Goal: Task Accomplishment & Management: Complete application form

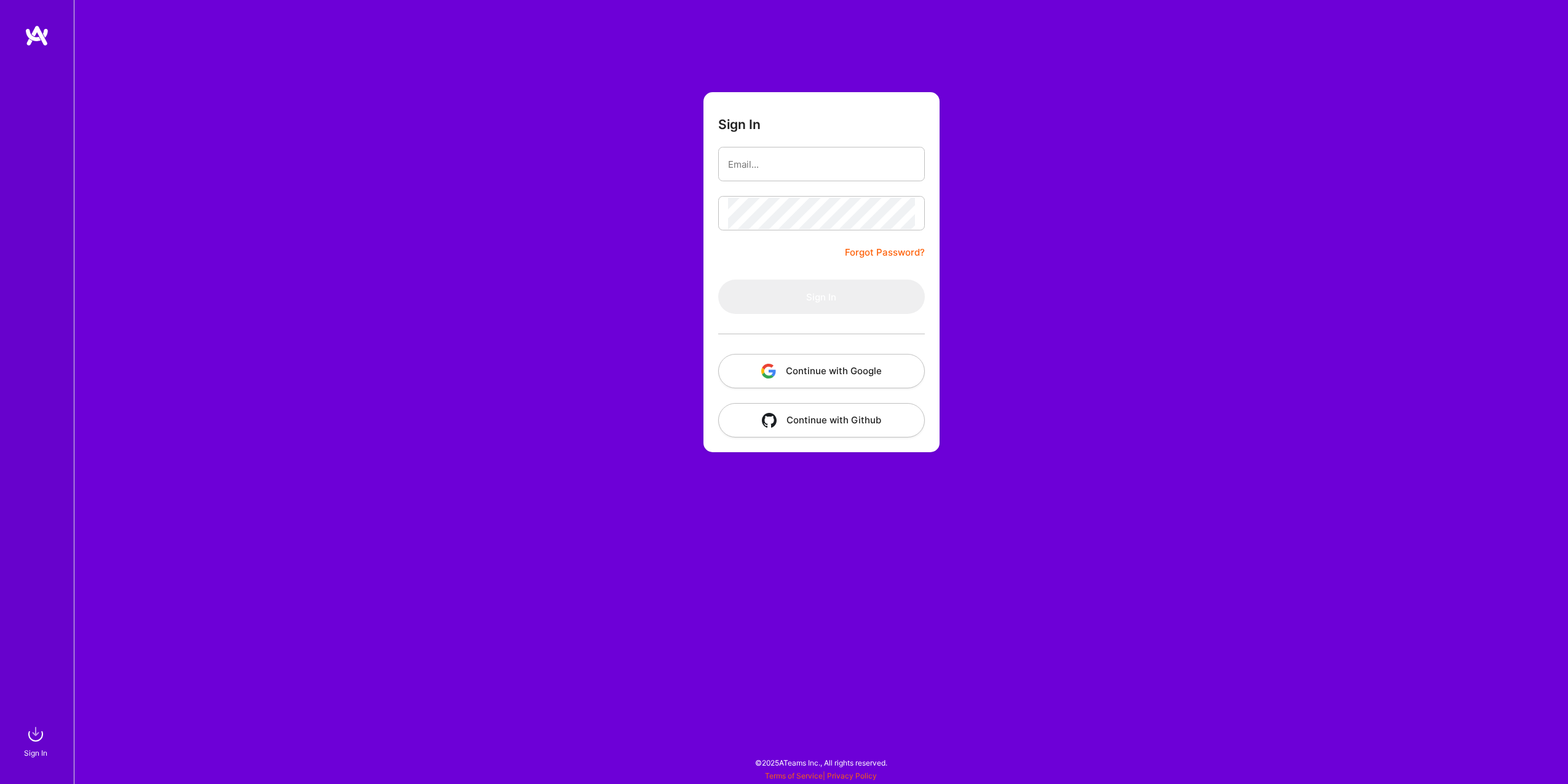
click at [862, 423] on button "Continue with Github" at bounding box center [821, 420] width 206 height 35
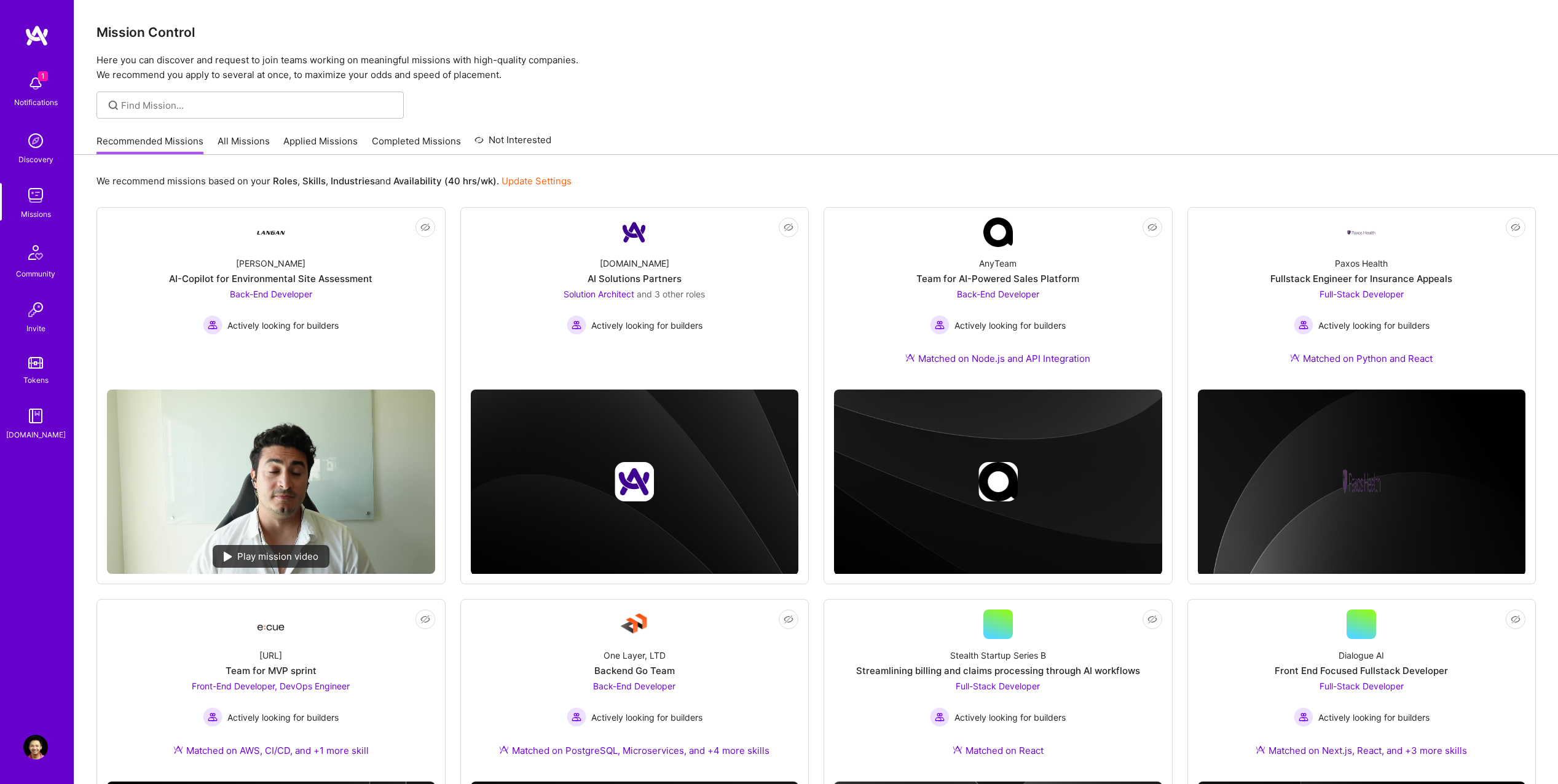
click at [46, 91] on img at bounding box center [35, 83] width 24 height 24
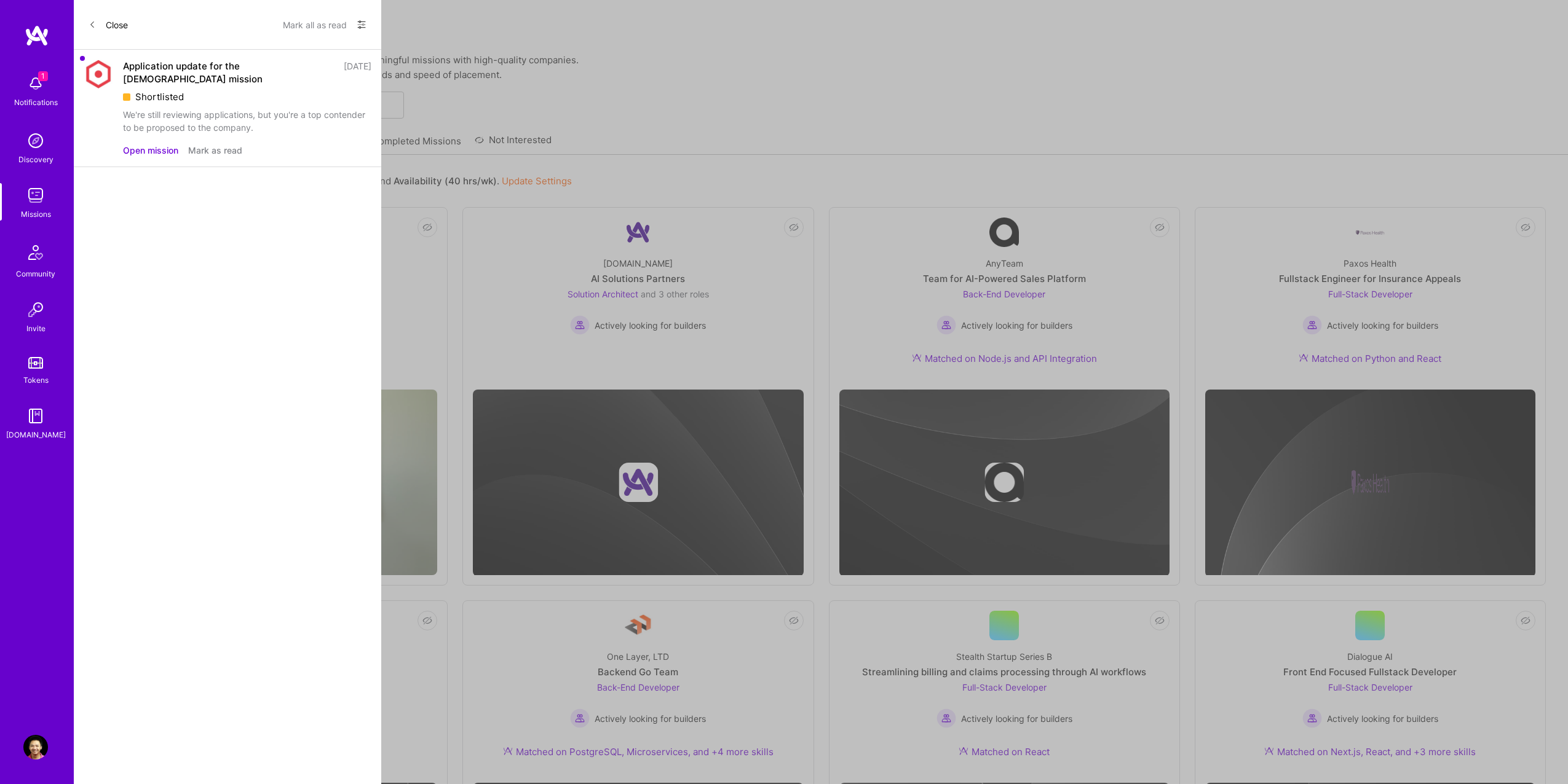
click at [203, 150] on button "Mark as read" at bounding box center [215, 150] width 54 height 13
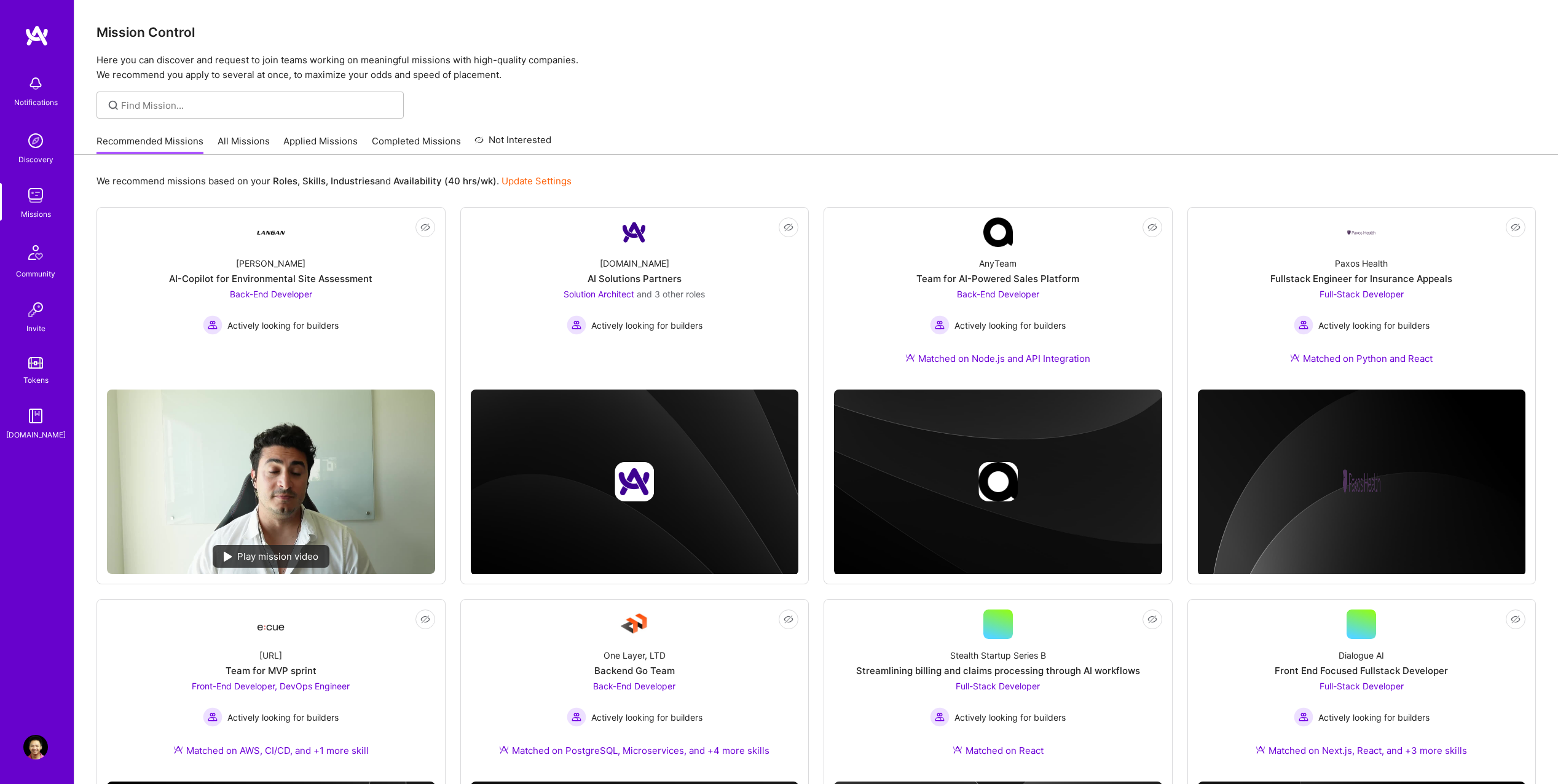
click at [590, 131] on div "Notifications Discovery Missions Community Invite Tokens A.Guide Profile Close …" at bounding box center [779, 500] width 1558 height 1000
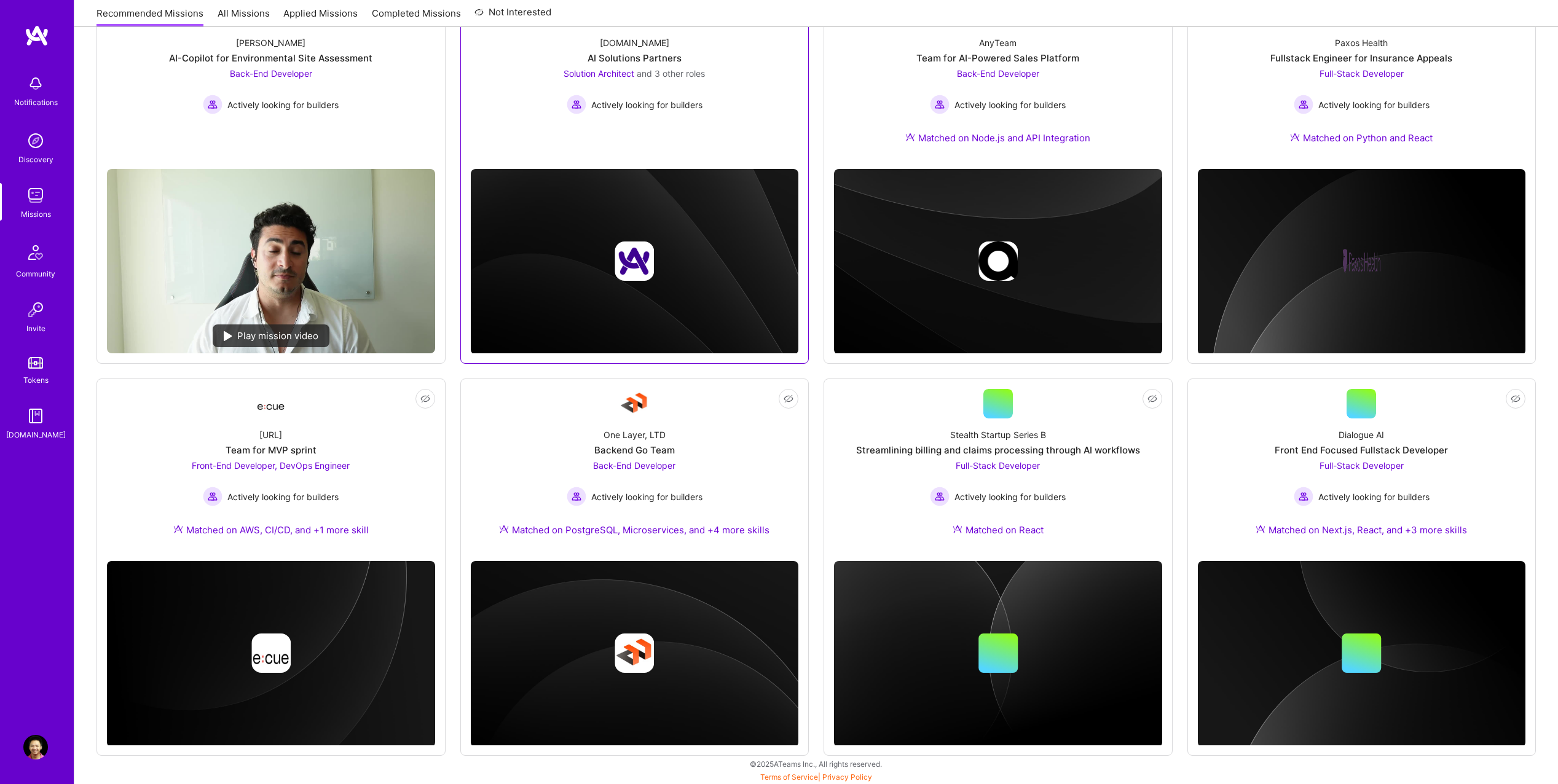
scroll to position [222, 0]
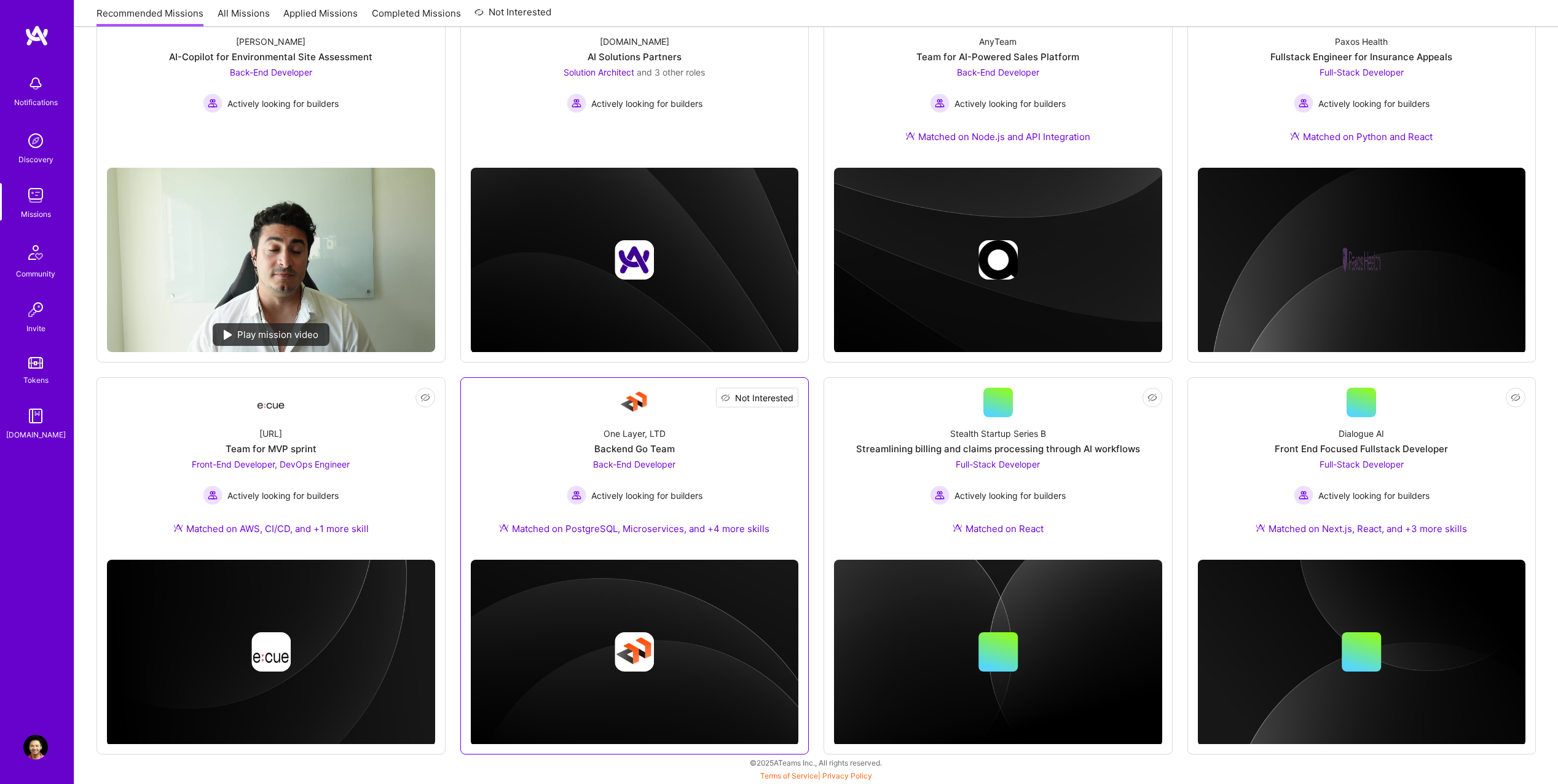
click at [782, 401] on span "Not Interested" at bounding box center [764, 398] width 58 height 13
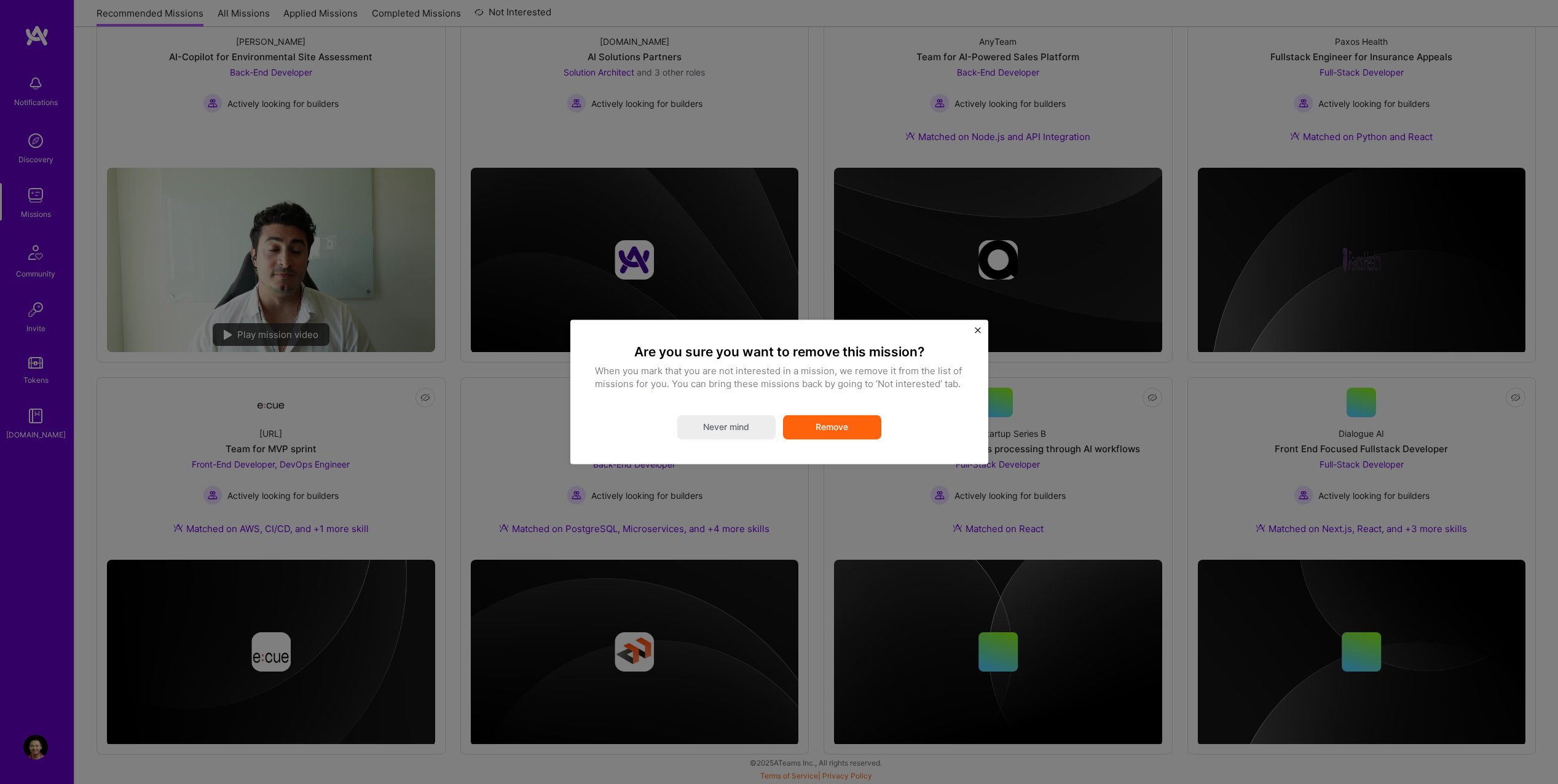
click at [831, 427] on button "Remove" at bounding box center [832, 427] width 98 height 24
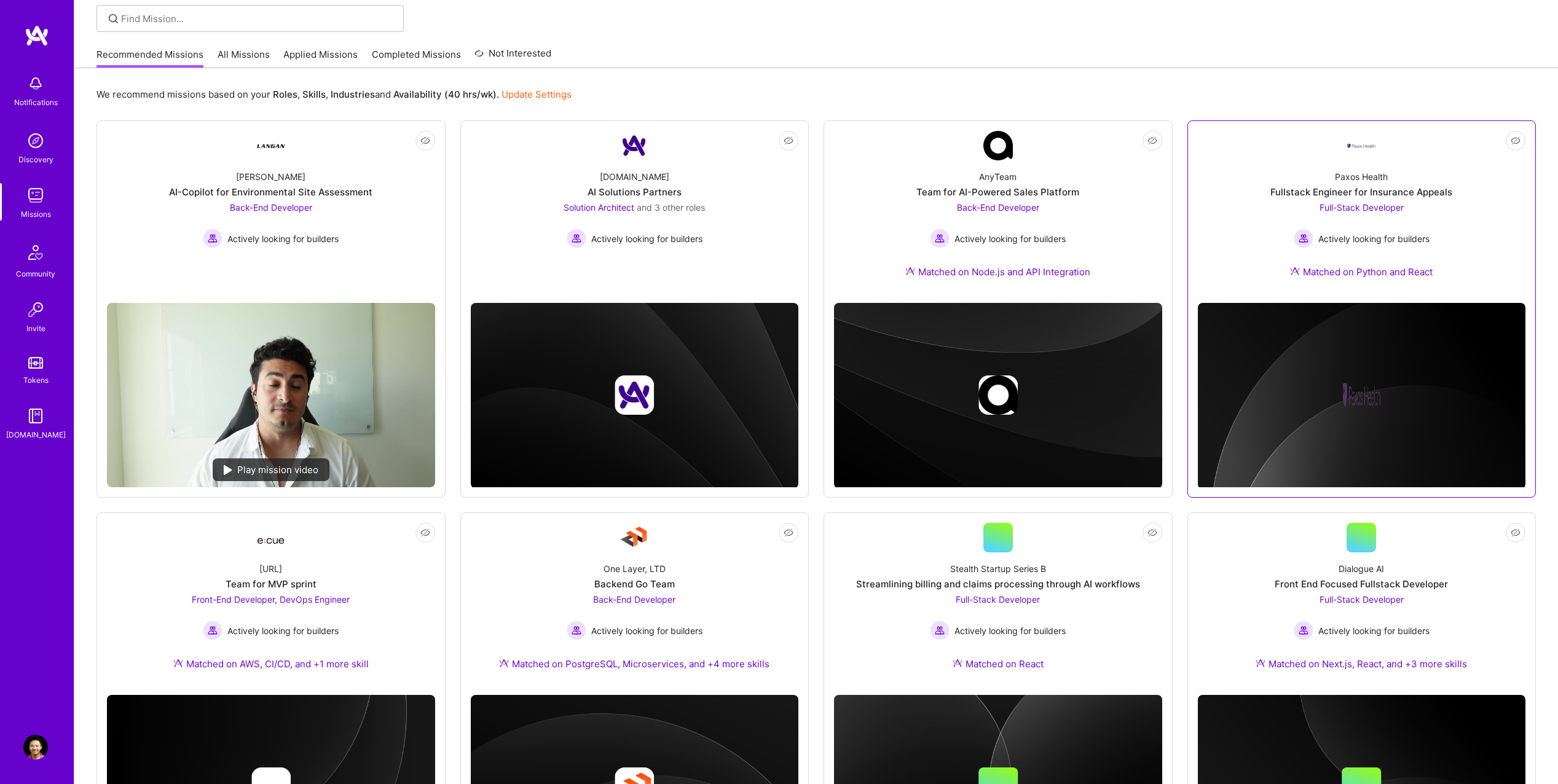
scroll to position [38, 0]
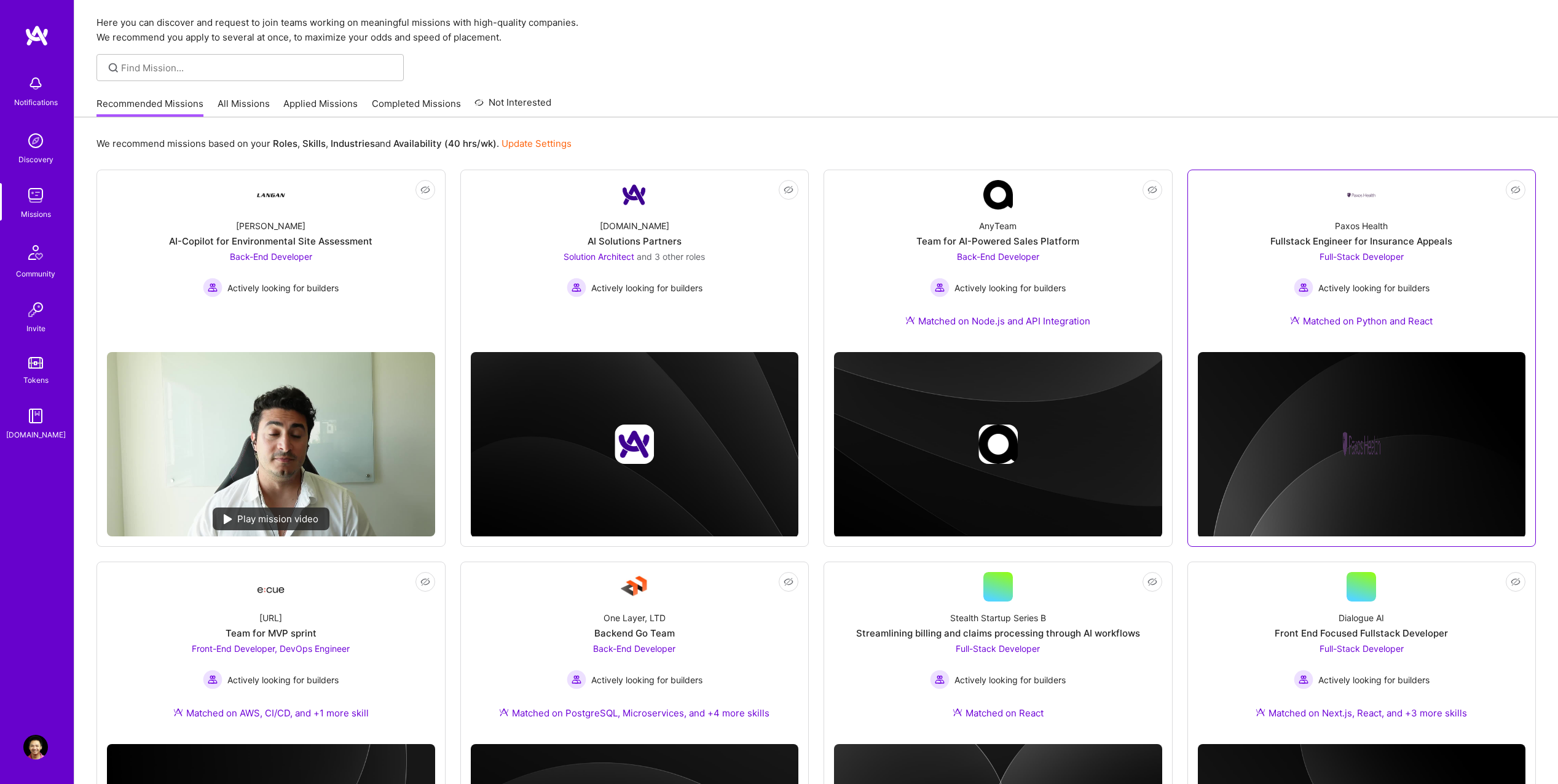
click at [1368, 185] on div at bounding box center [1361, 194] width 29 height 29
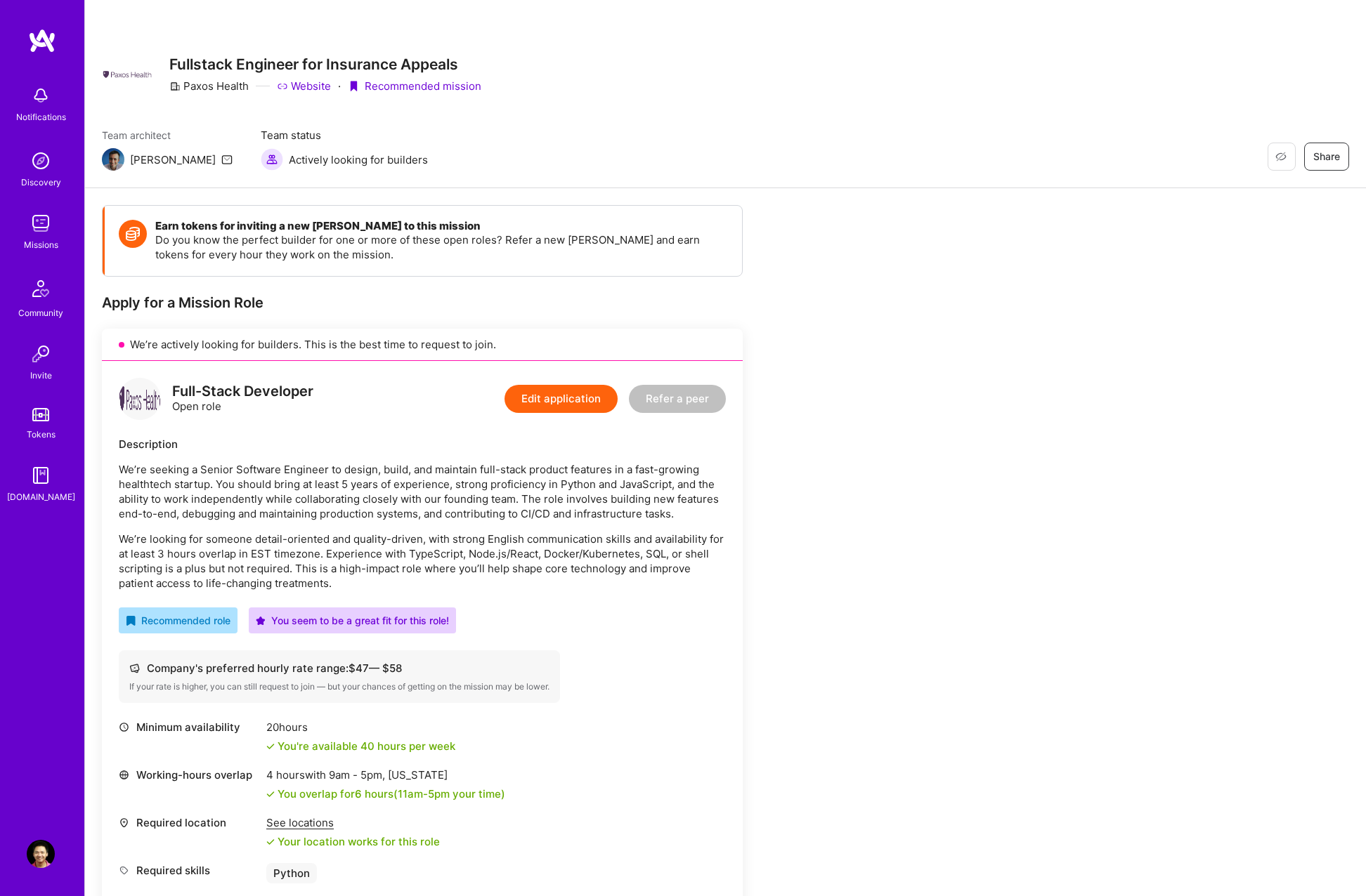
click at [964, 621] on div "Earn tokens for inviting a new A.Teamer to this mission Do you know the perfect…" at bounding box center [724, 737] width 1281 height 1098
click at [586, 405] on button "Edit application" at bounding box center [562, 399] width 113 height 28
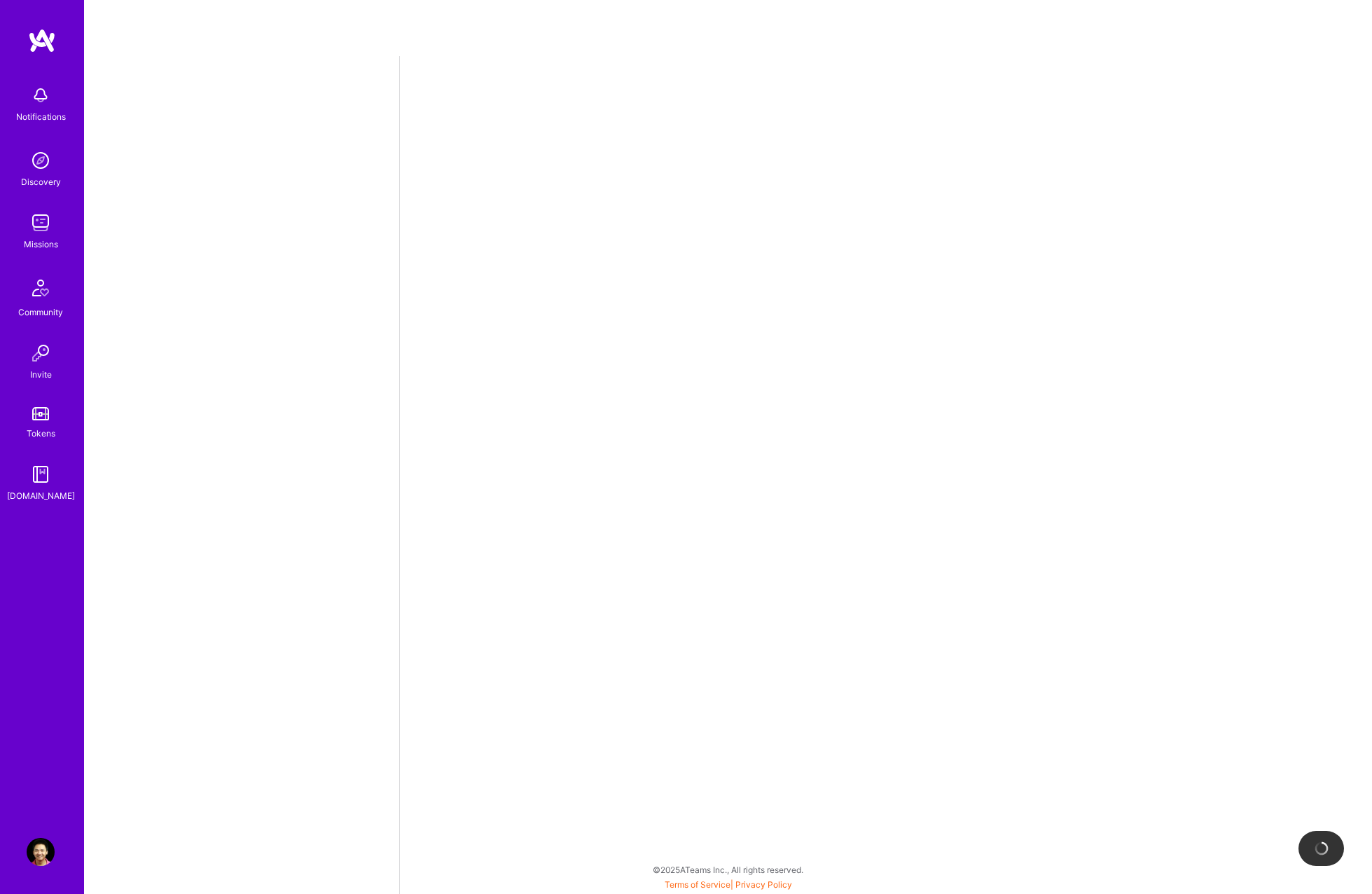
select select "US"
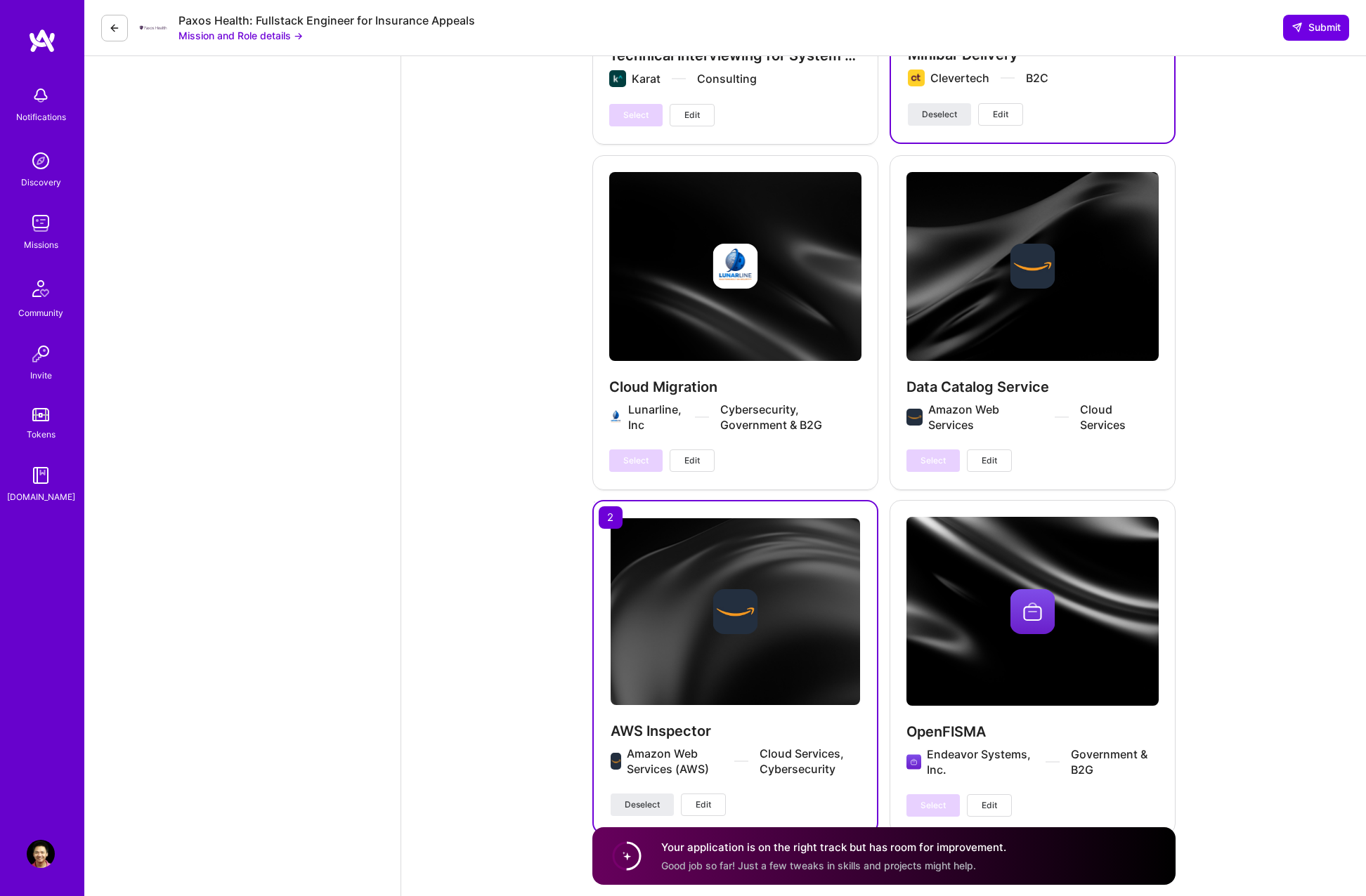
scroll to position [3356, 0]
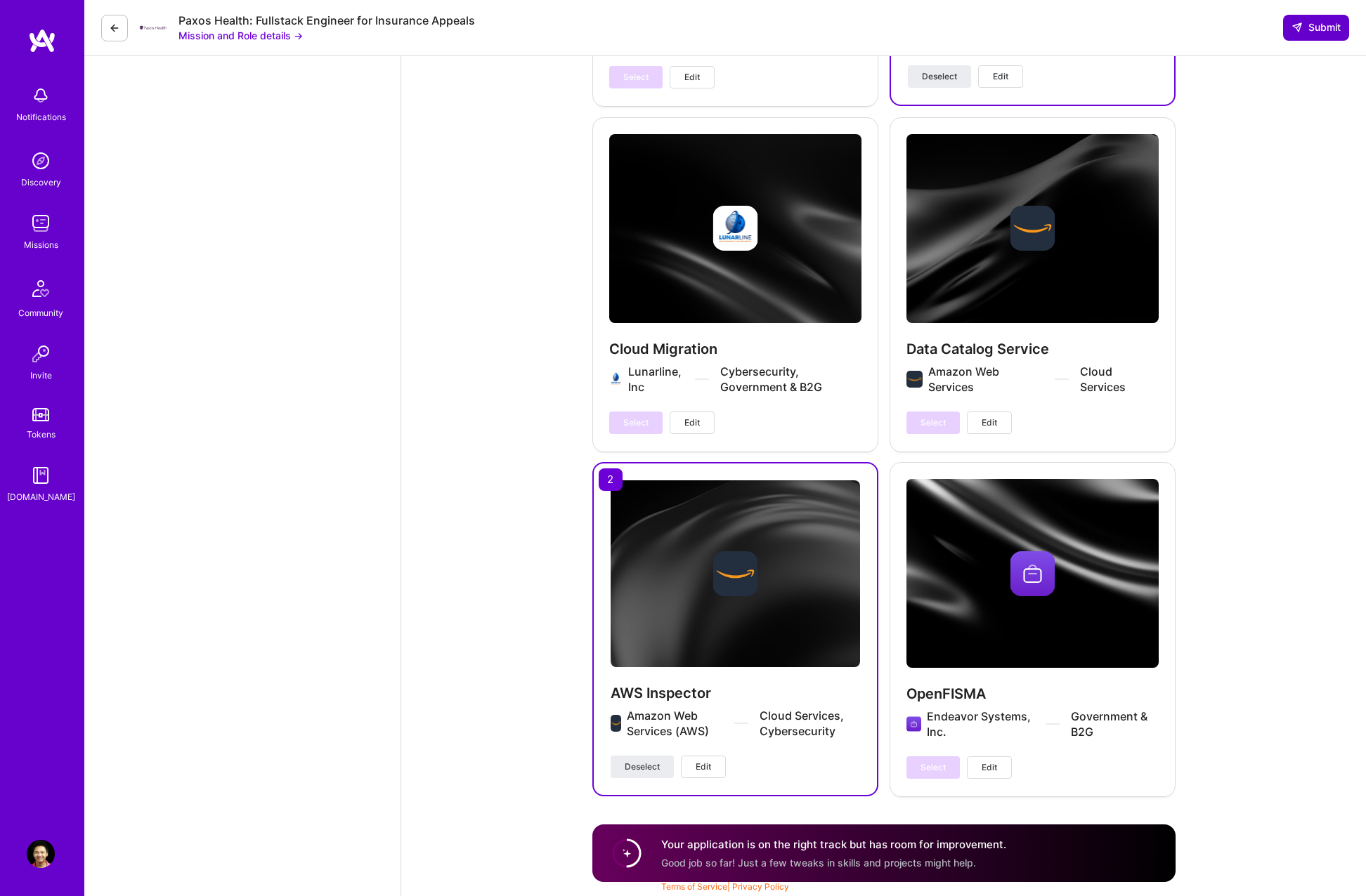
click at [1296, 33] on span "Submit" at bounding box center [1316, 28] width 49 height 14
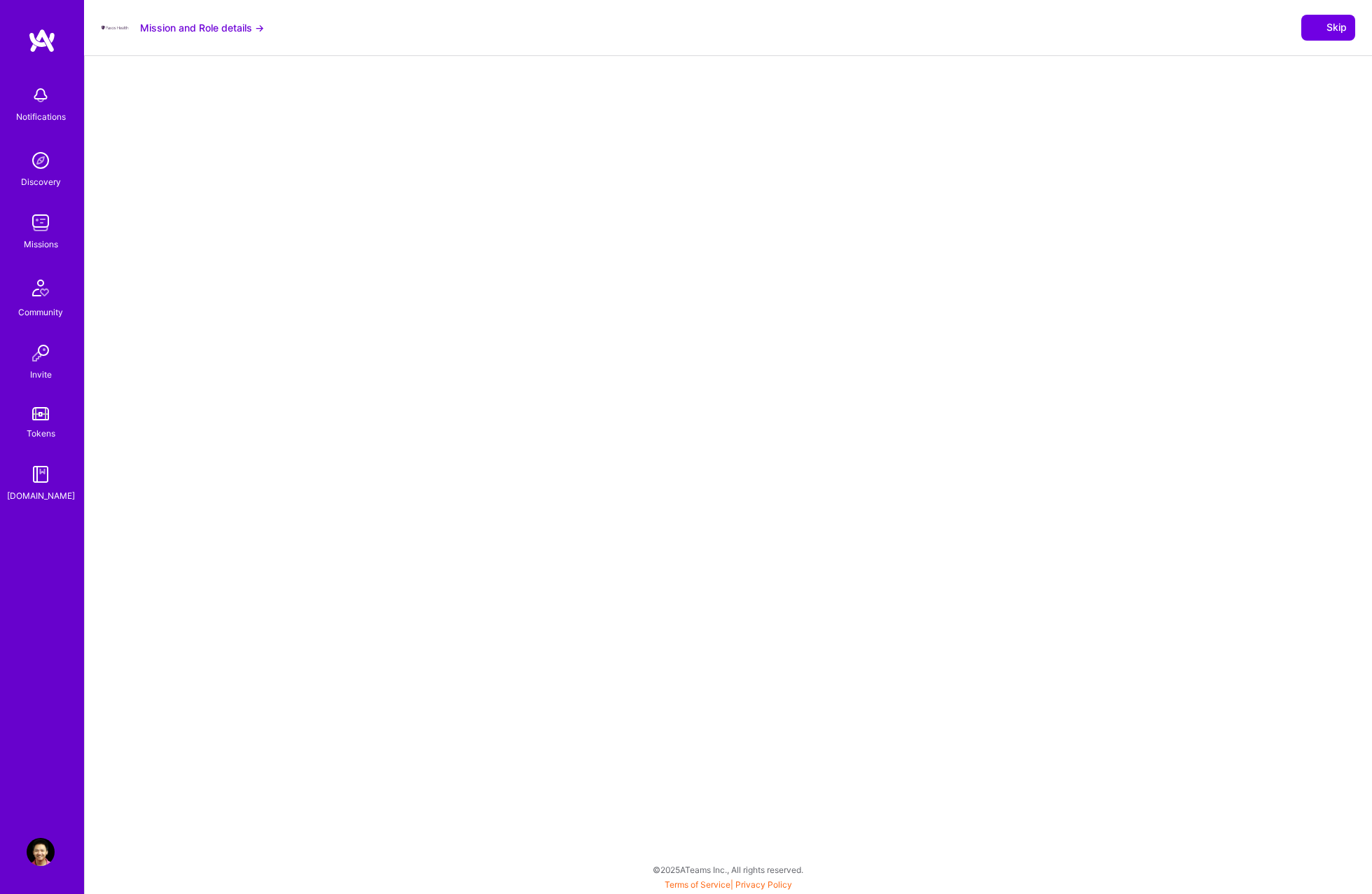
select select "US"
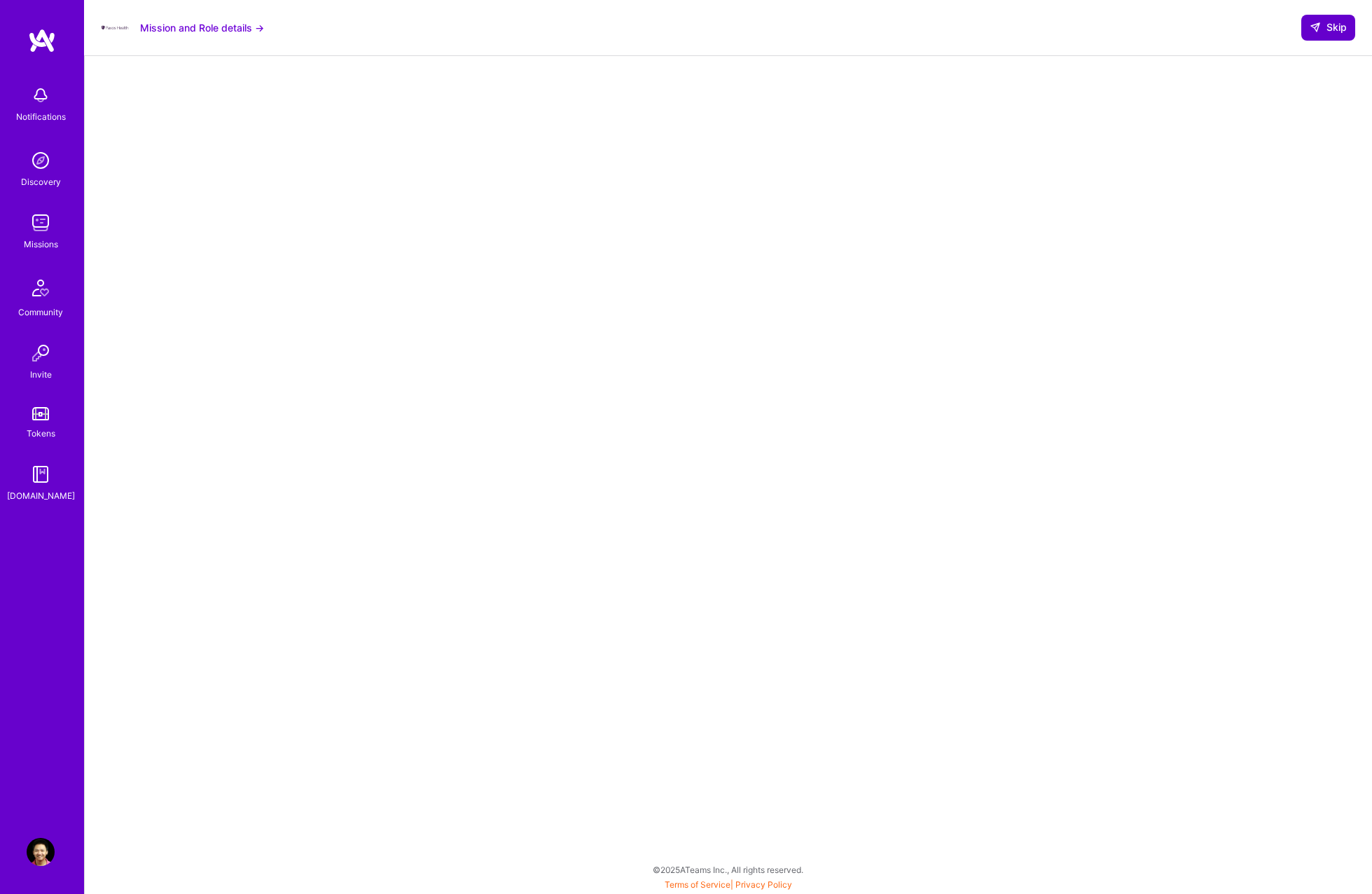
click at [1334, 23] on span "Skip" at bounding box center [1328, 28] width 37 height 14
select select "US"
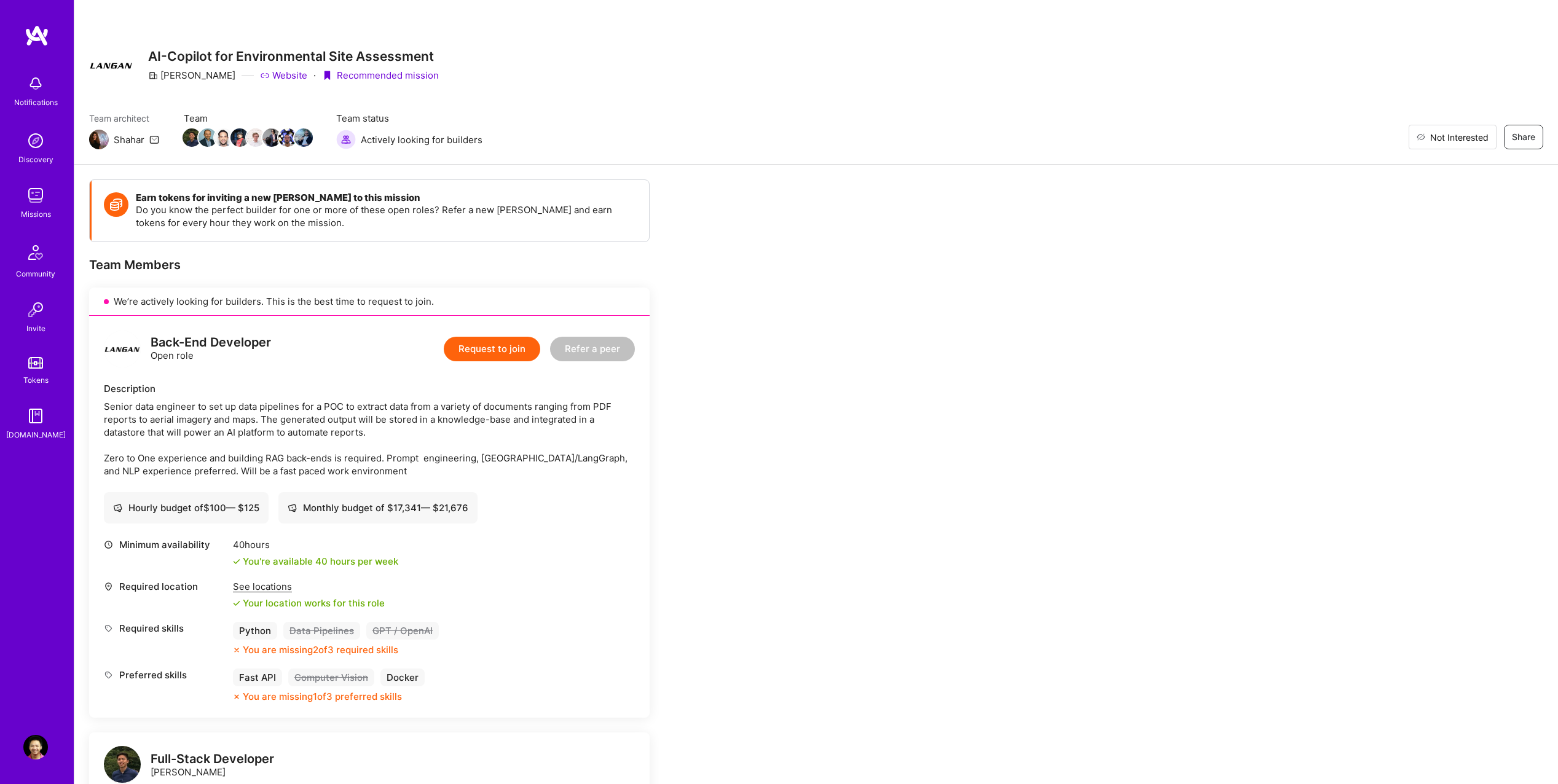
click at [1478, 136] on span "Not Interested" at bounding box center [1460, 137] width 58 height 13
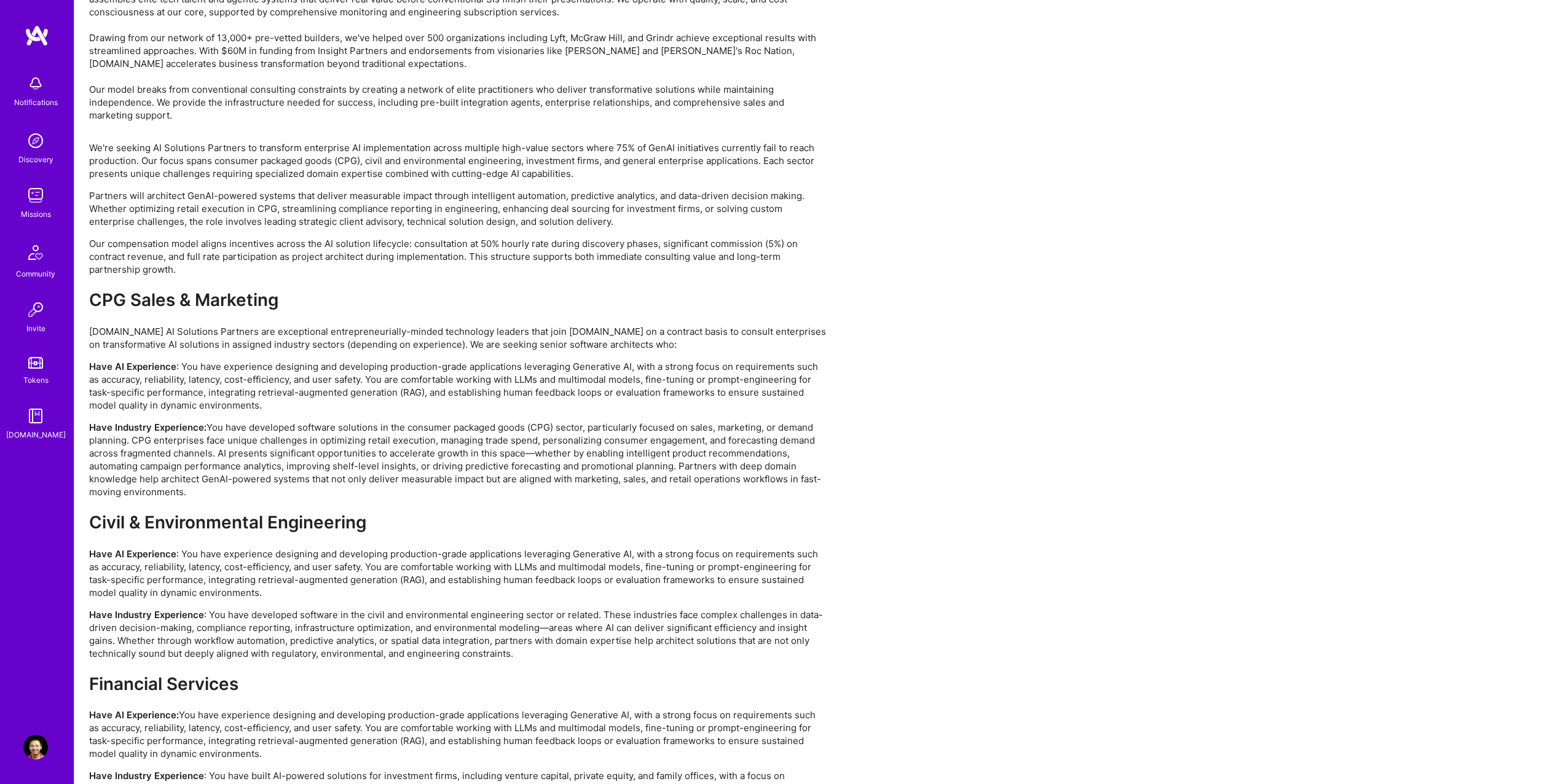
scroll to position [2150, 0]
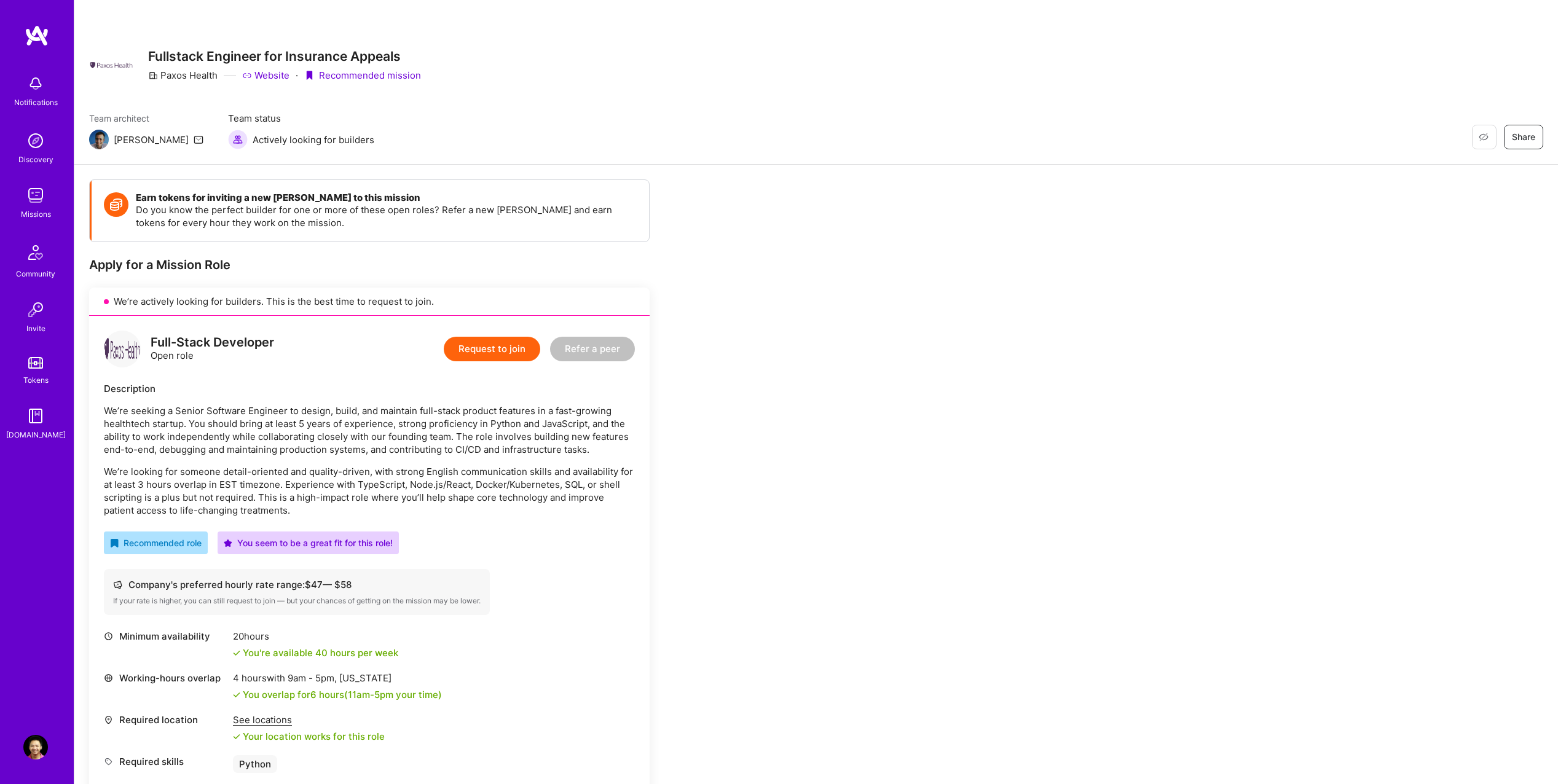
click at [517, 344] on button "Request to join" at bounding box center [492, 349] width 97 height 24
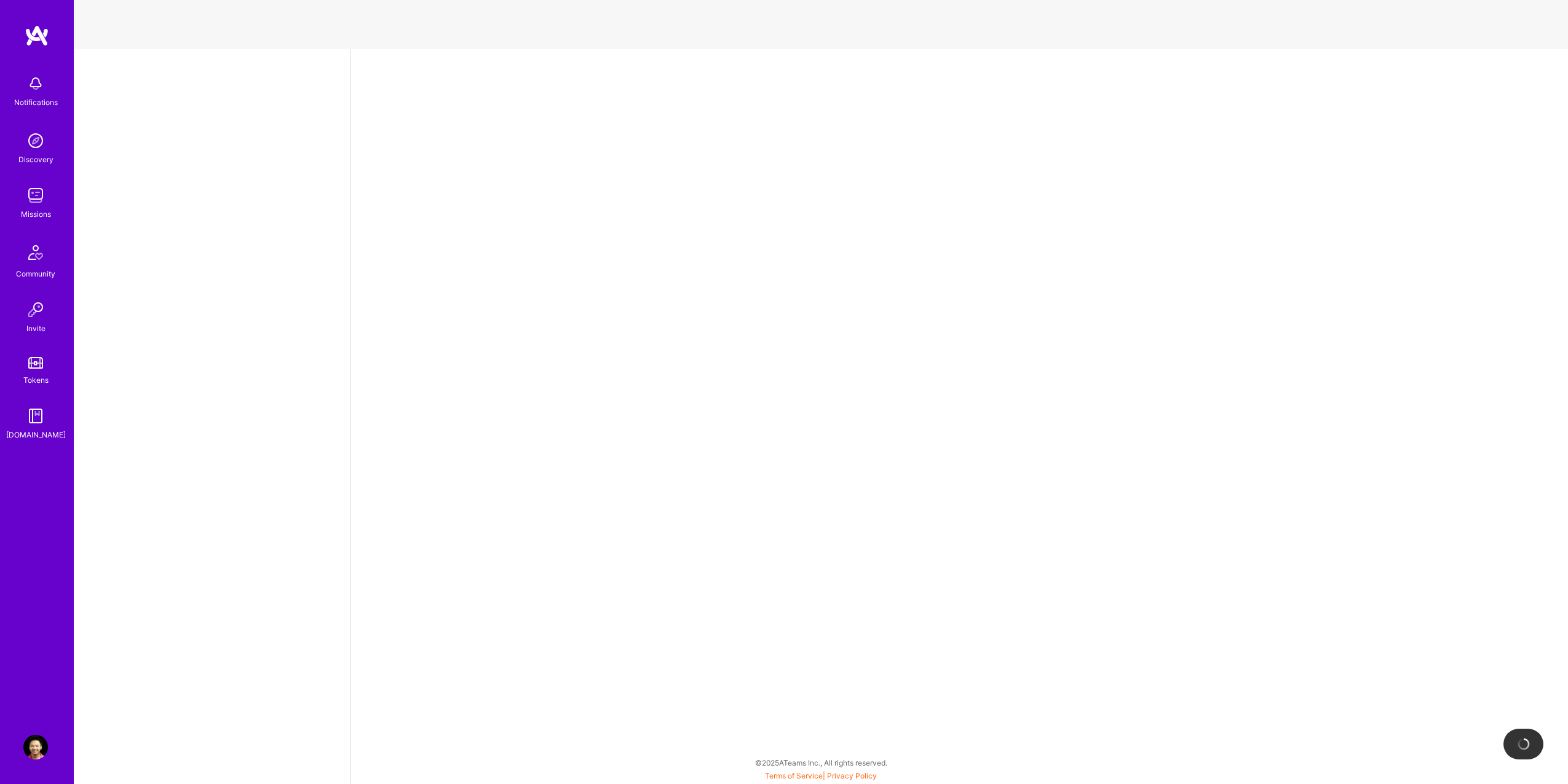
select select "US"
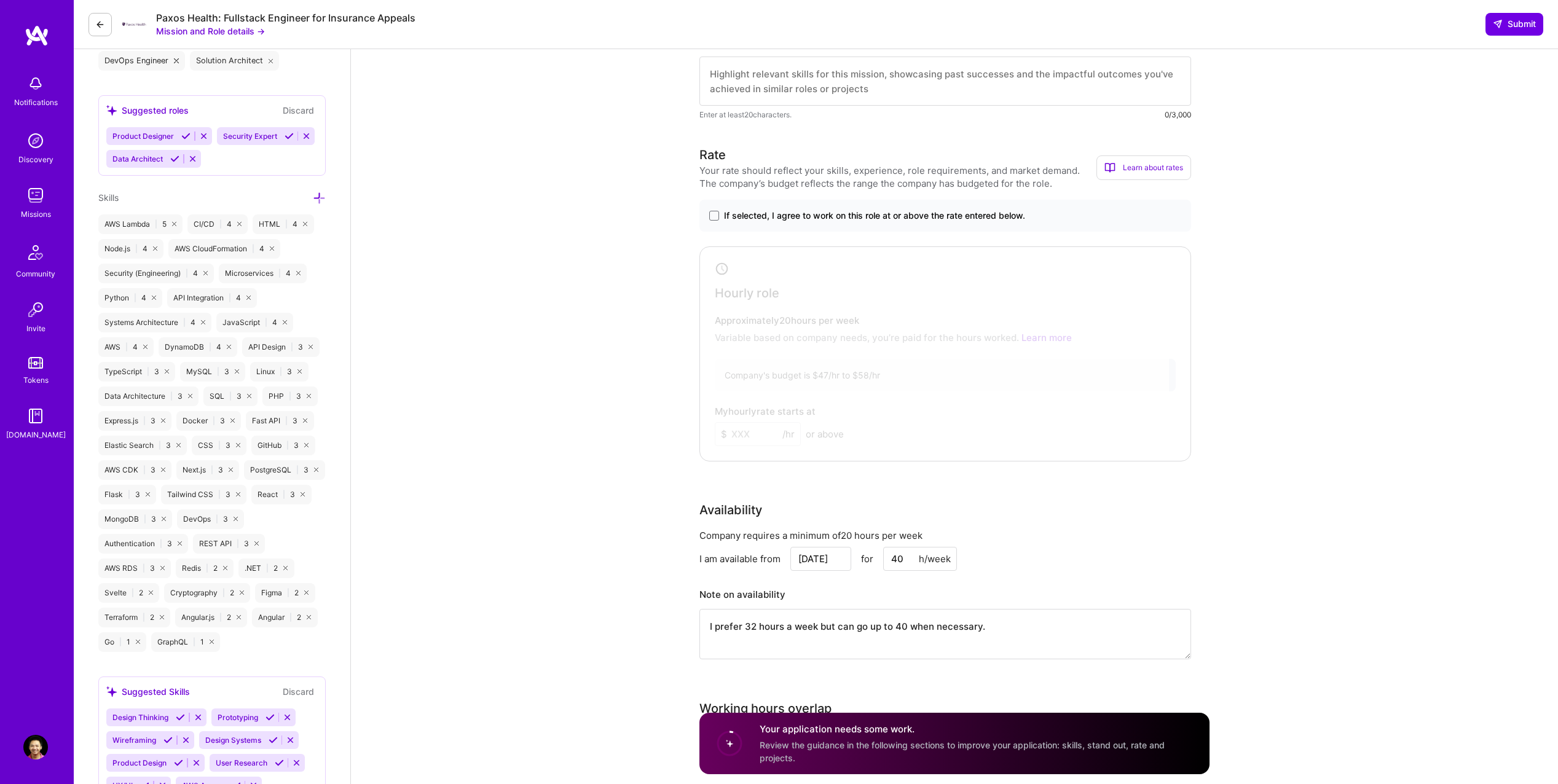
scroll to position [553, 0]
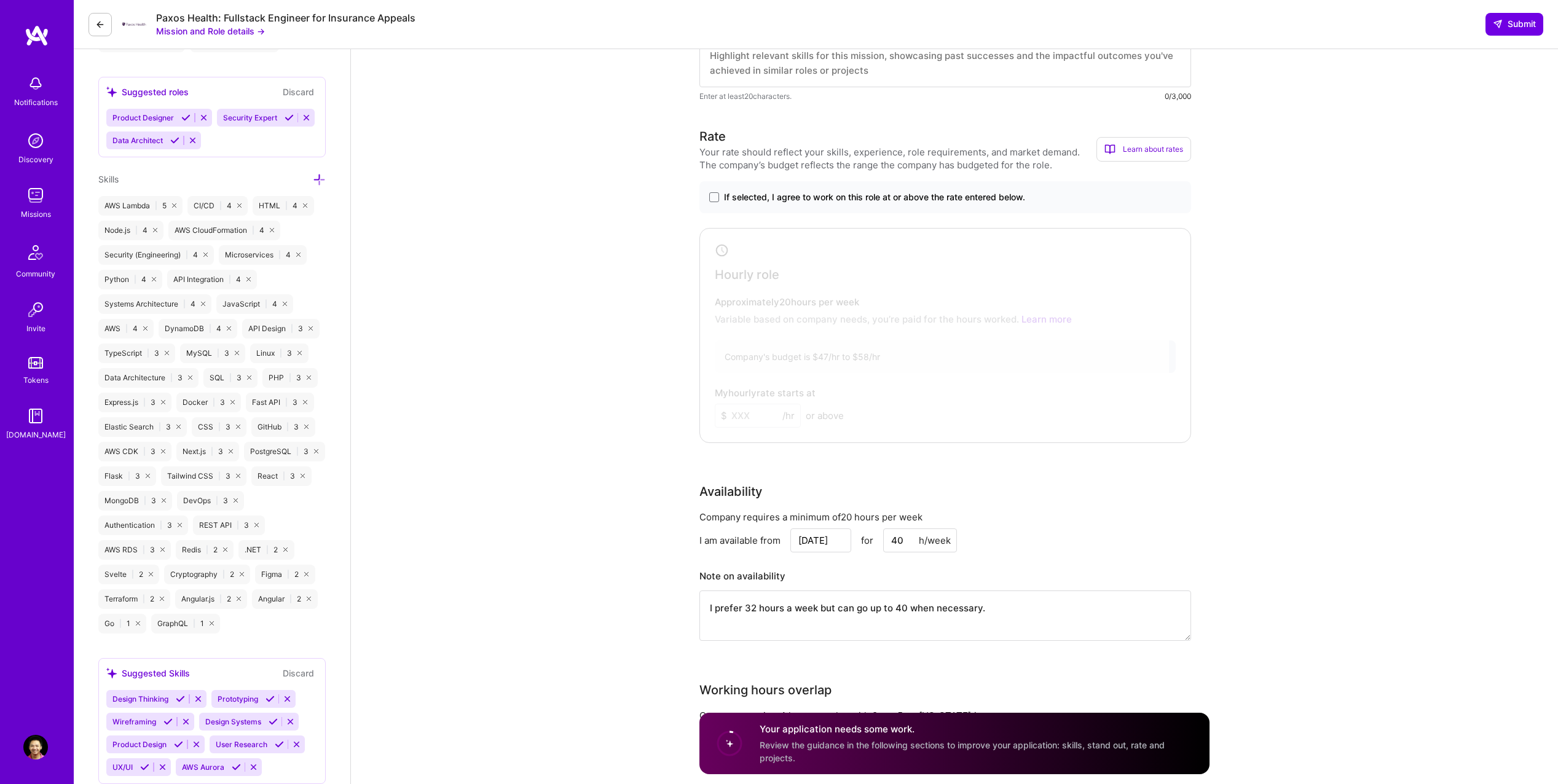
click at [945, 198] on span "If selected, I agree to work on this role at or above the rate entered below." at bounding box center [875, 198] width 302 height 13
click at [0, 0] on input "If selected, I agree to work on this role at or above the rate entered below." at bounding box center [0, 0] width 0 height 0
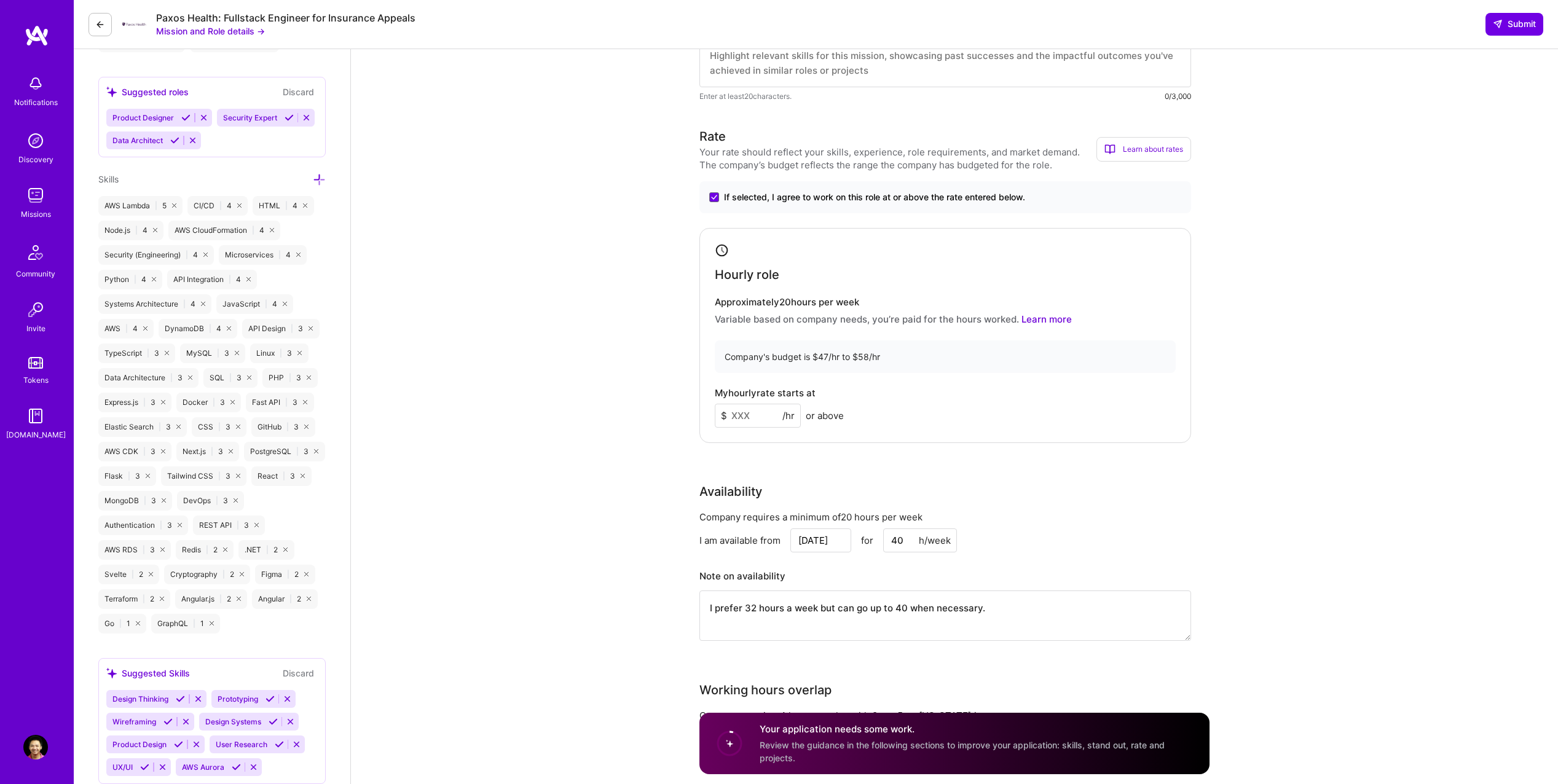
click at [755, 416] on input at bounding box center [757, 416] width 86 height 24
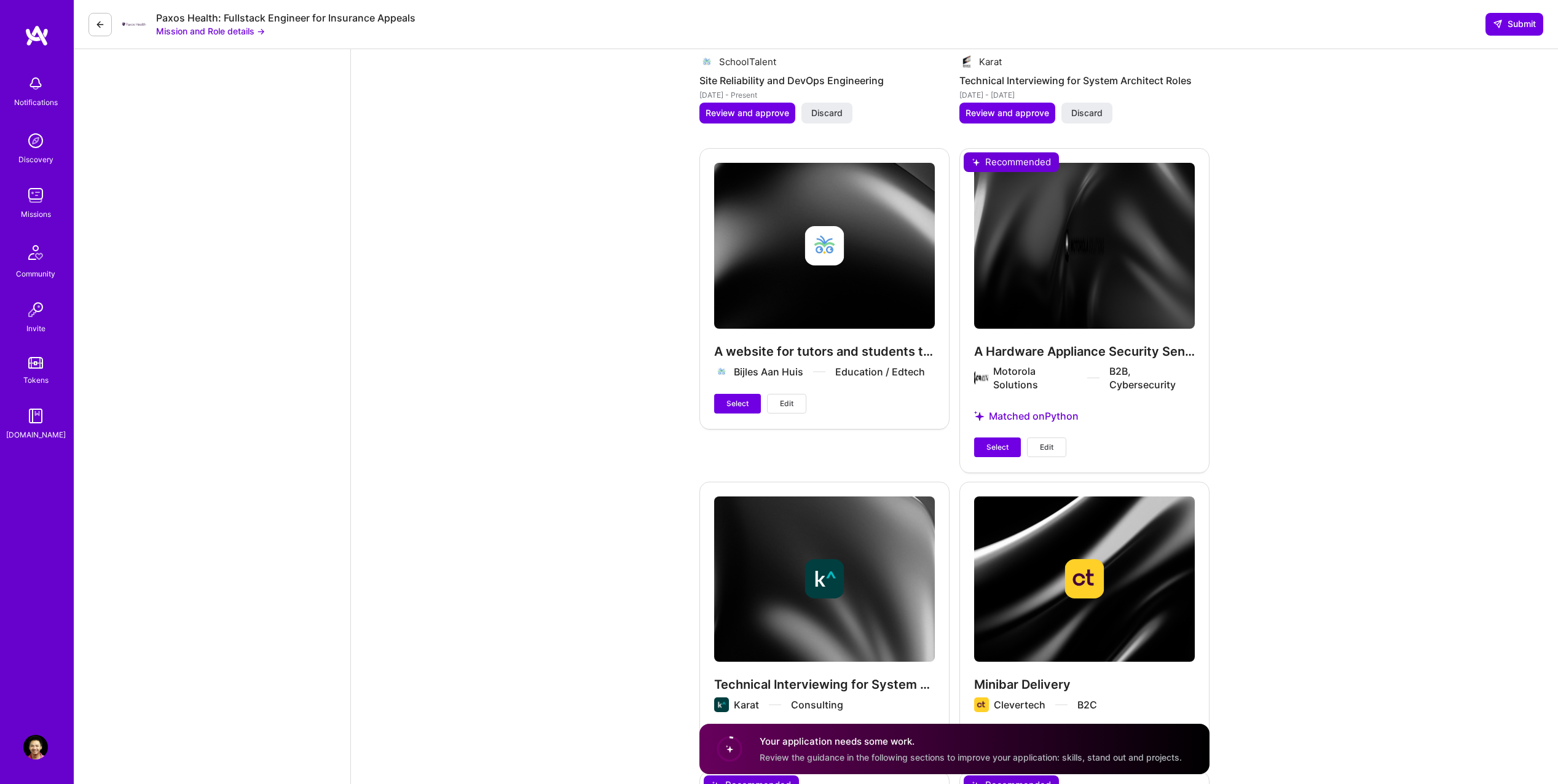
scroll to position [2274, 0]
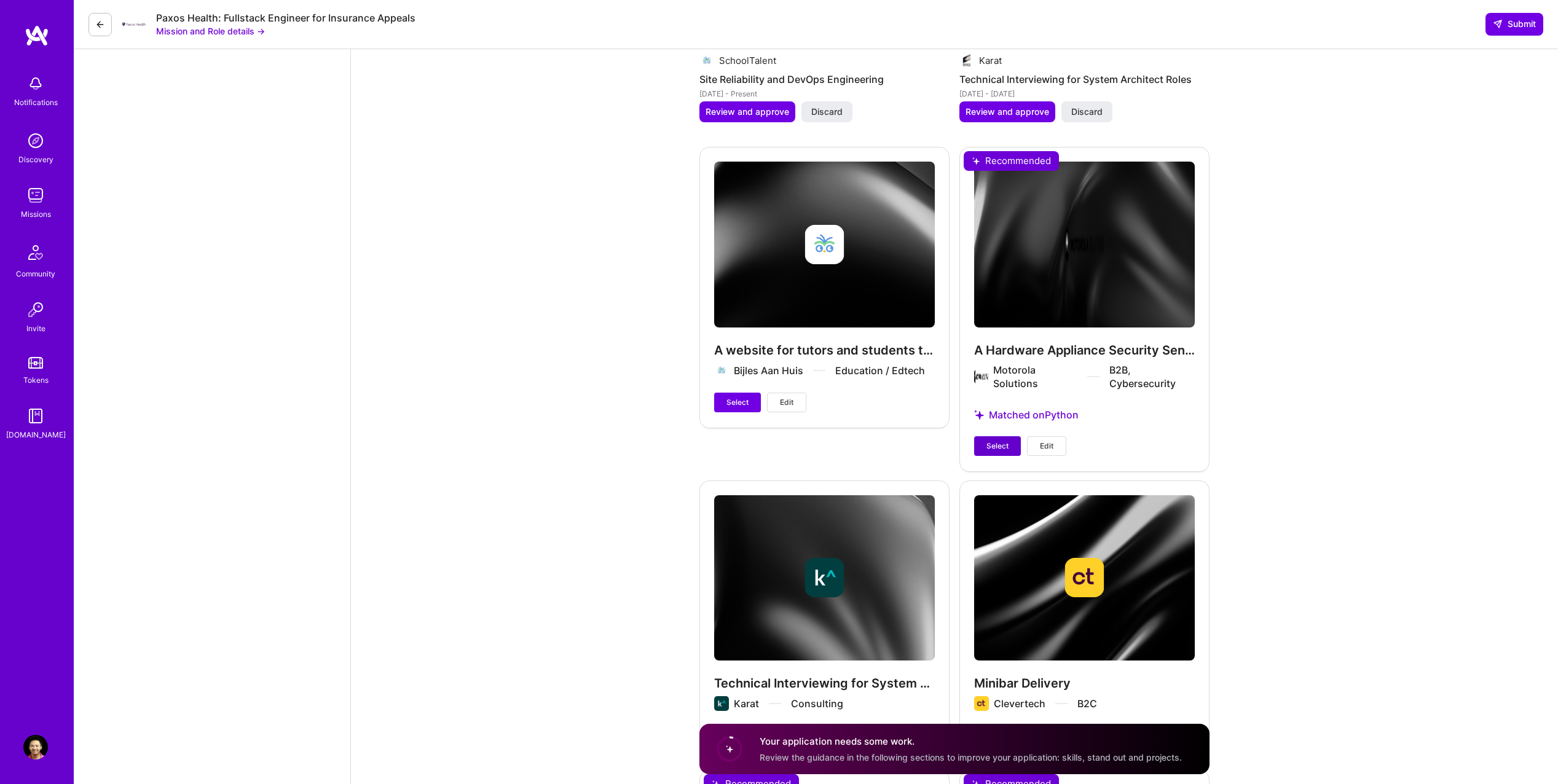
type input "50"
click at [994, 443] on span "Select" at bounding box center [997, 446] width 22 height 11
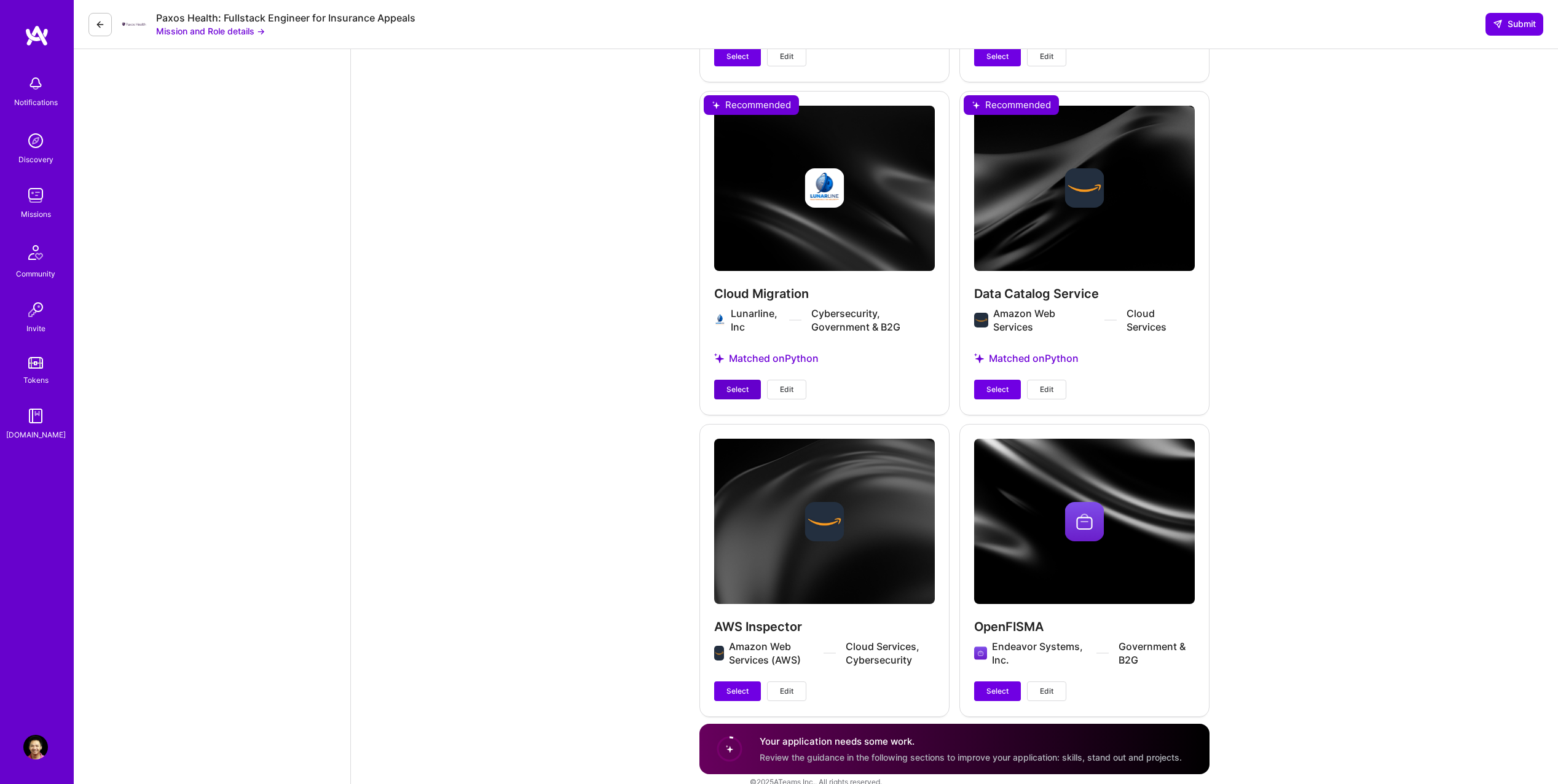
scroll to position [2960, 0]
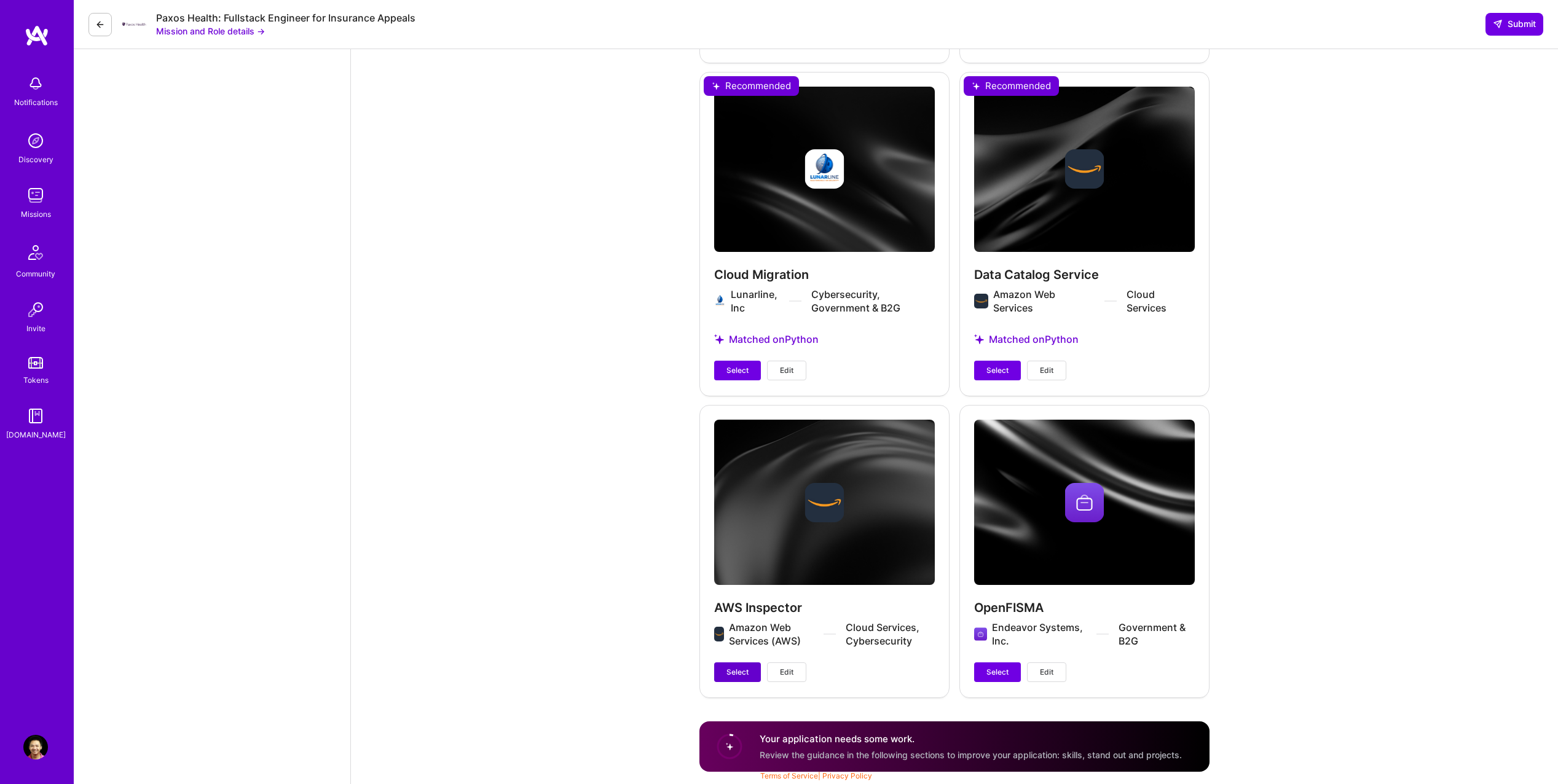
click at [742, 673] on span "Select" at bounding box center [738, 672] width 22 height 11
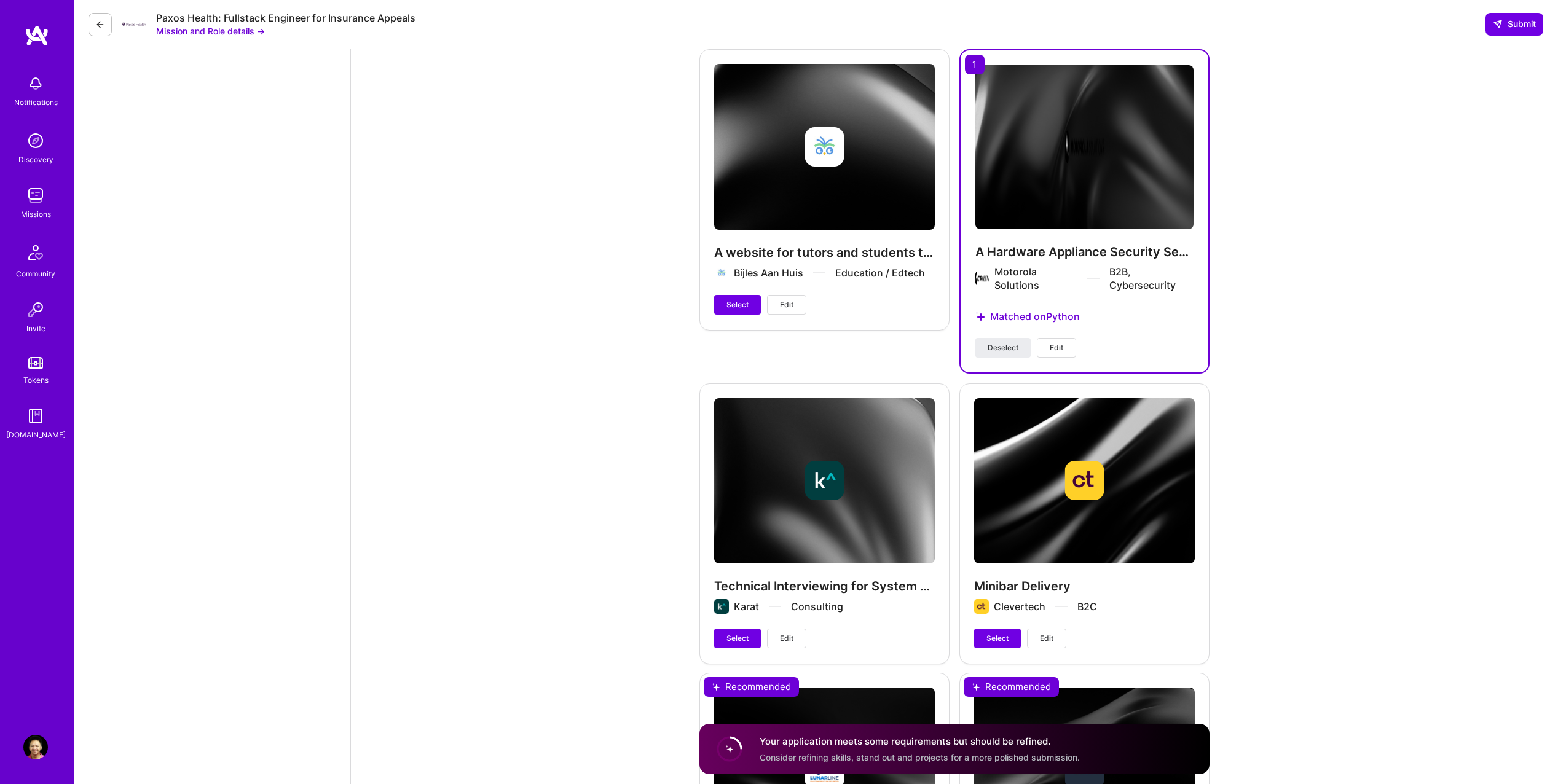
scroll to position [2347, 0]
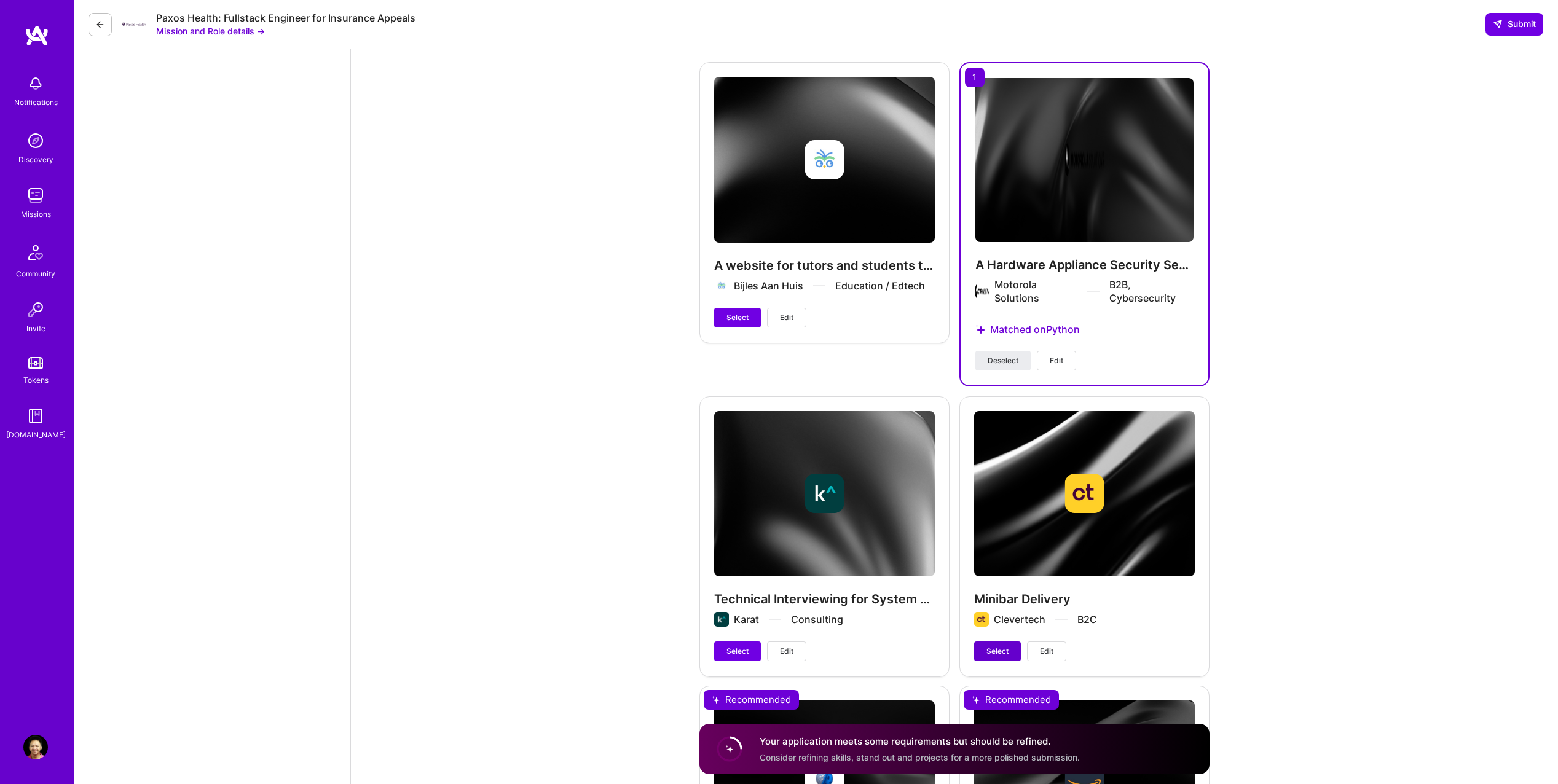
click at [1002, 649] on span "Select" at bounding box center [997, 652] width 22 height 11
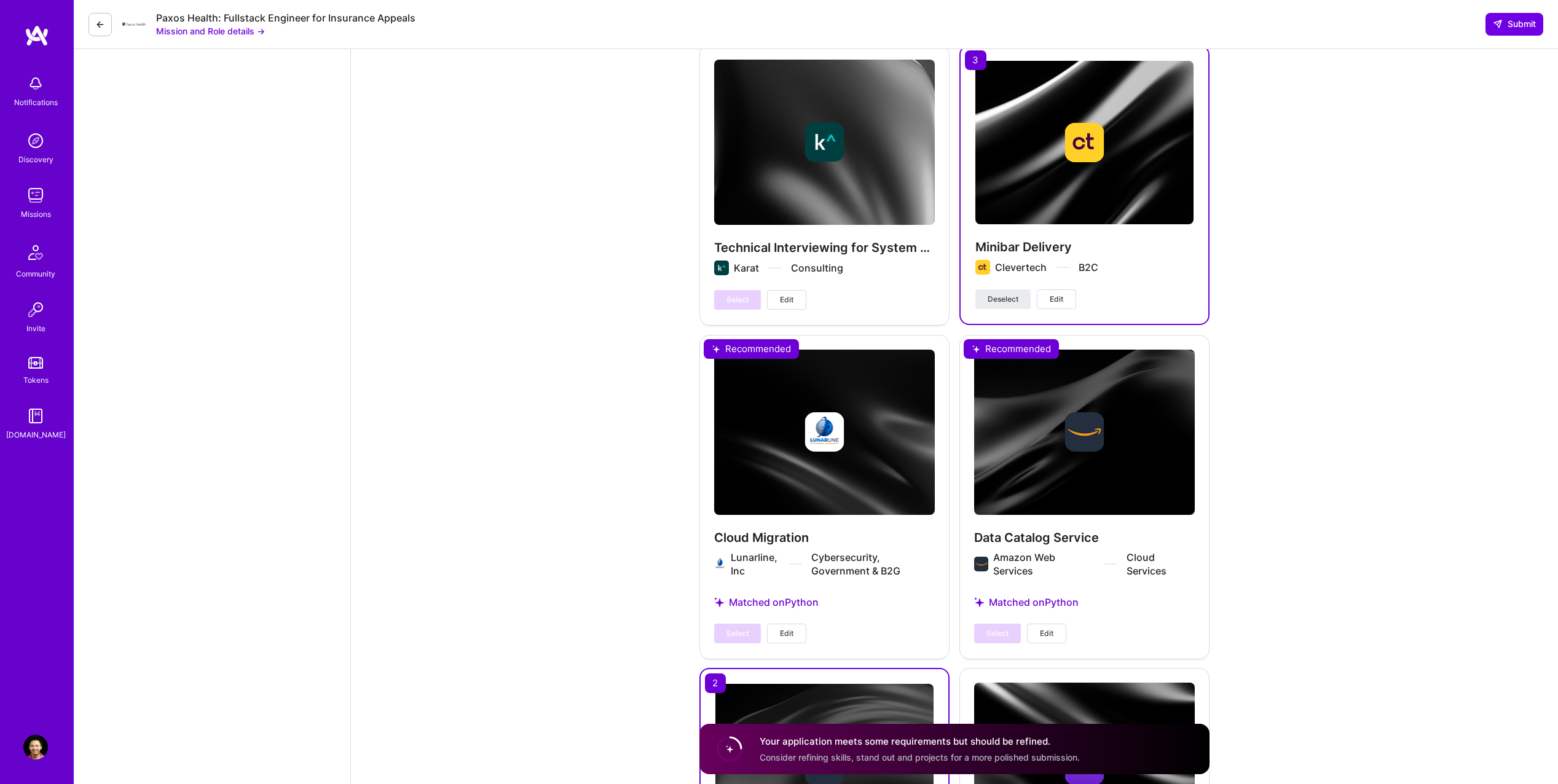
scroll to position [0, 0]
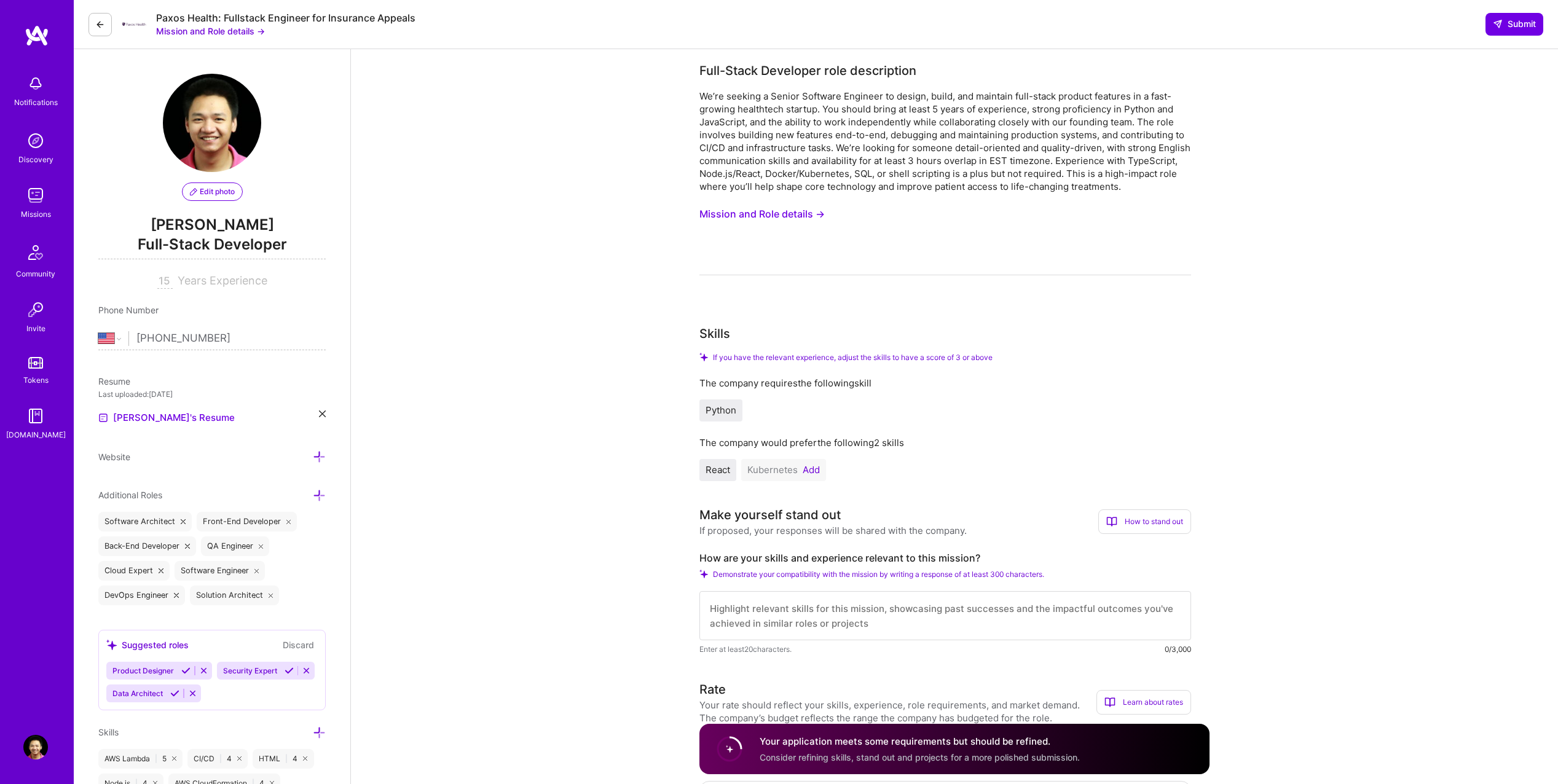
click at [835, 618] on textarea at bounding box center [945, 616] width 492 height 49
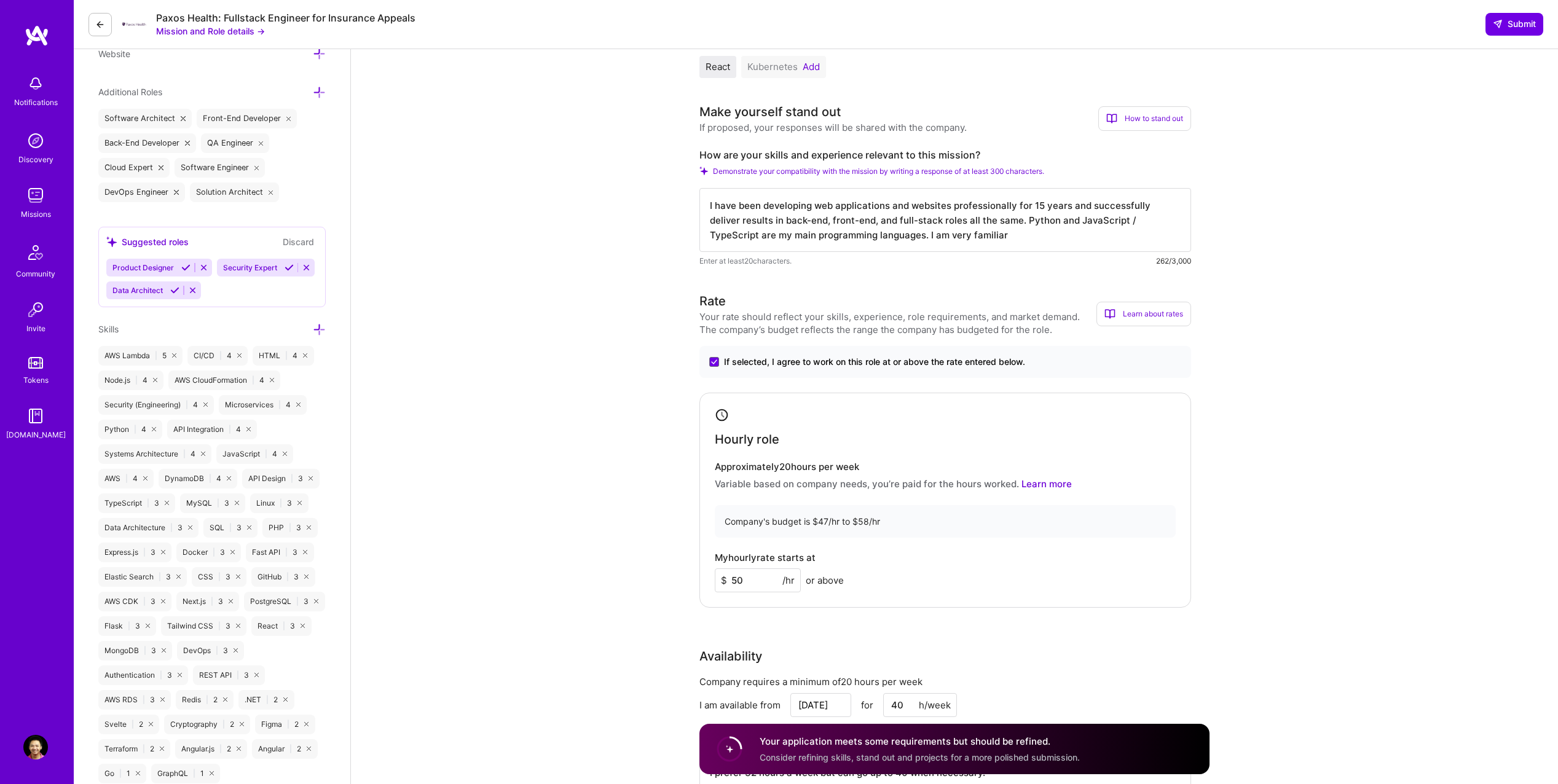
scroll to position [393, 0]
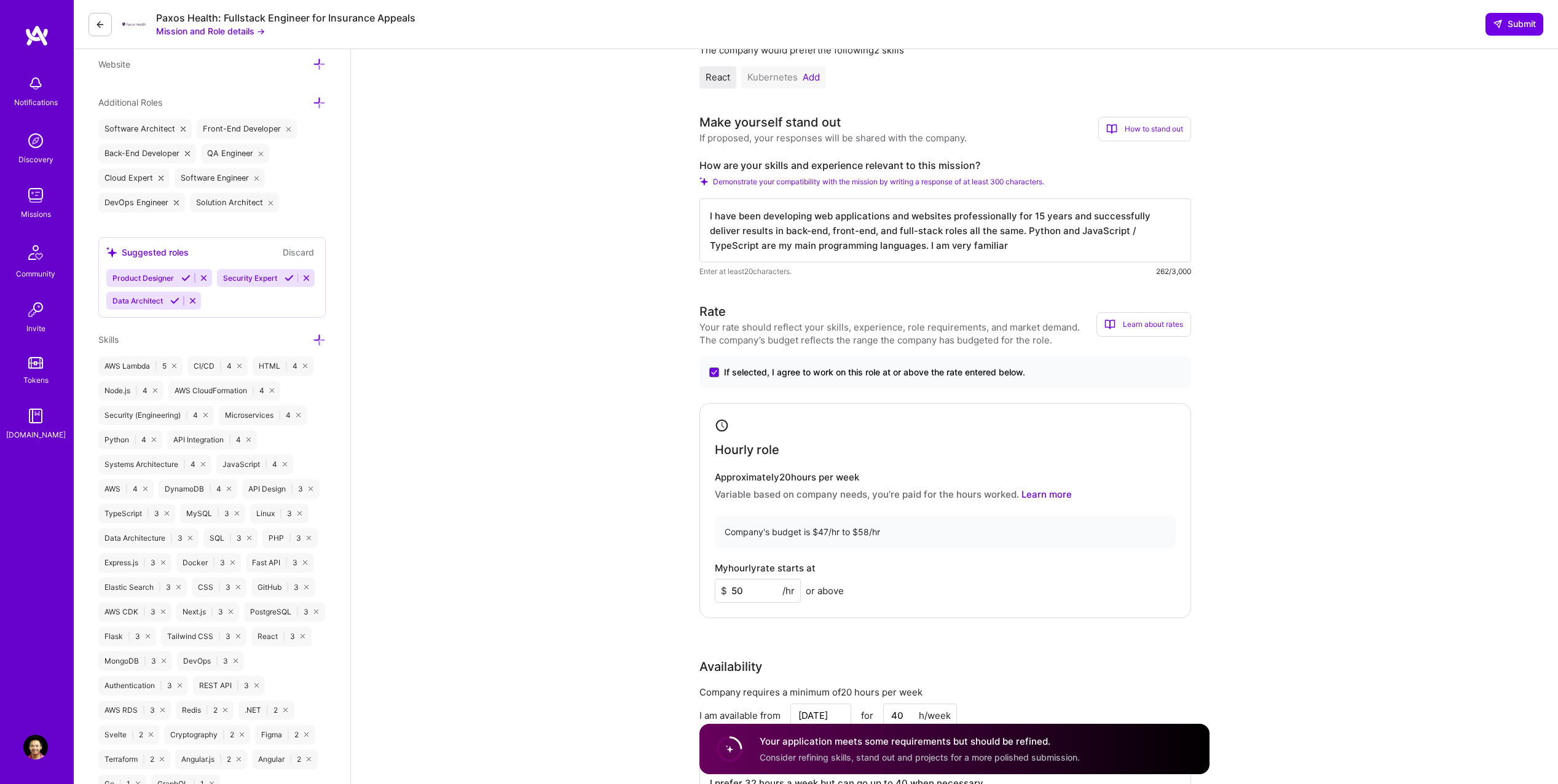
click at [1044, 251] on textarea "I have been developing web applications and websites professionally for 15 year…" at bounding box center [945, 230] width 492 height 64
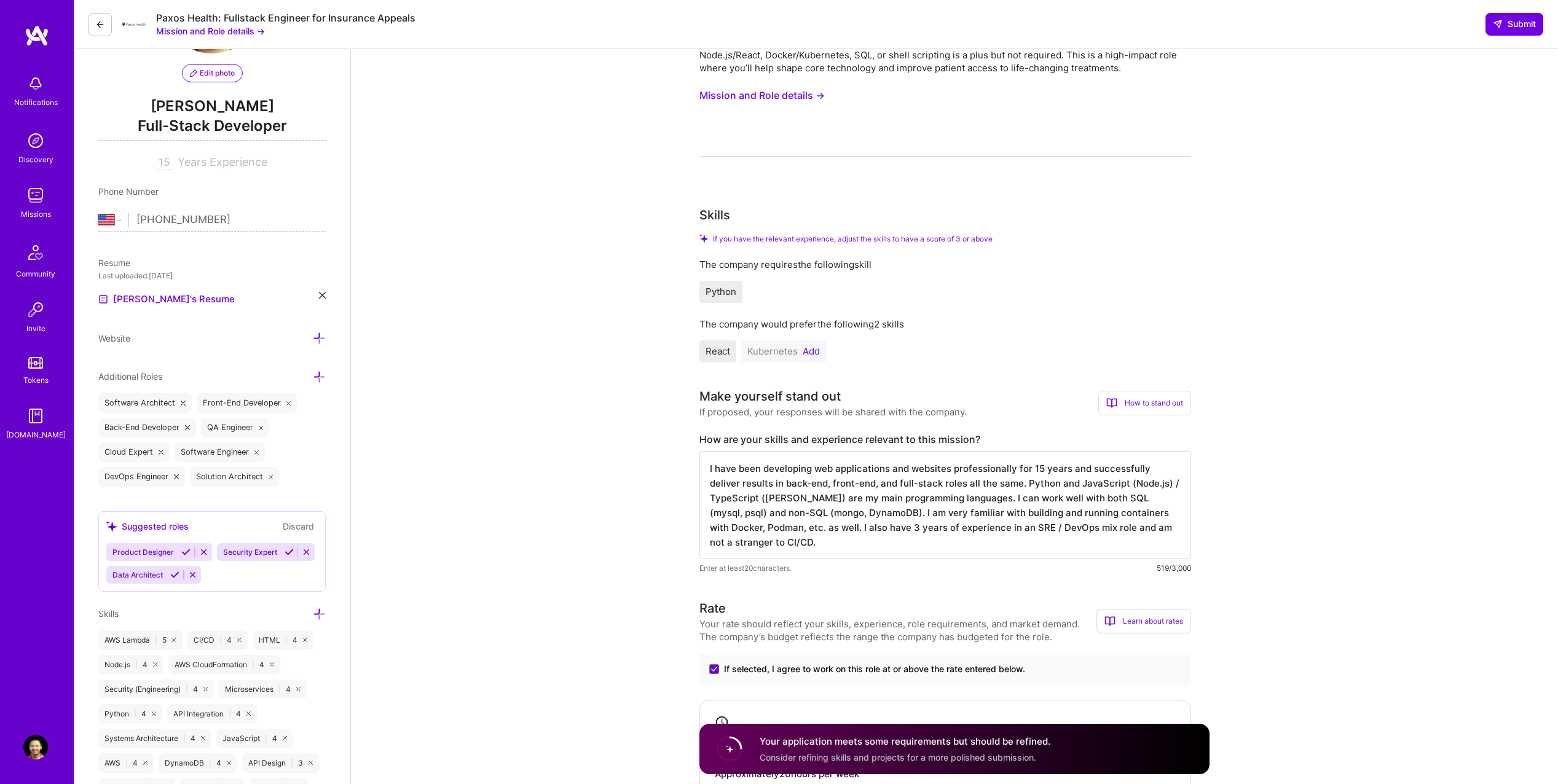
scroll to position [111, 0]
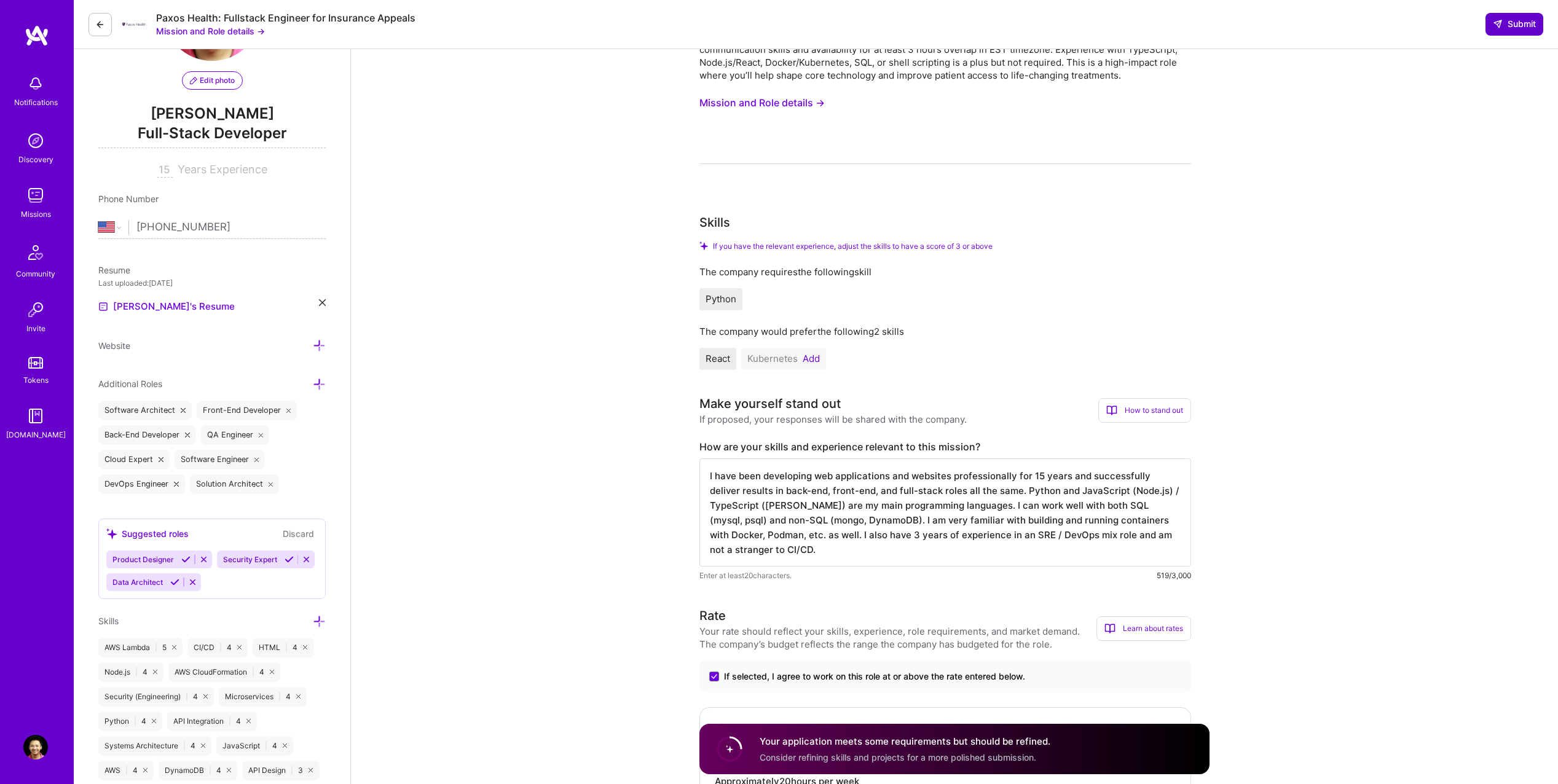
type textarea "I have been developing web applications and websites professionally for 15 year…"
click at [1504, 29] on span "Submit" at bounding box center [1514, 24] width 43 height 13
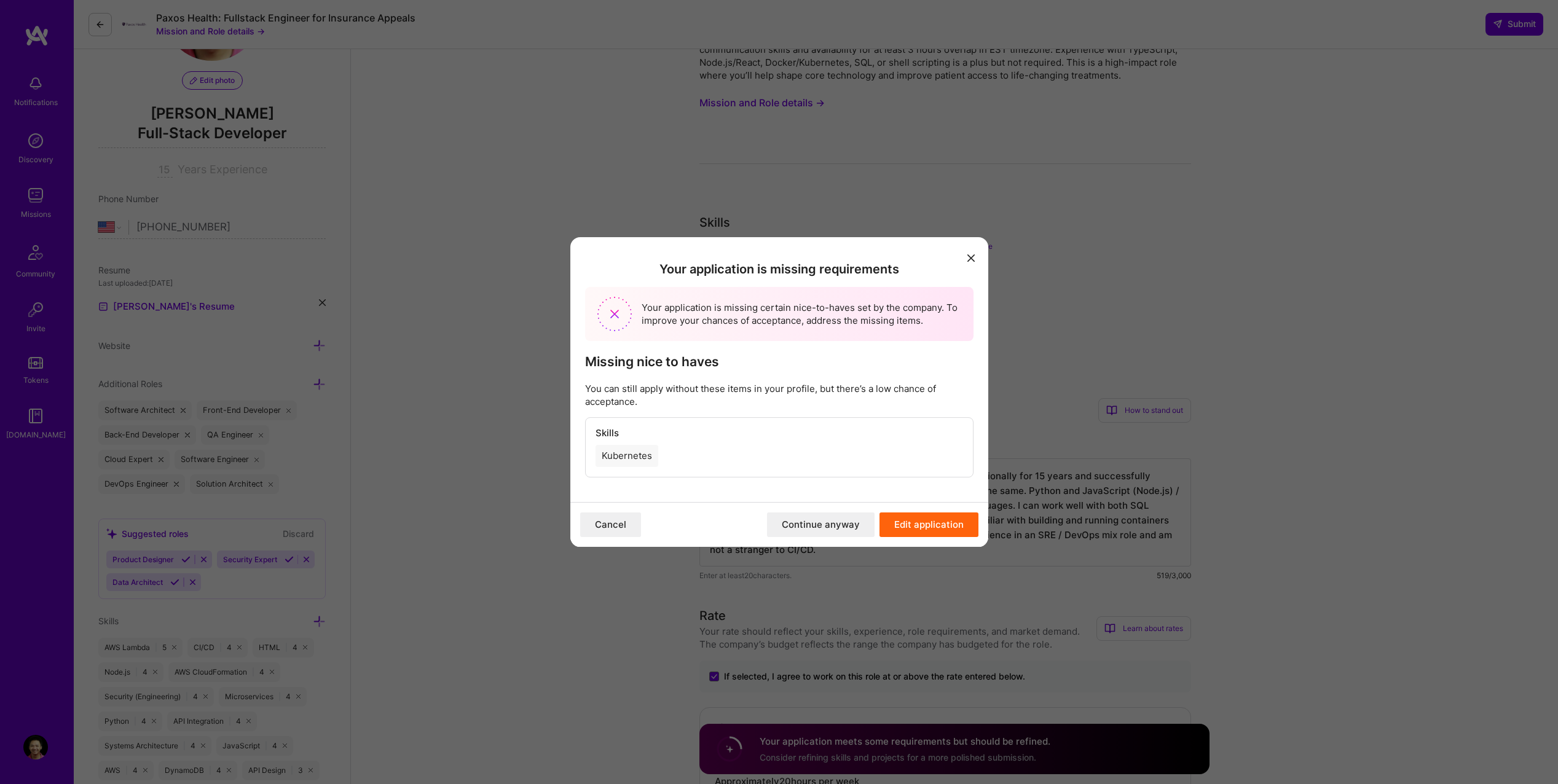
click at [828, 523] on button "Continue anyway" at bounding box center [820, 524] width 108 height 24
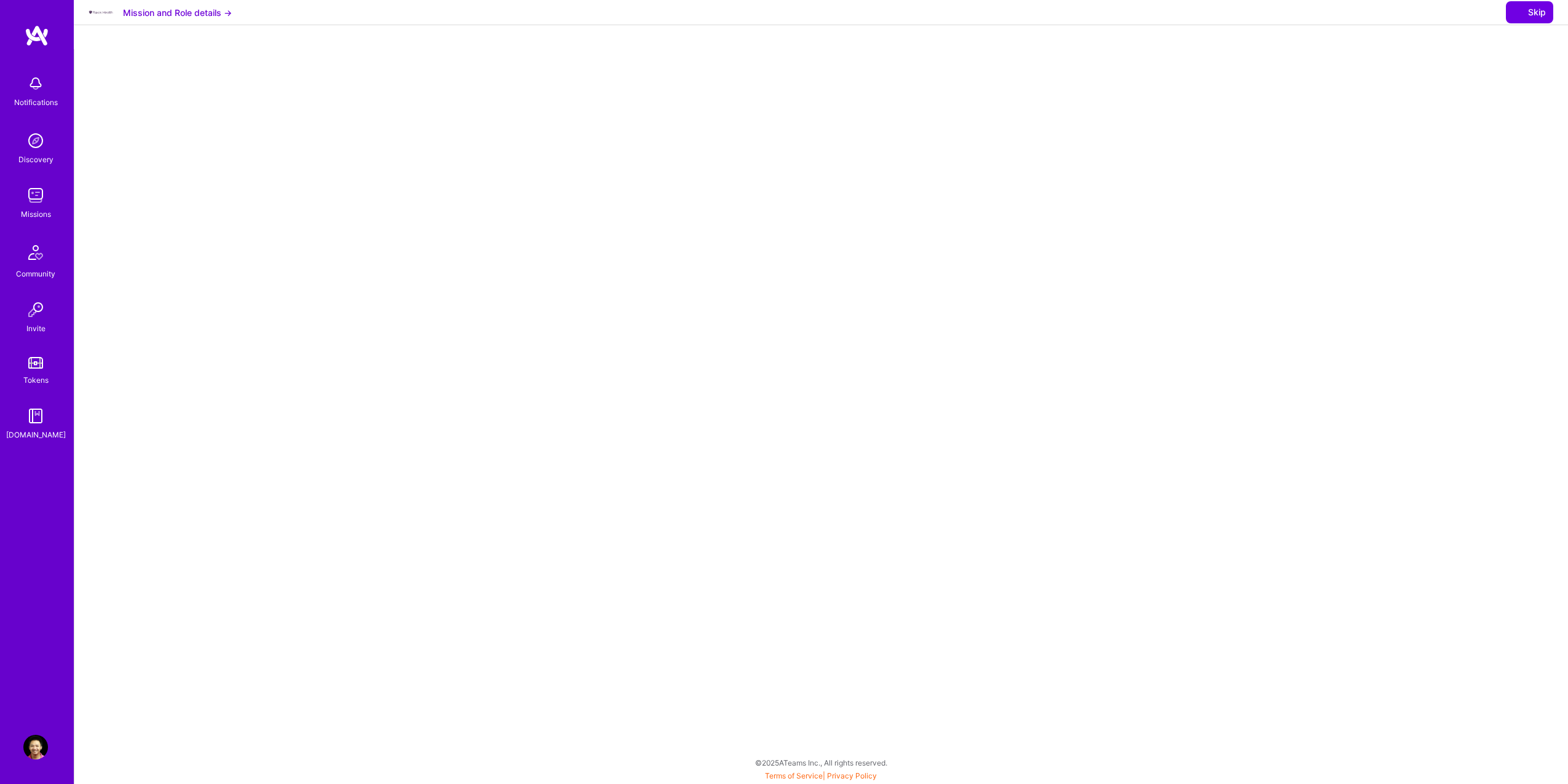
select select "US"
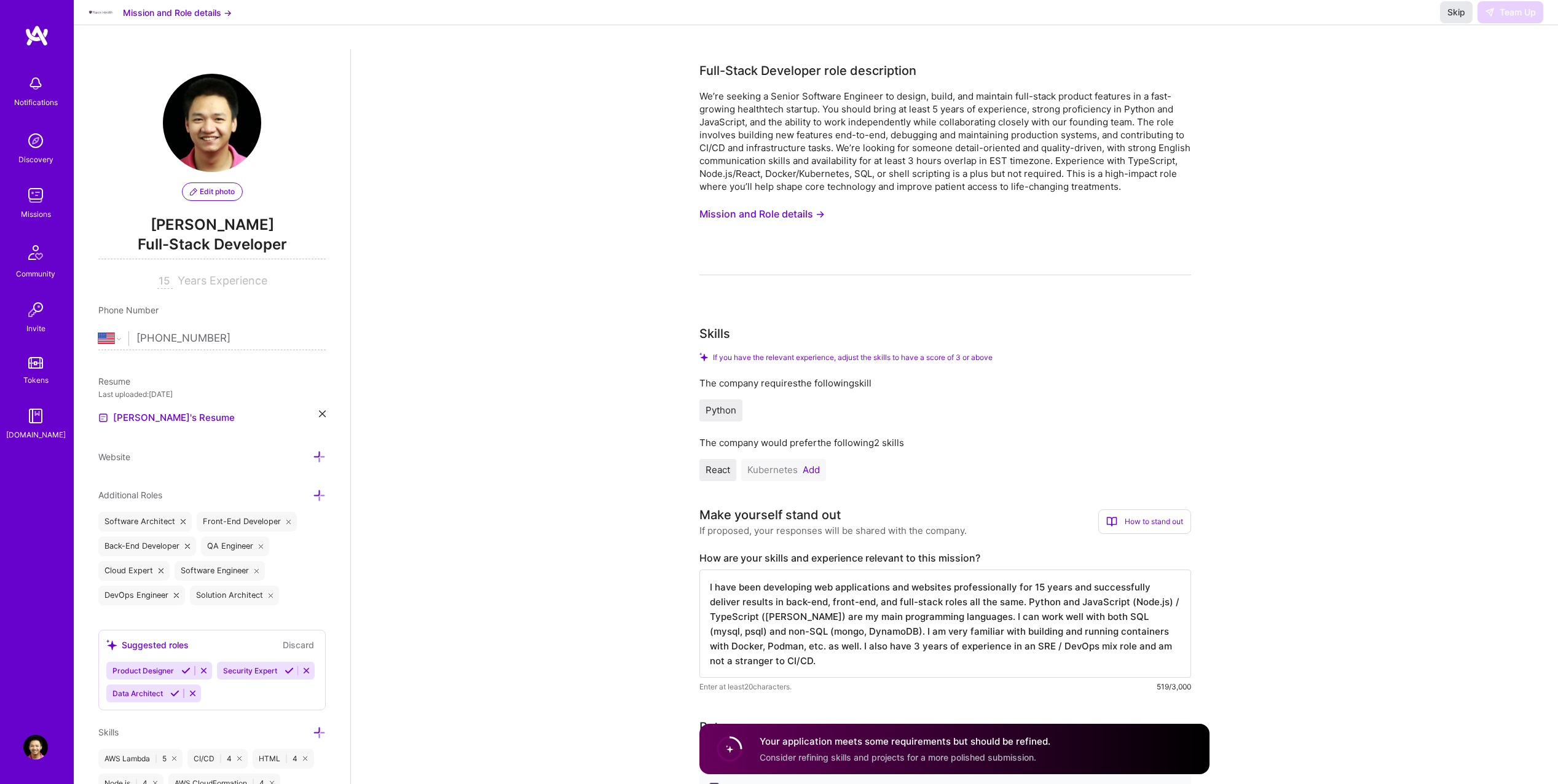
click at [1450, 18] on span "Skip" at bounding box center [1456, 13] width 18 height 13
click at [1454, 18] on span "Skip" at bounding box center [1456, 13] width 18 height 13
click at [898, 615] on textarea "I have been developing web applications and websites professionally for 15 year…" at bounding box center [945, 623] width 492 height 108
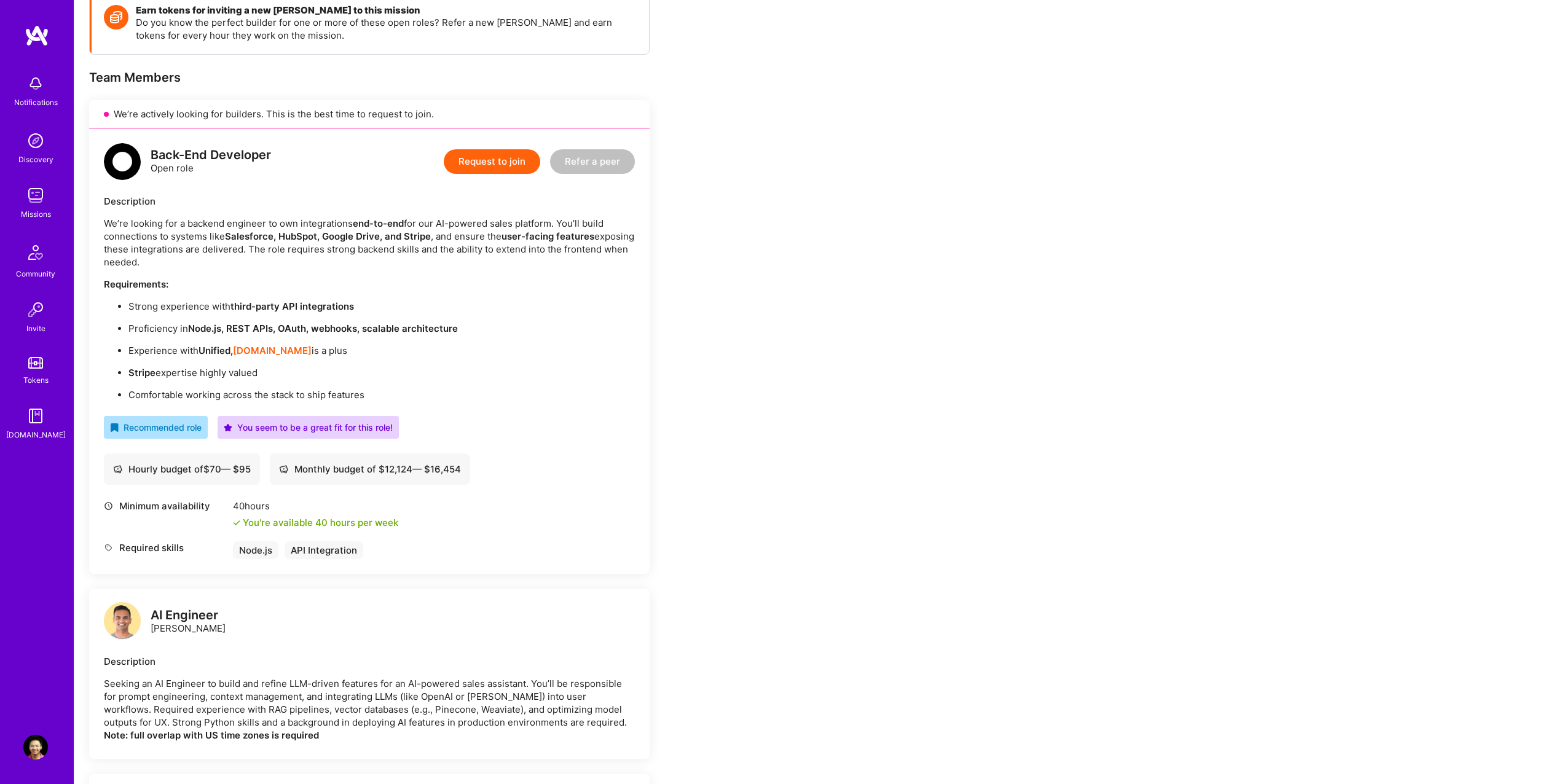
scroll to position [157, 0]
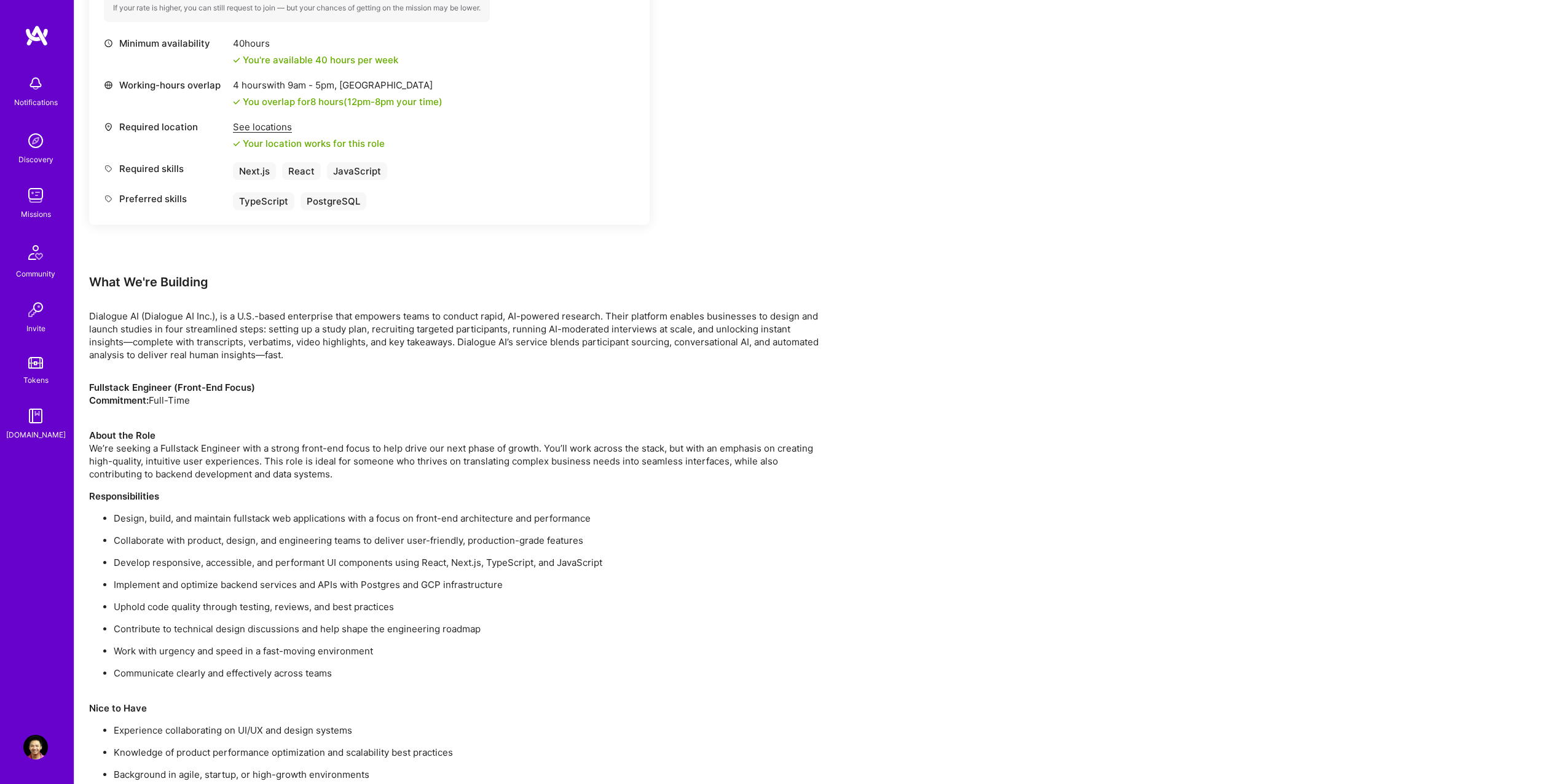
scroll to position [564, 0]
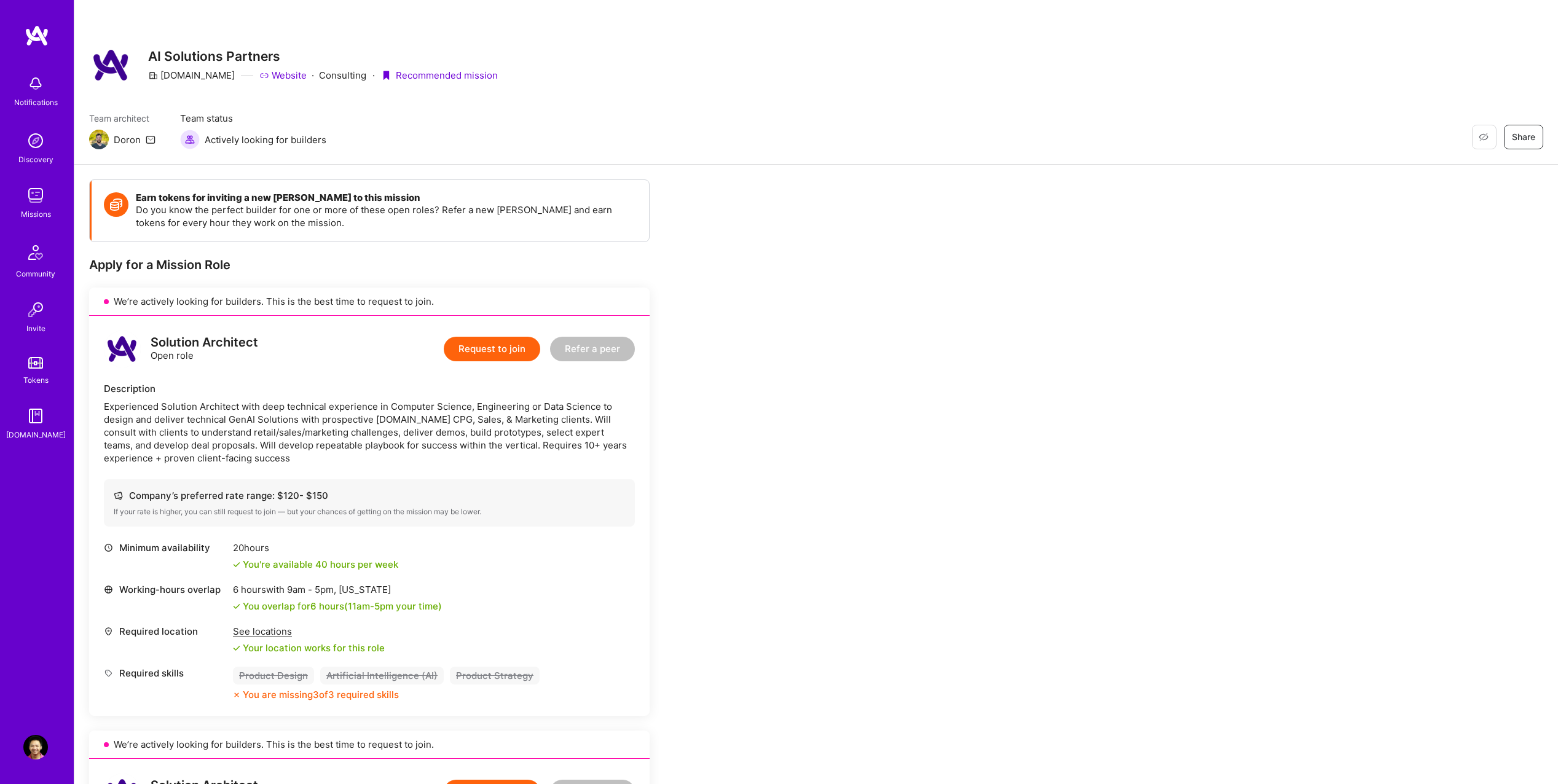
scroll to position [1844, 0]
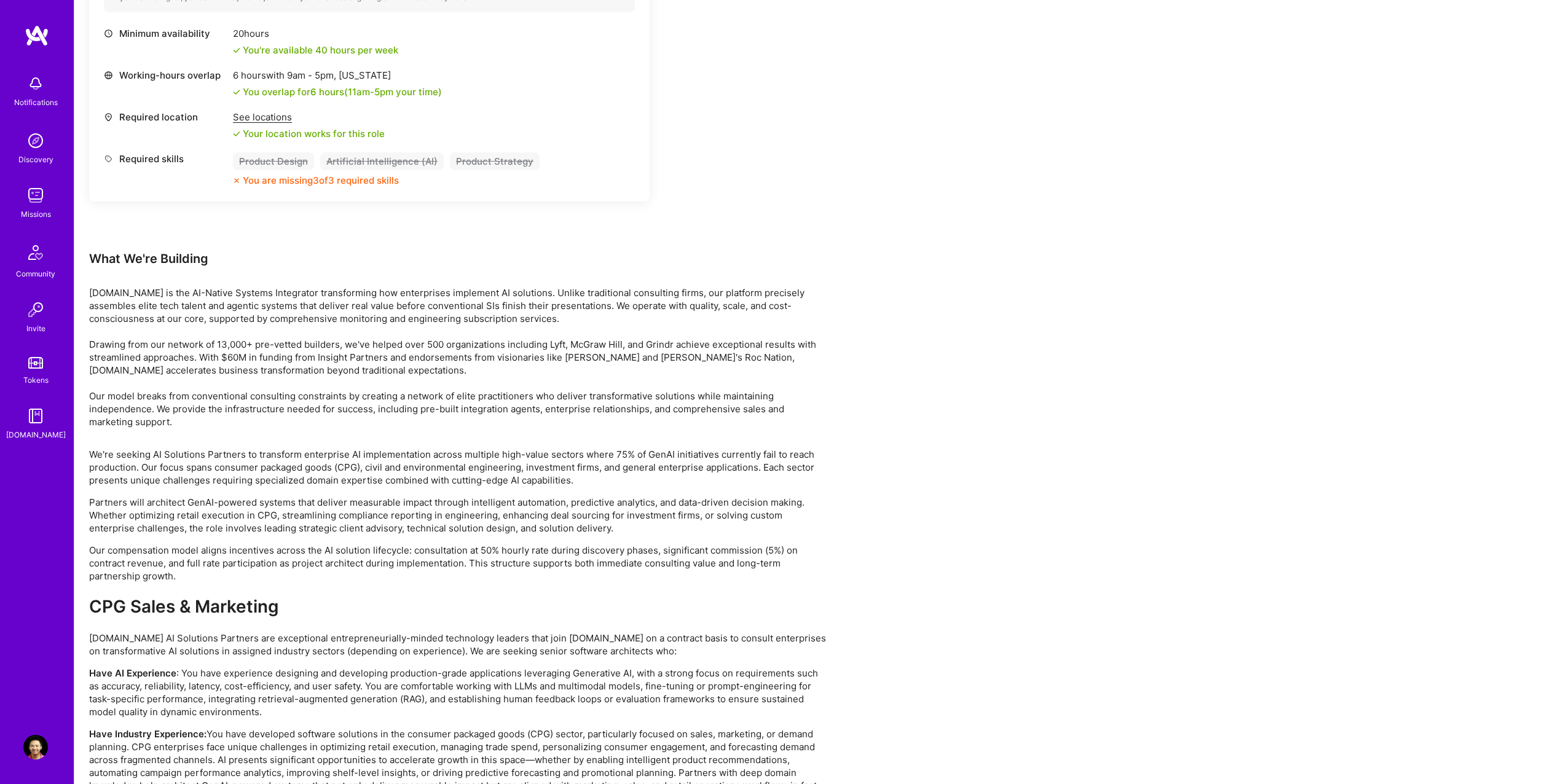
drag, startPoint x: 1383, startPoint y: 195, endPoint x: 1308, endPoint y: 197, distance: 75.0
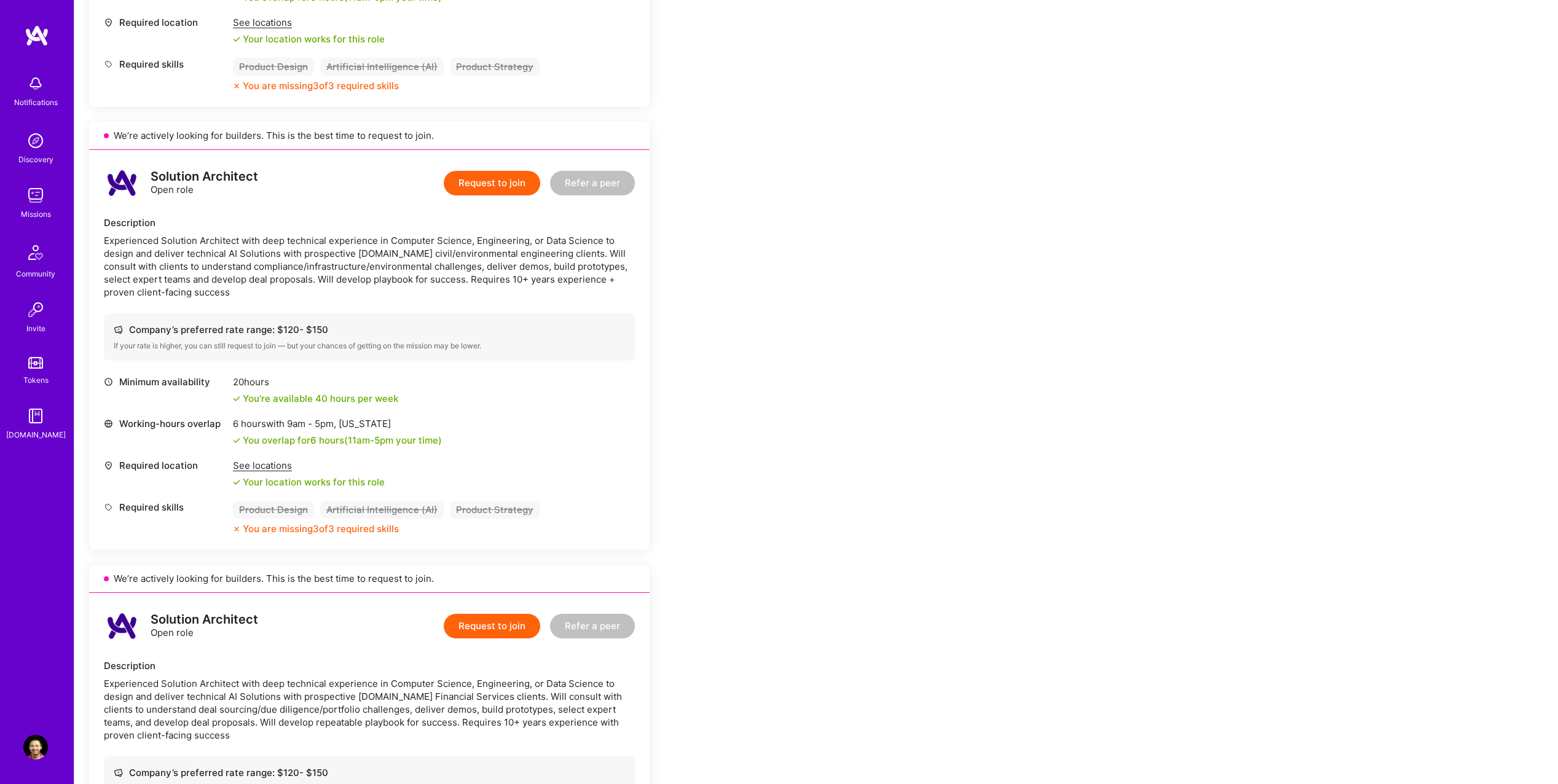
scroll to position [0, 0]
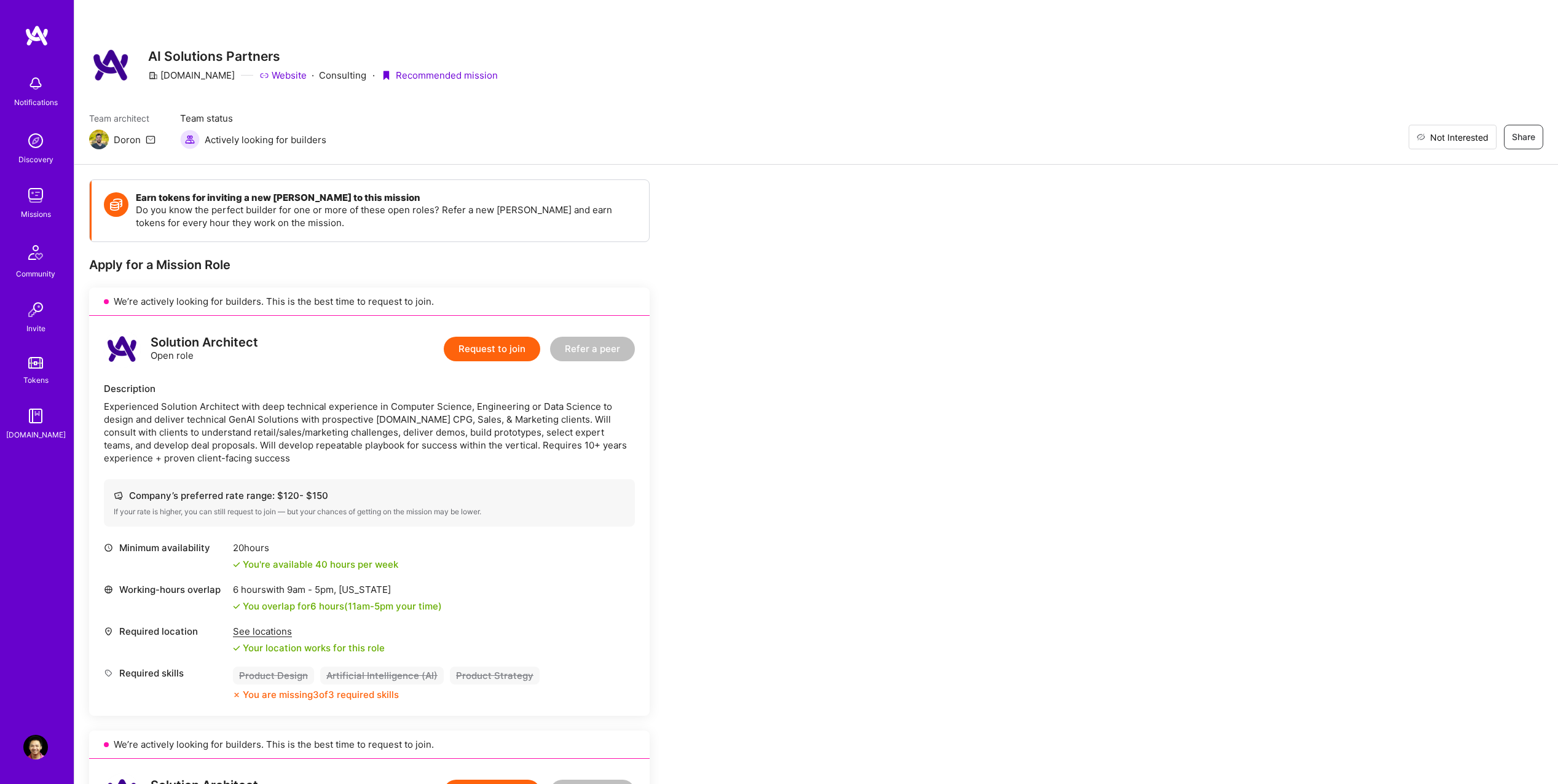
click at [1486, 137] on span "Not Interested" at bounding box center [1460, 137] width 58 height 13
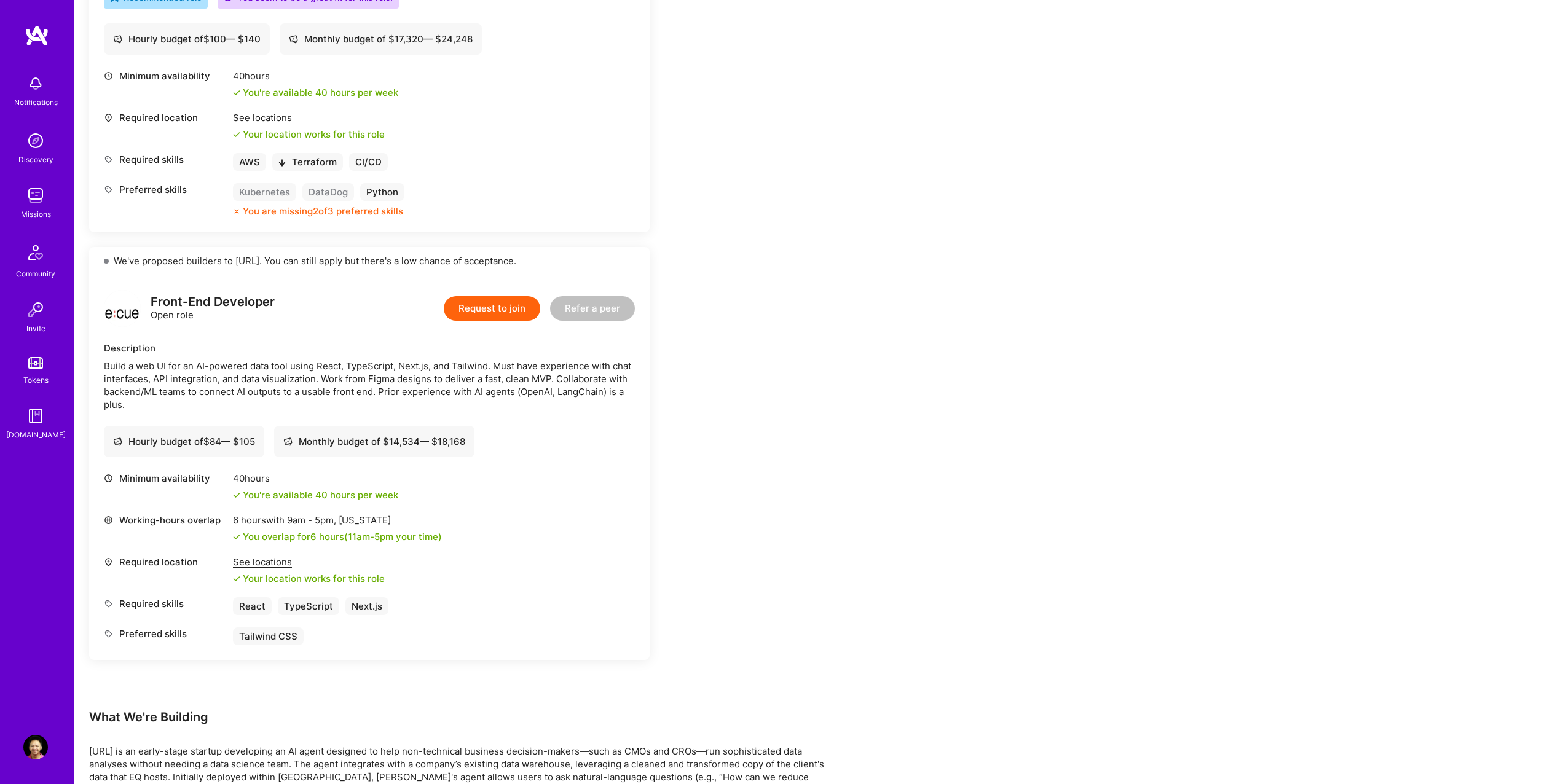
scroll to position [492, 0]
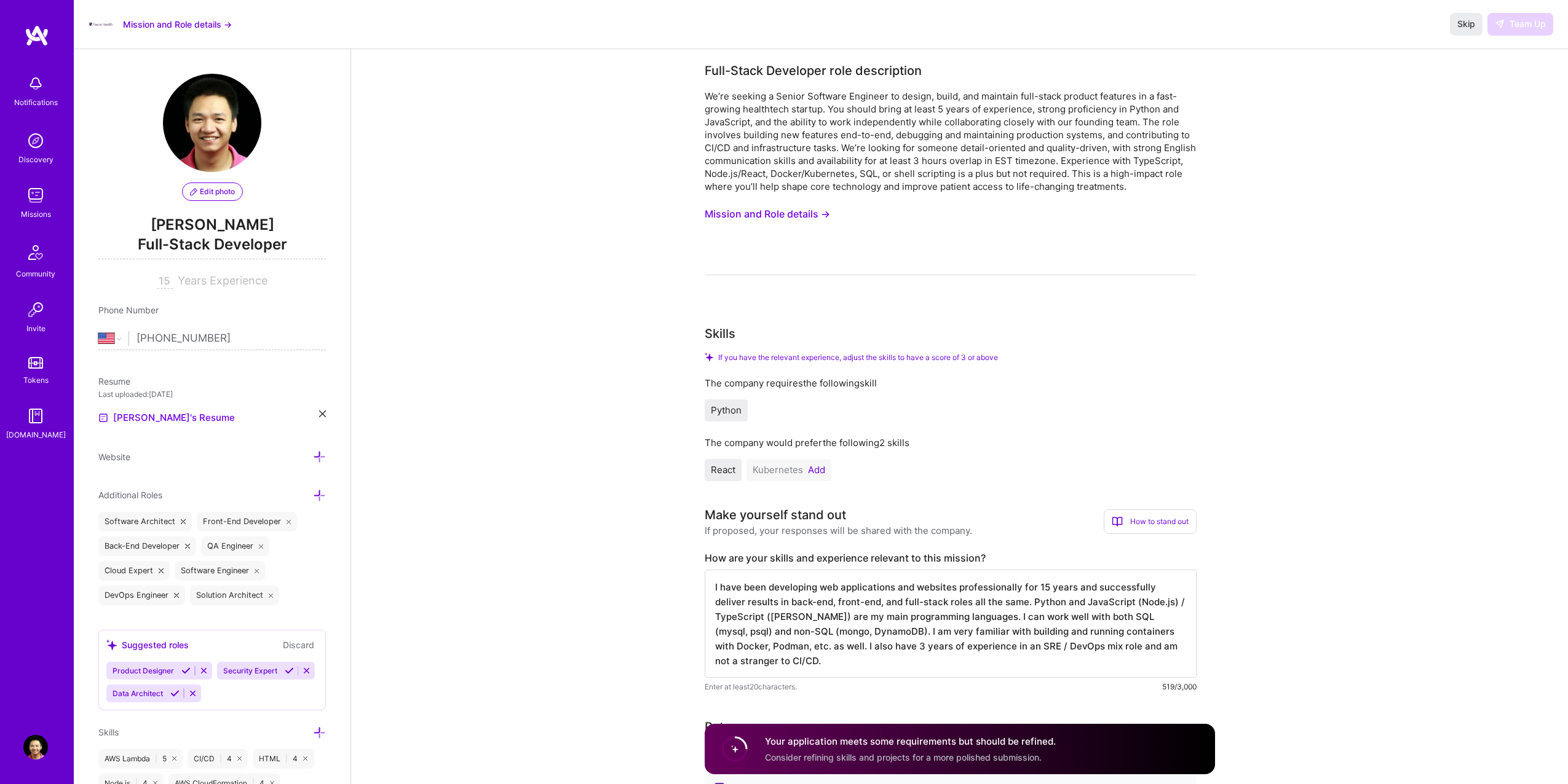
select select "US"
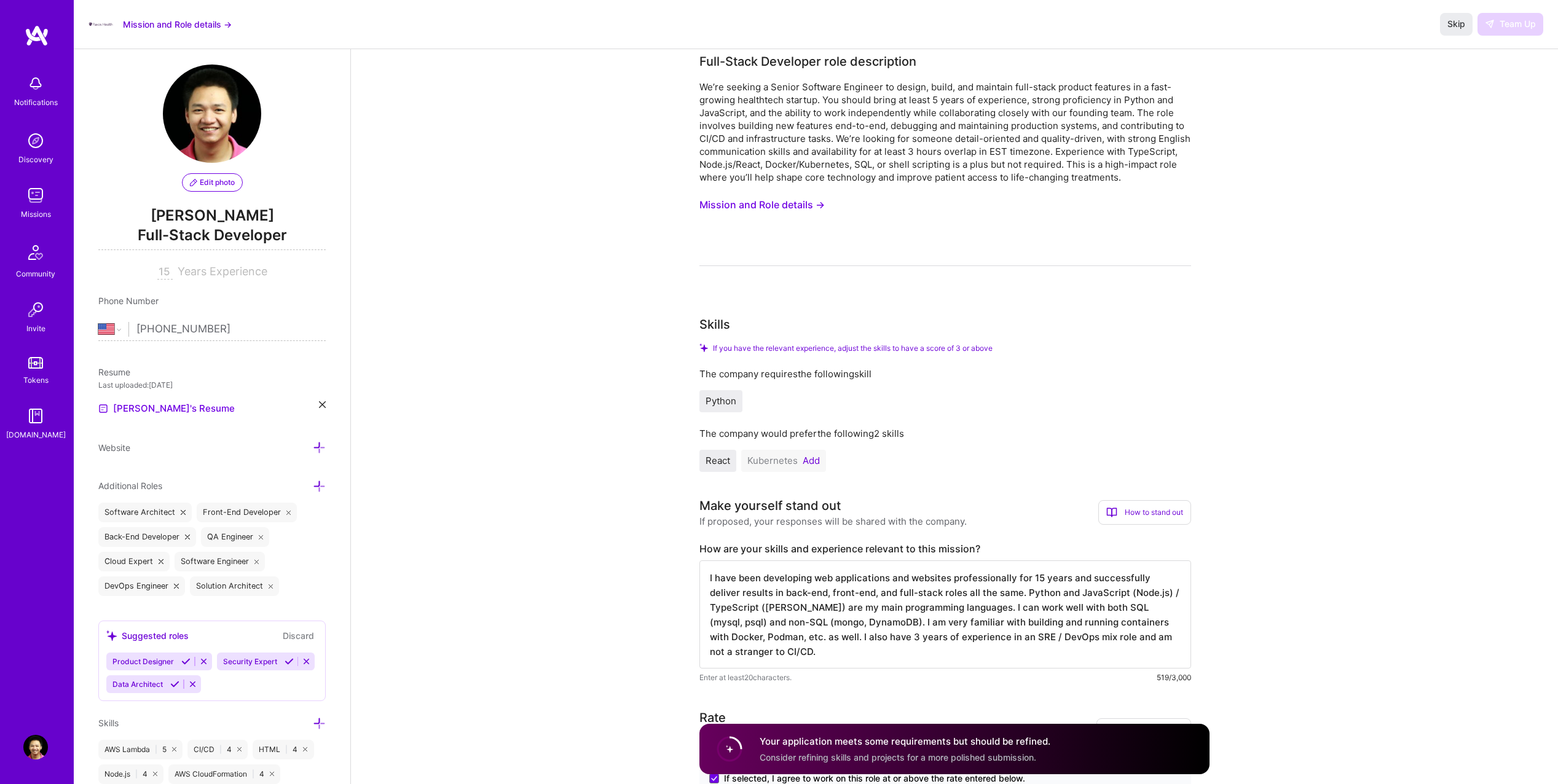
scroll to position [0, 0]
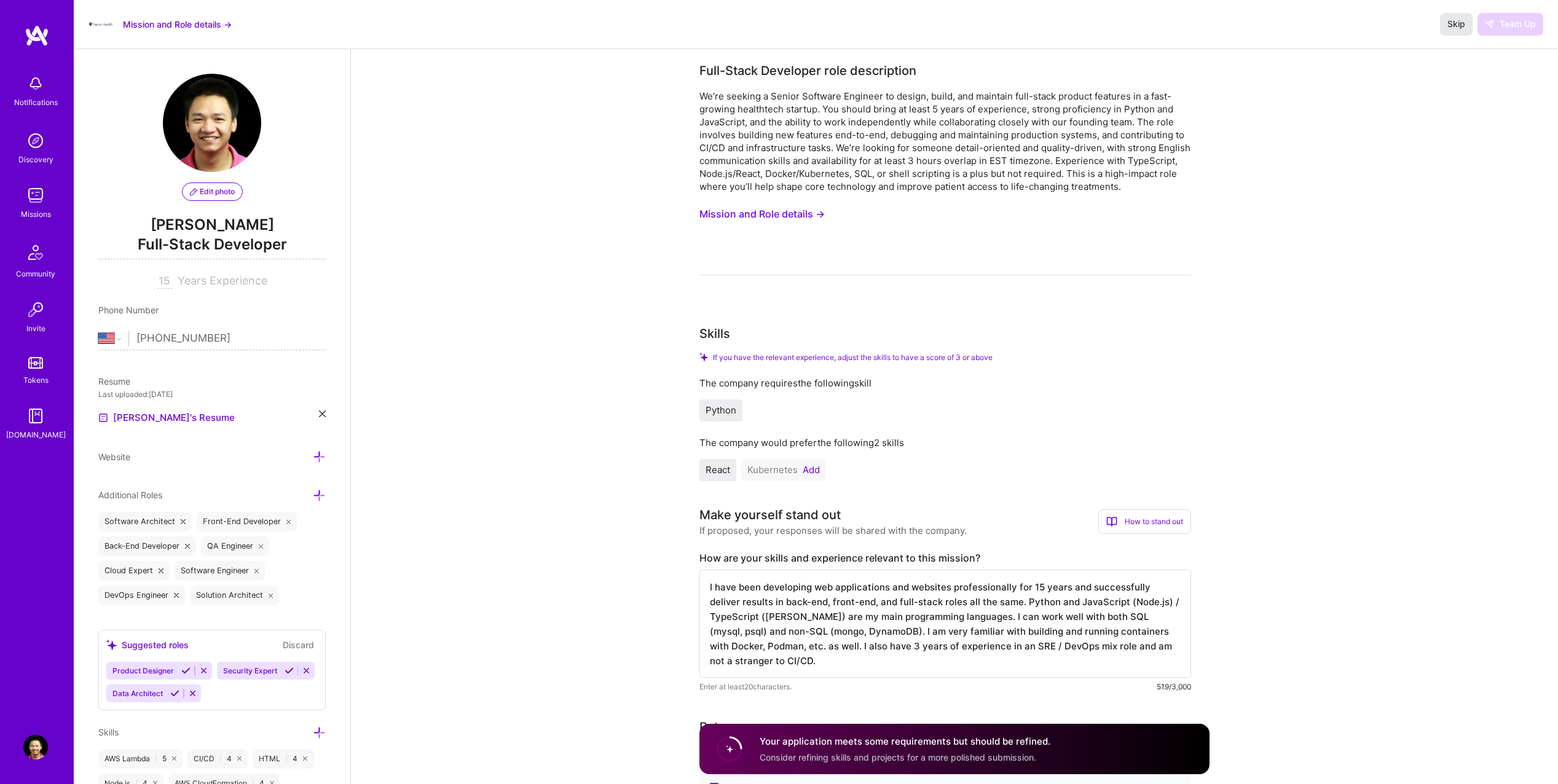
click at [1448, 24] on span "Skip" at bounding box center [1456, 24] width 18 height 13
click at [1455, 31] on button "Skip" at bounding box center [1456, 24] width 32 height 22
click at [198, 24] on button "Mission and Role details →" at bounding box center [177, 24] width 109 height 13
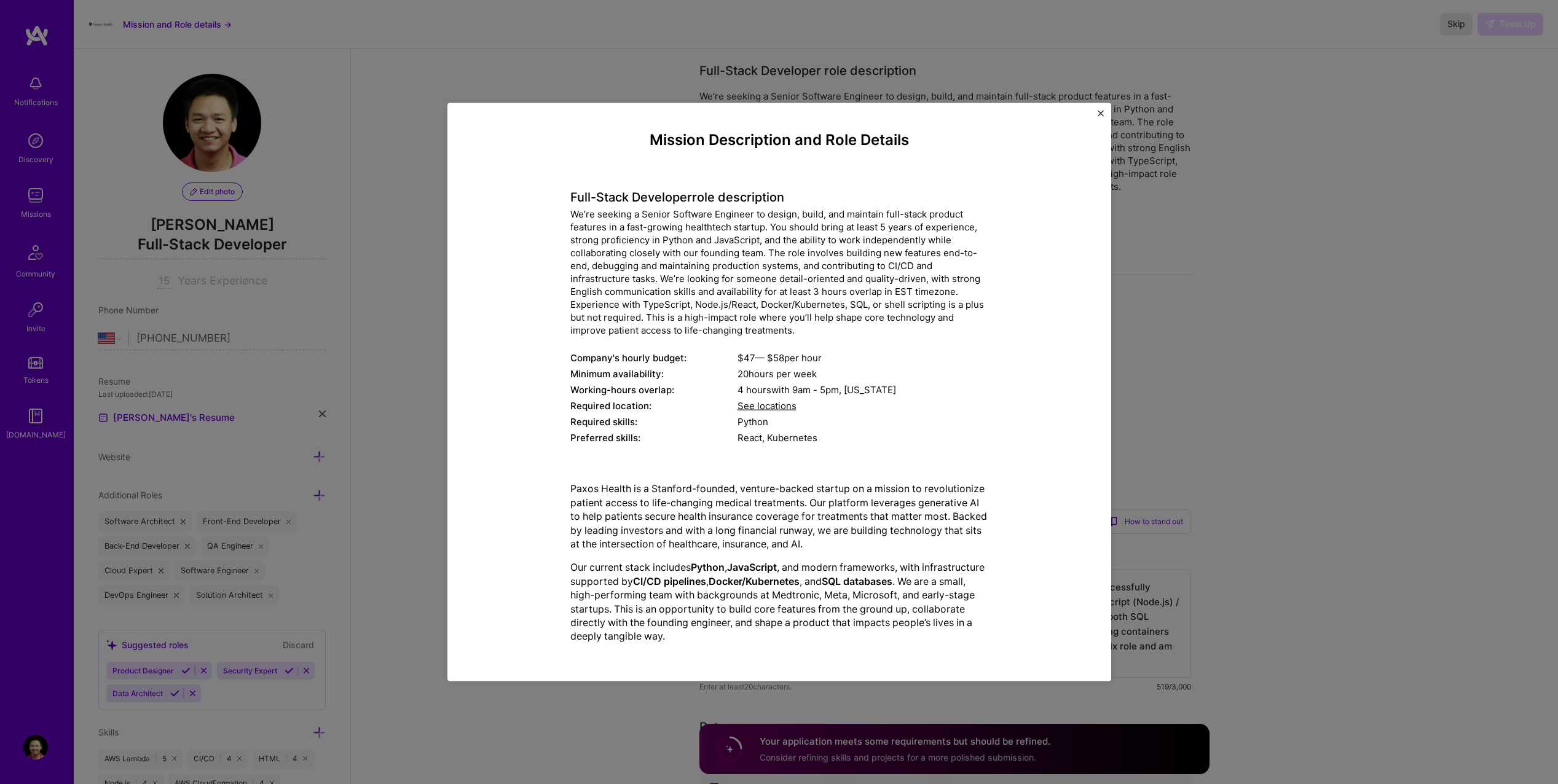
click at [1239, 193] on div "Mission Description and Role Details Full-Stack Developer role description We’r…" at bounding box center [779, 392] width 1558 height 784
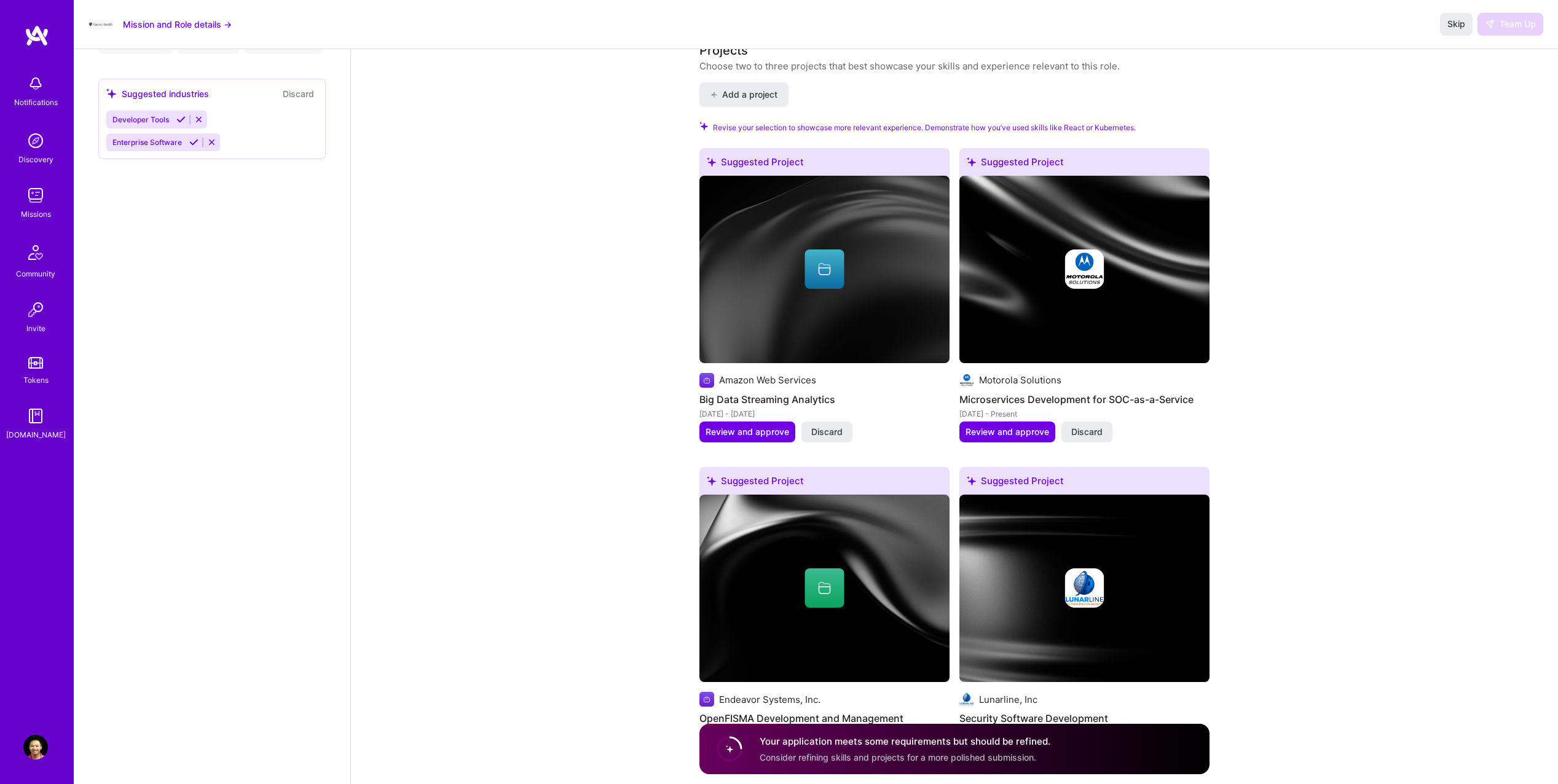
scroll to position [1352, 0]
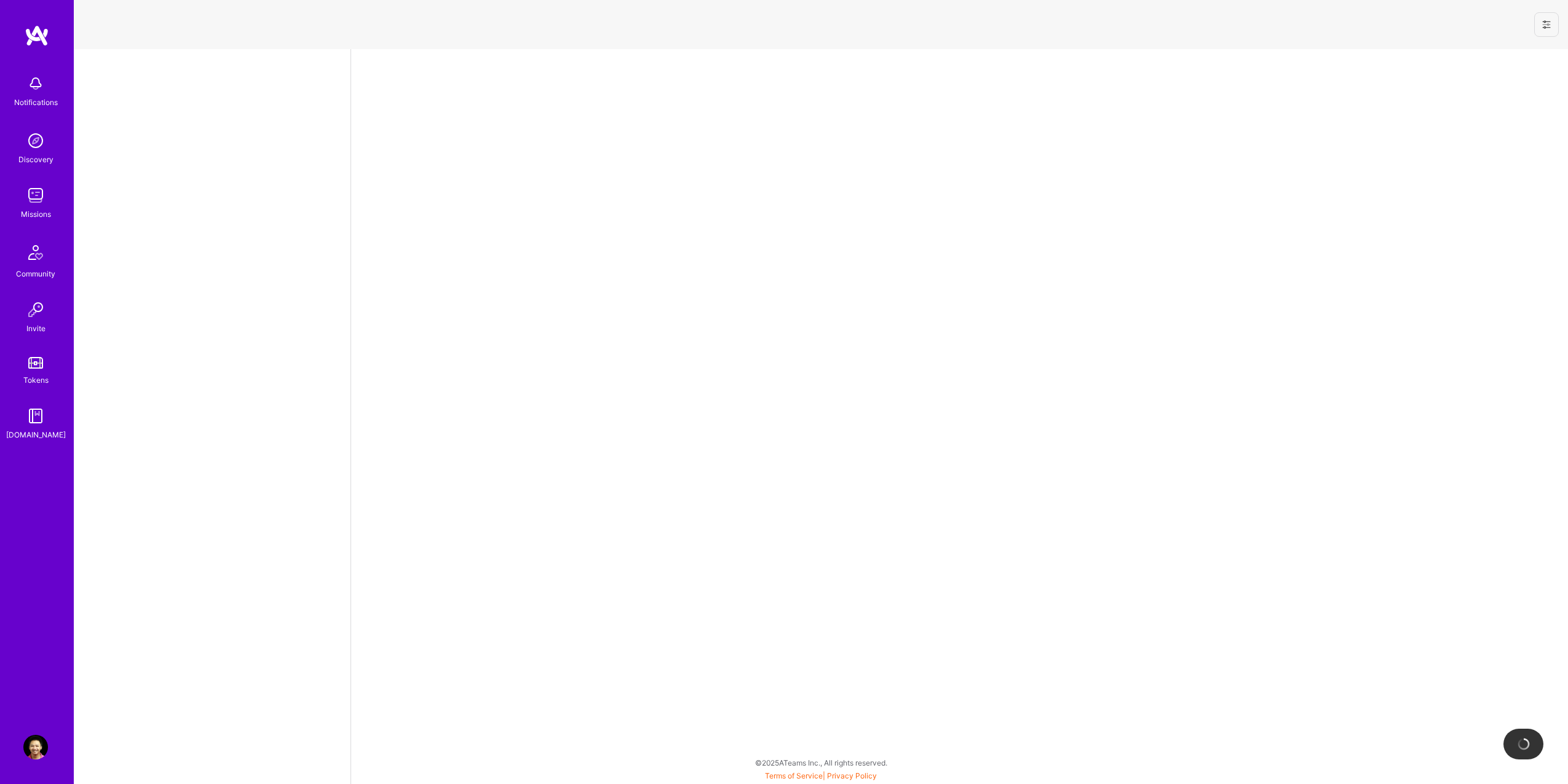
select select "US"
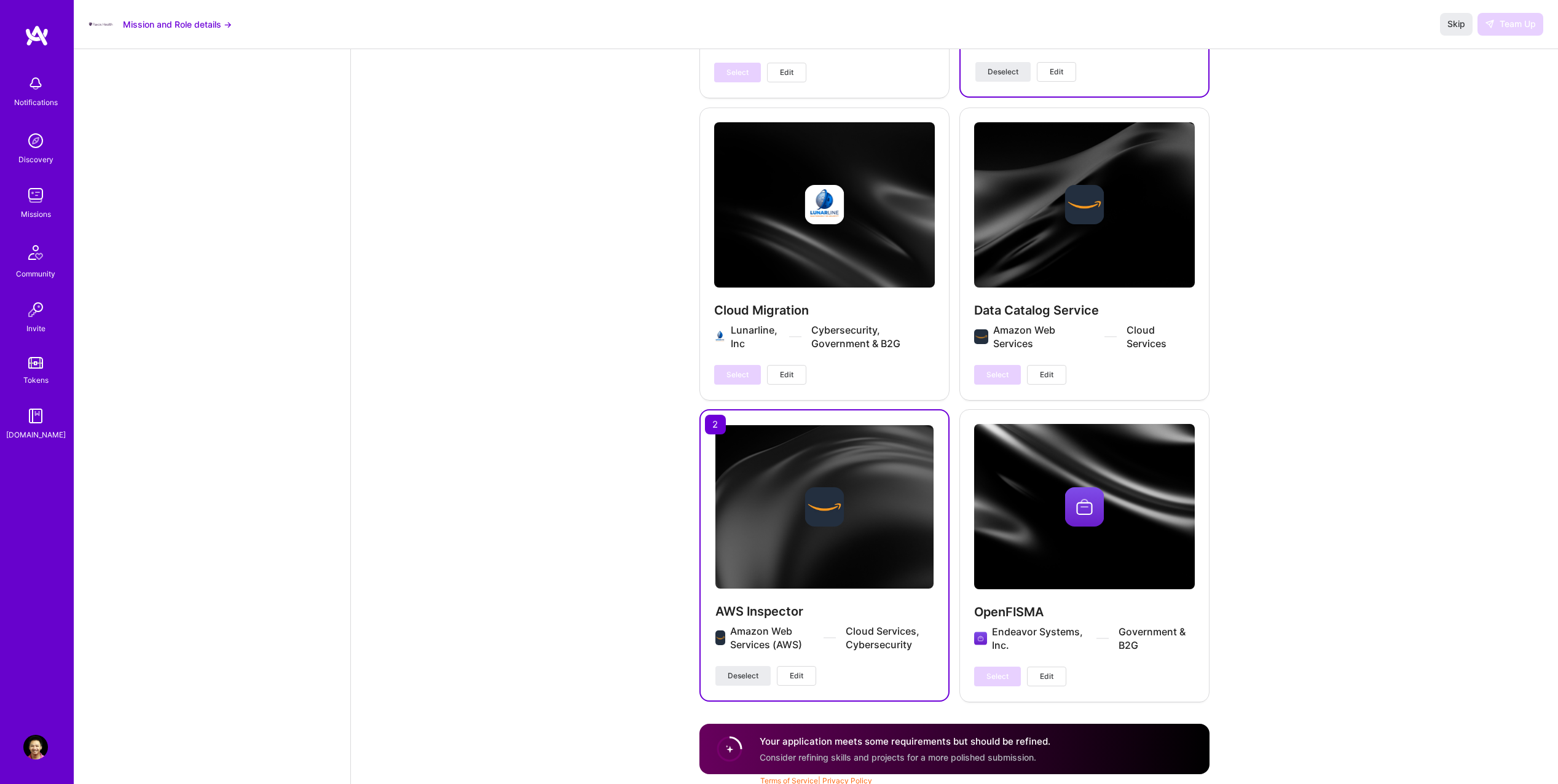
scroll to position [2937, 0]
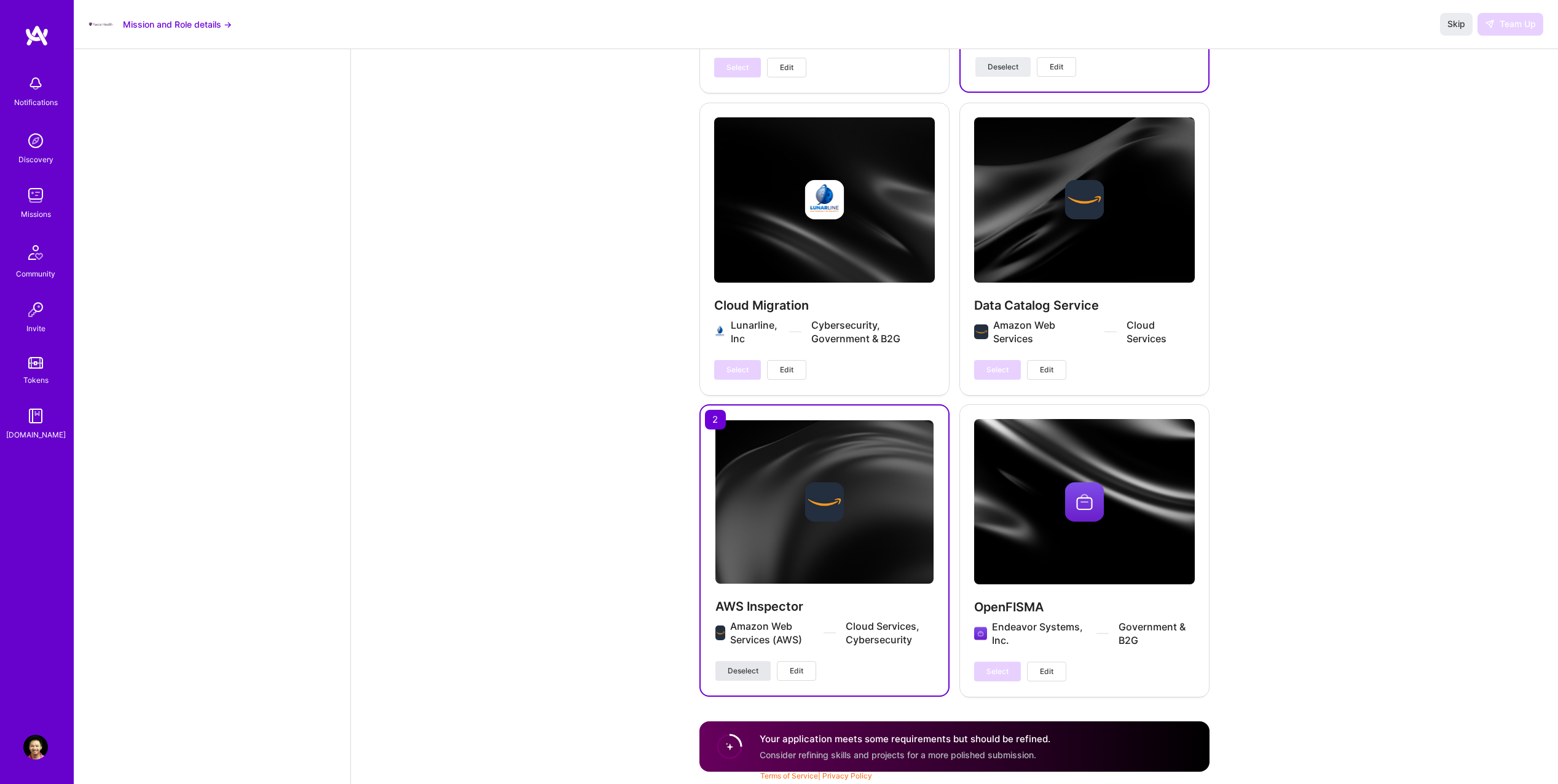
click at [735, 667] on span "Deselect" at bounding box center [742, 671] width 31 height 11
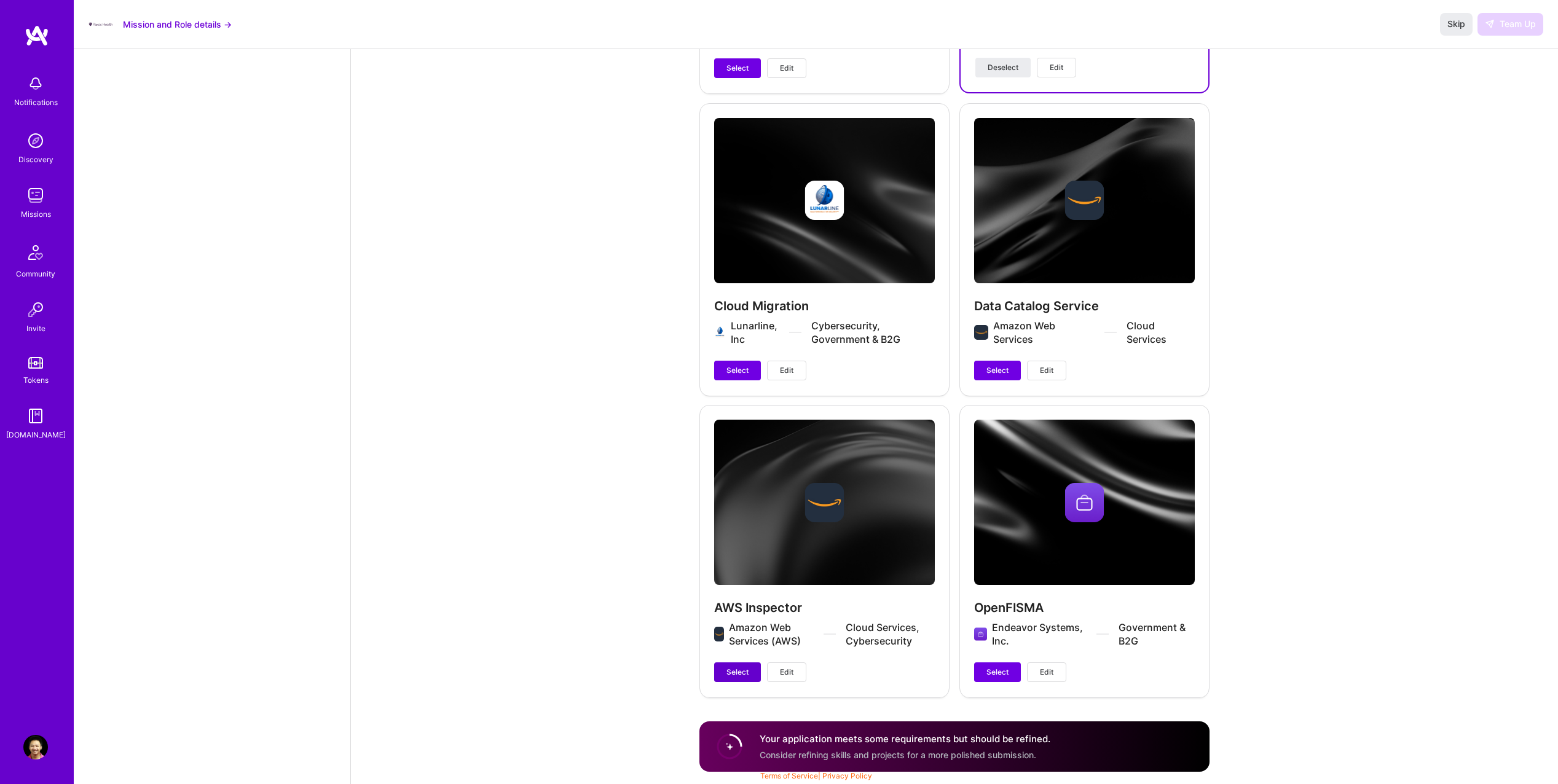
click at [736, 675] on span "Select" at bounding box center [738, 672] width 22 height 11
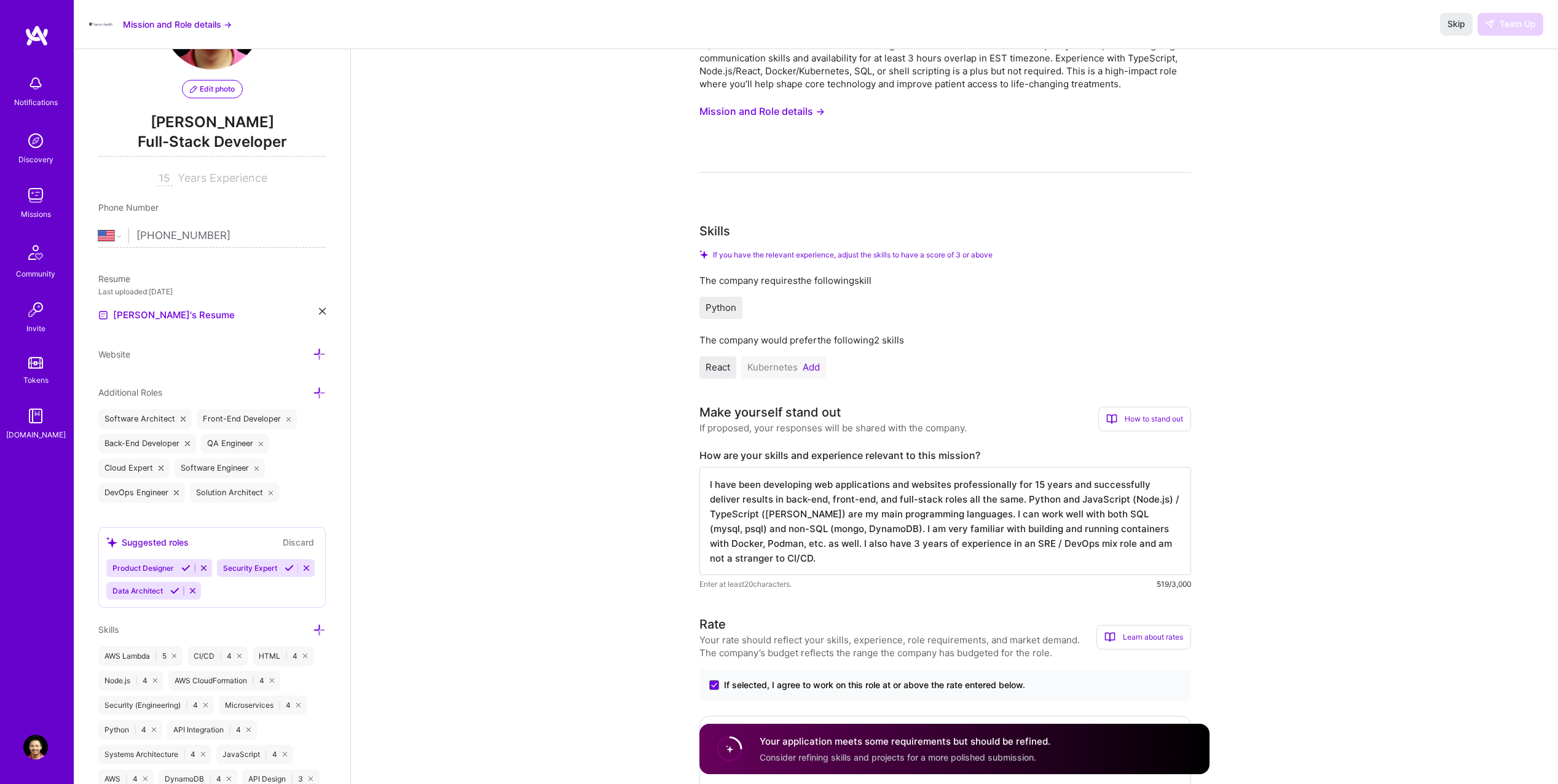
scroll to position [0, 0]
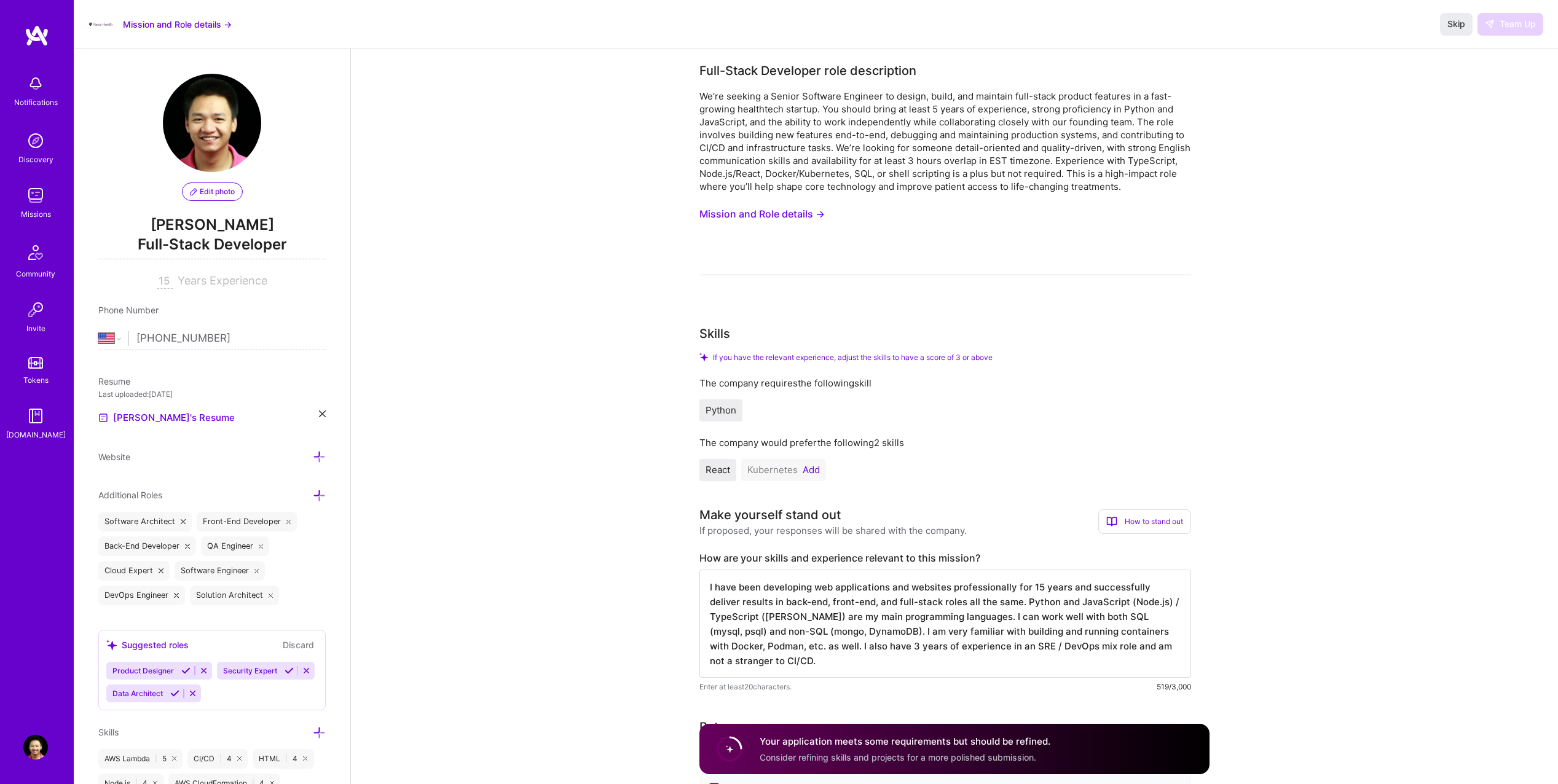
click at [807, 465] on button "Add" at bounding box center [812, 470] width 17 height 9
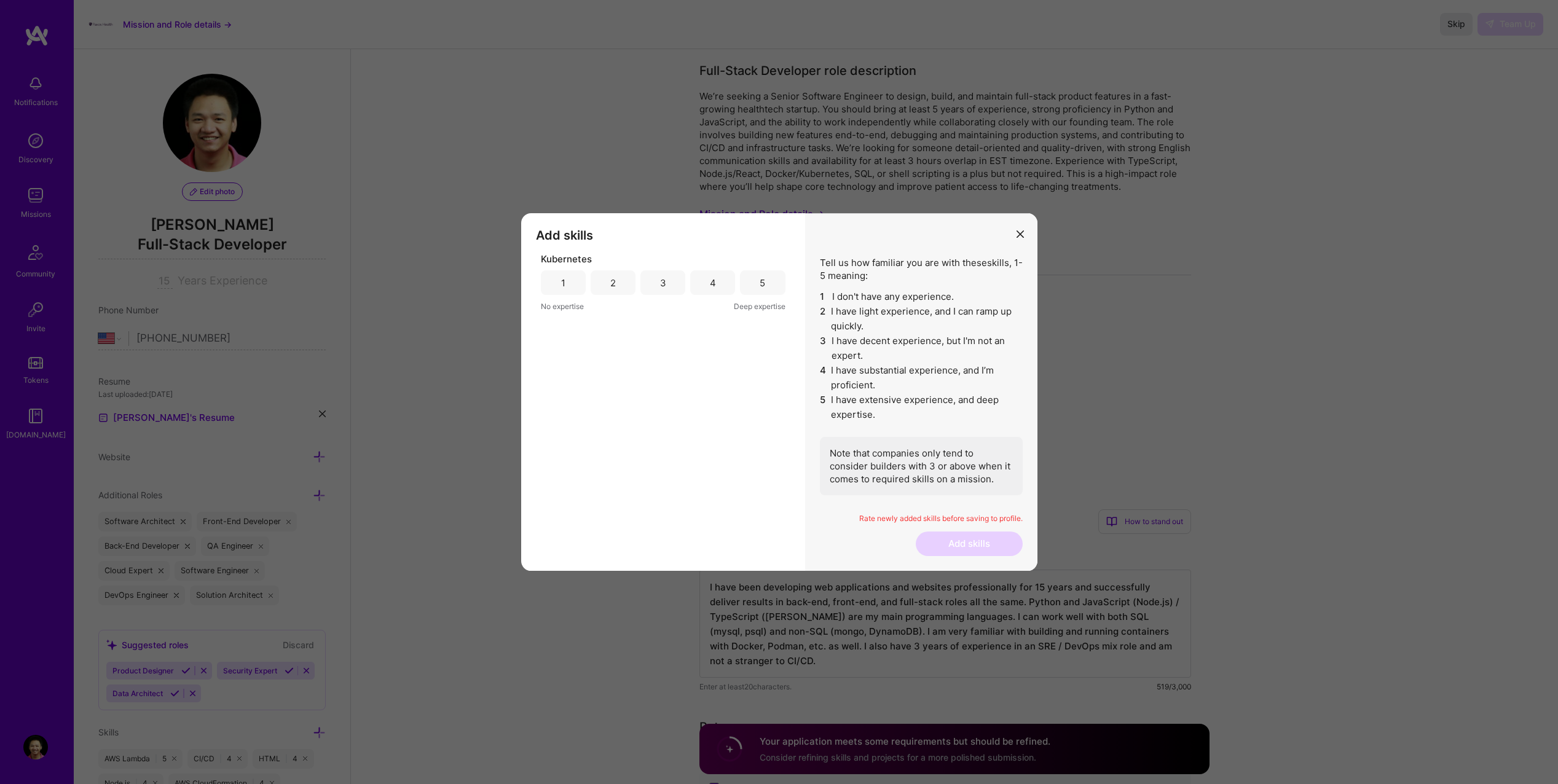
click at [572, 276] on div "1" at bounding box center [563, 283] width 45 height 24
click at [598, 276] on div "2" at bounding box center [612, 283] width 45 height 24
click at [983, 545] on button "Add skills" at bounding box center [969, 543] width 107 height 24
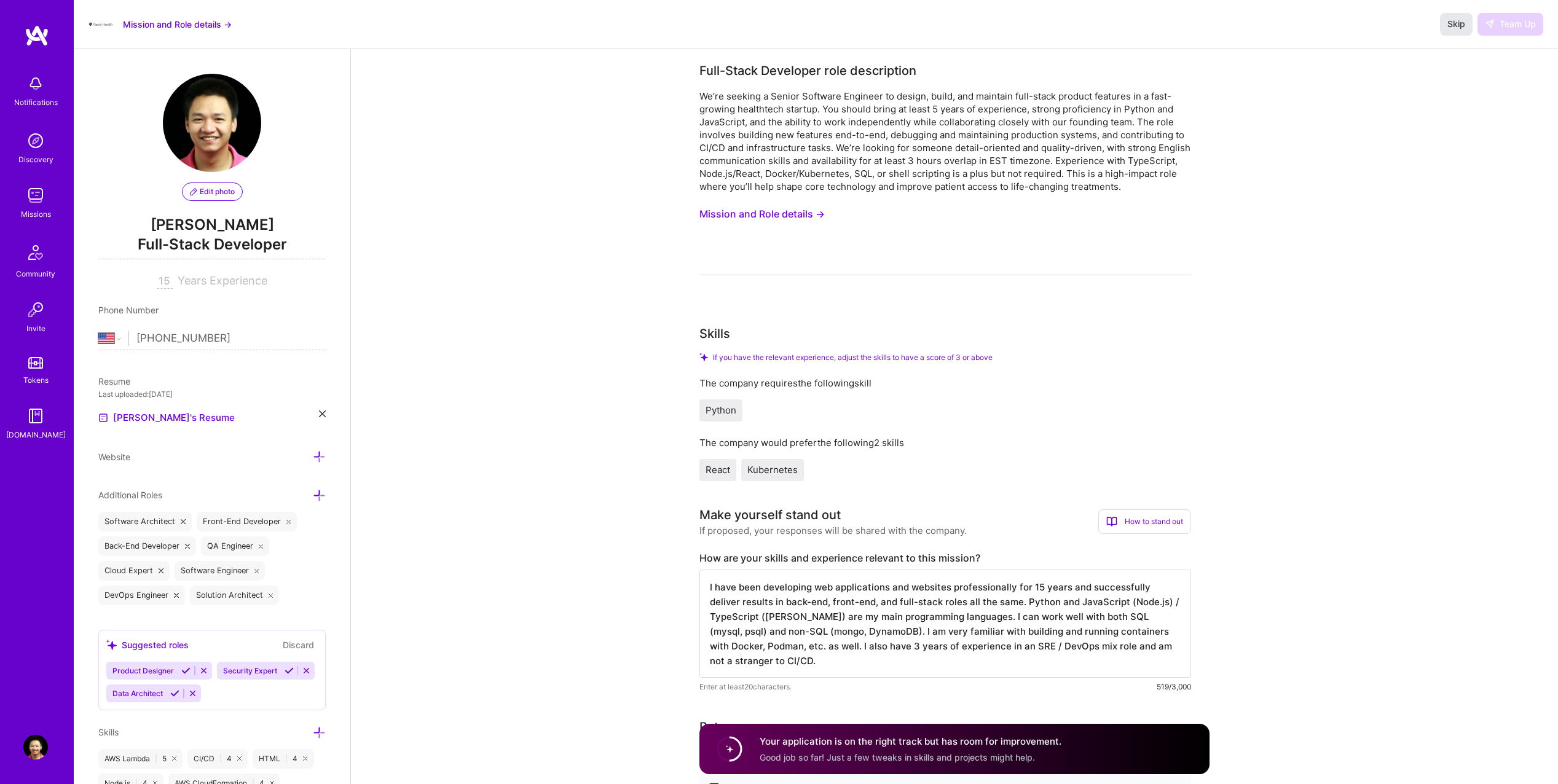
click at [1463, 26] on span "Skip" at bounding box center [1456, 24] width 18 height 13
click at [95, 18] on div at bounding box center [100, 24] width 24 height 24
click at [161, 23] on button "Mission and Role details →" at bounding box center [177, 24] width 109 height 13
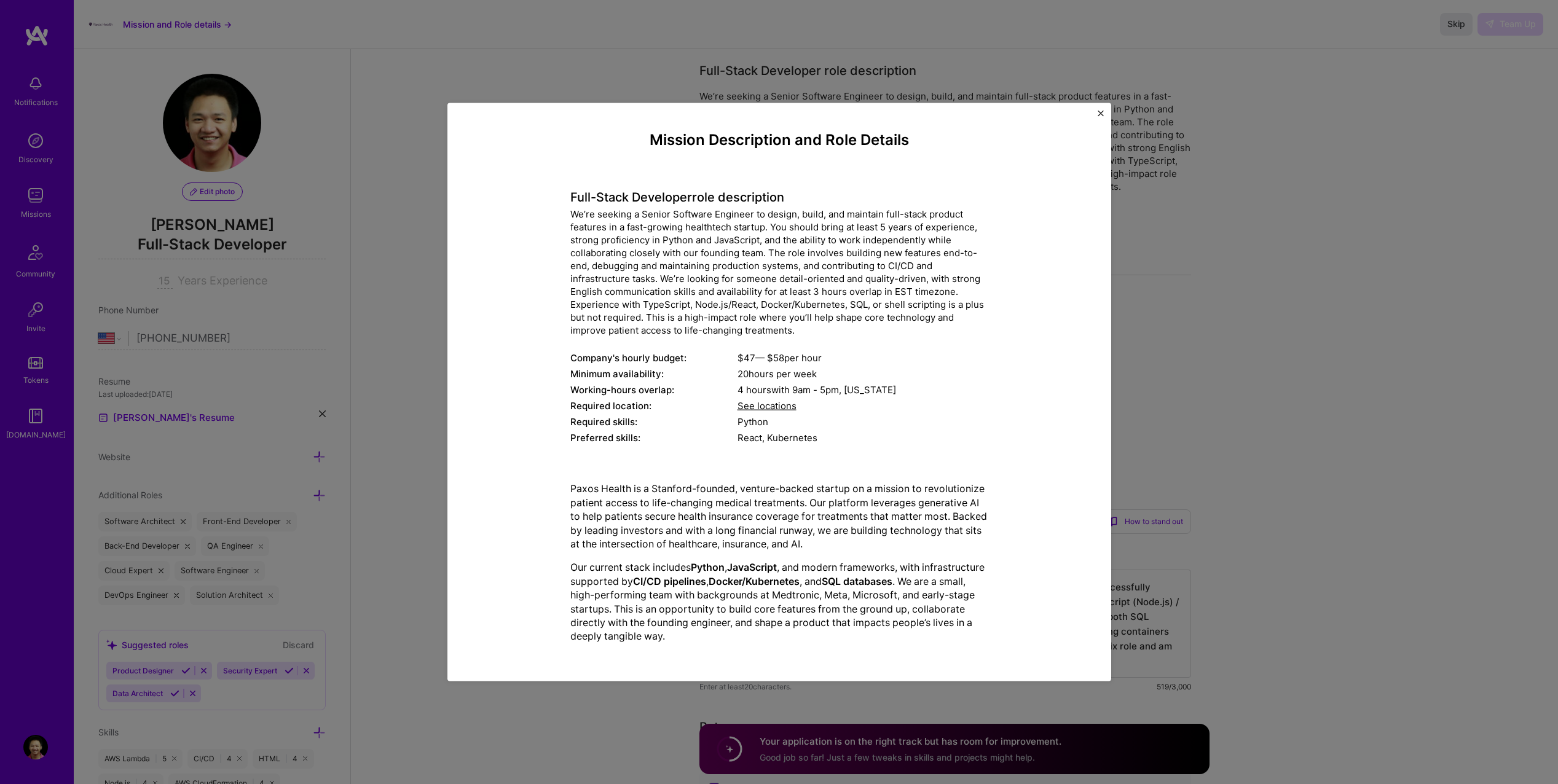
click at [720, 261] on div "We’re seeking a Senior Software Engineer to design, build, and maintain full-st…" at bounding box center [779, 272] width 418 height 129
click at [357, 100] on div "Mission Description and Role Details Full-Stack Developer role description We’r…" at bounding box center [779, 392] width 1558 height 784
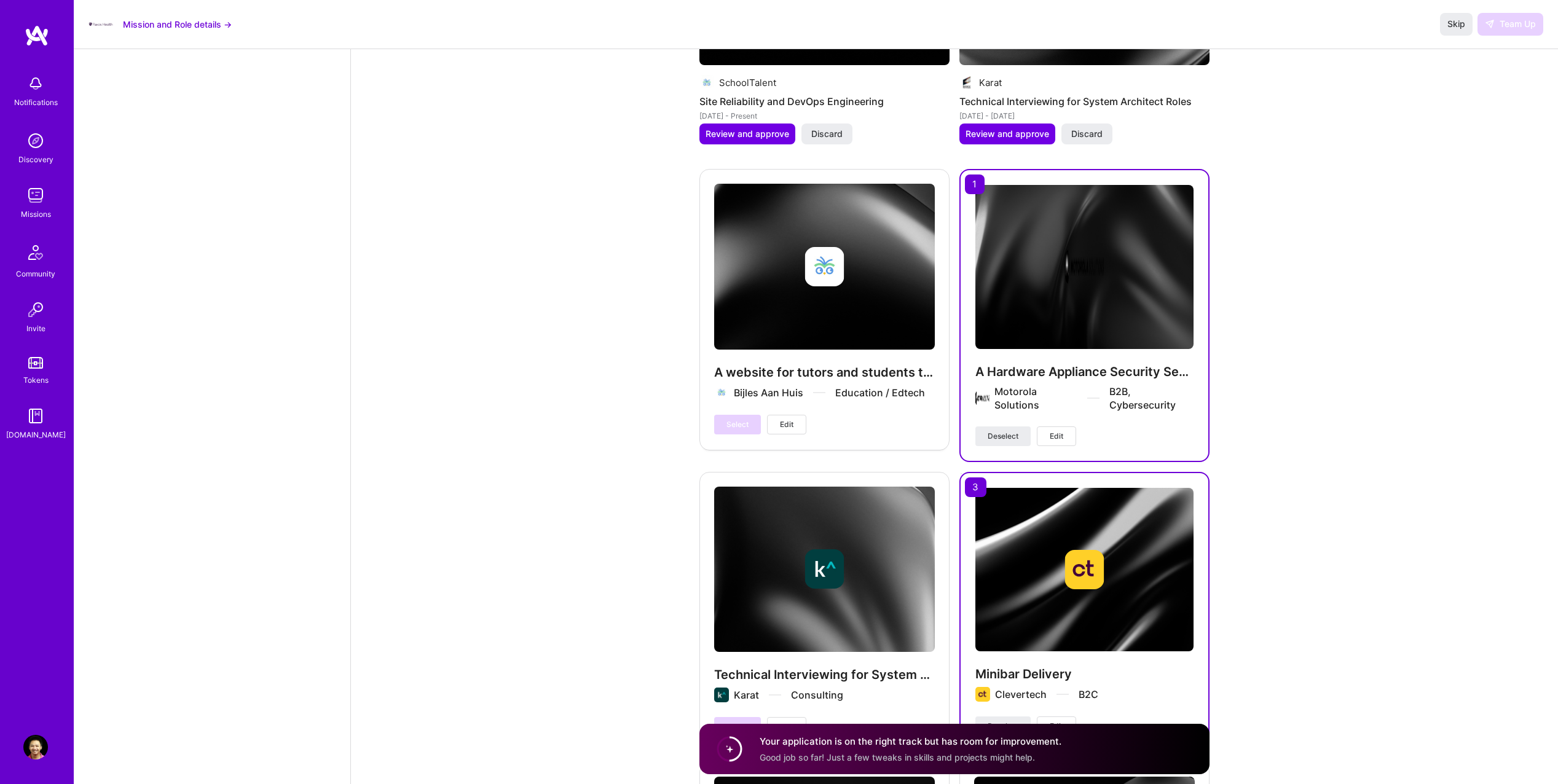
scroll to position [2274, 0]
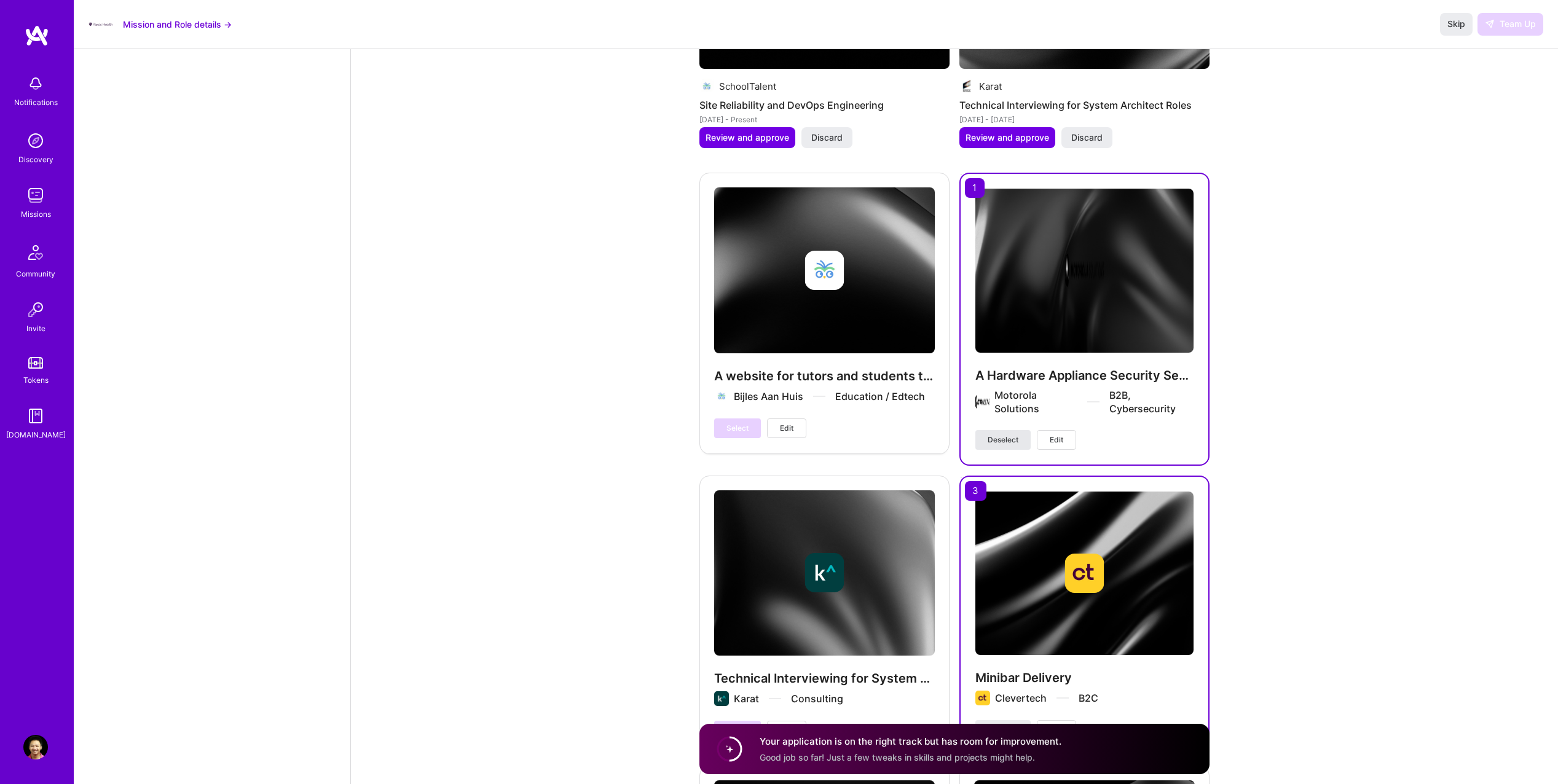
click at [1004, 443] on span "Deselect" at bounding box center [1003, 440] width 31 height 11
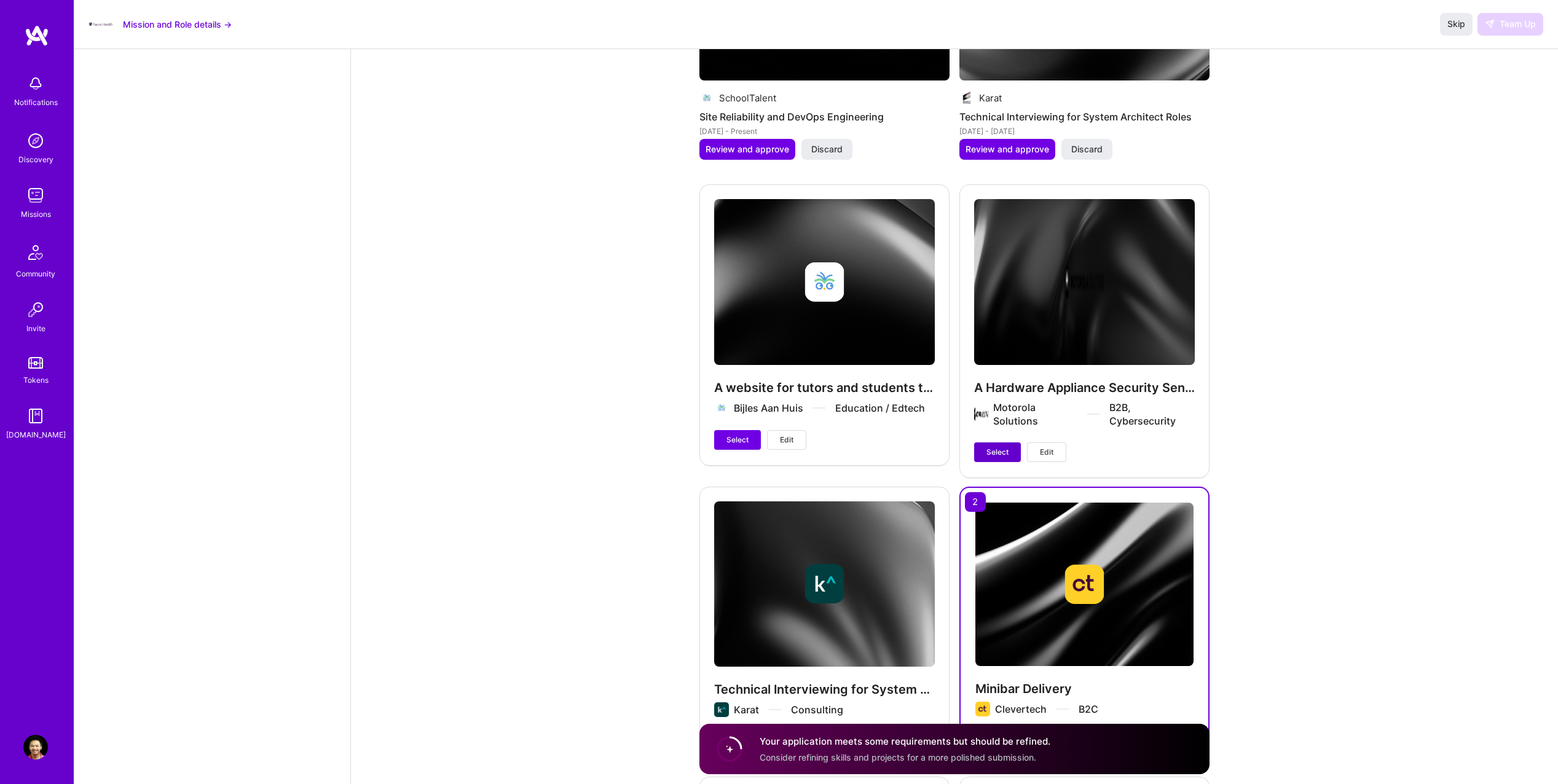
click at [994, 453] on span "Select" at bounding box center [997, 453] width 22 height 11
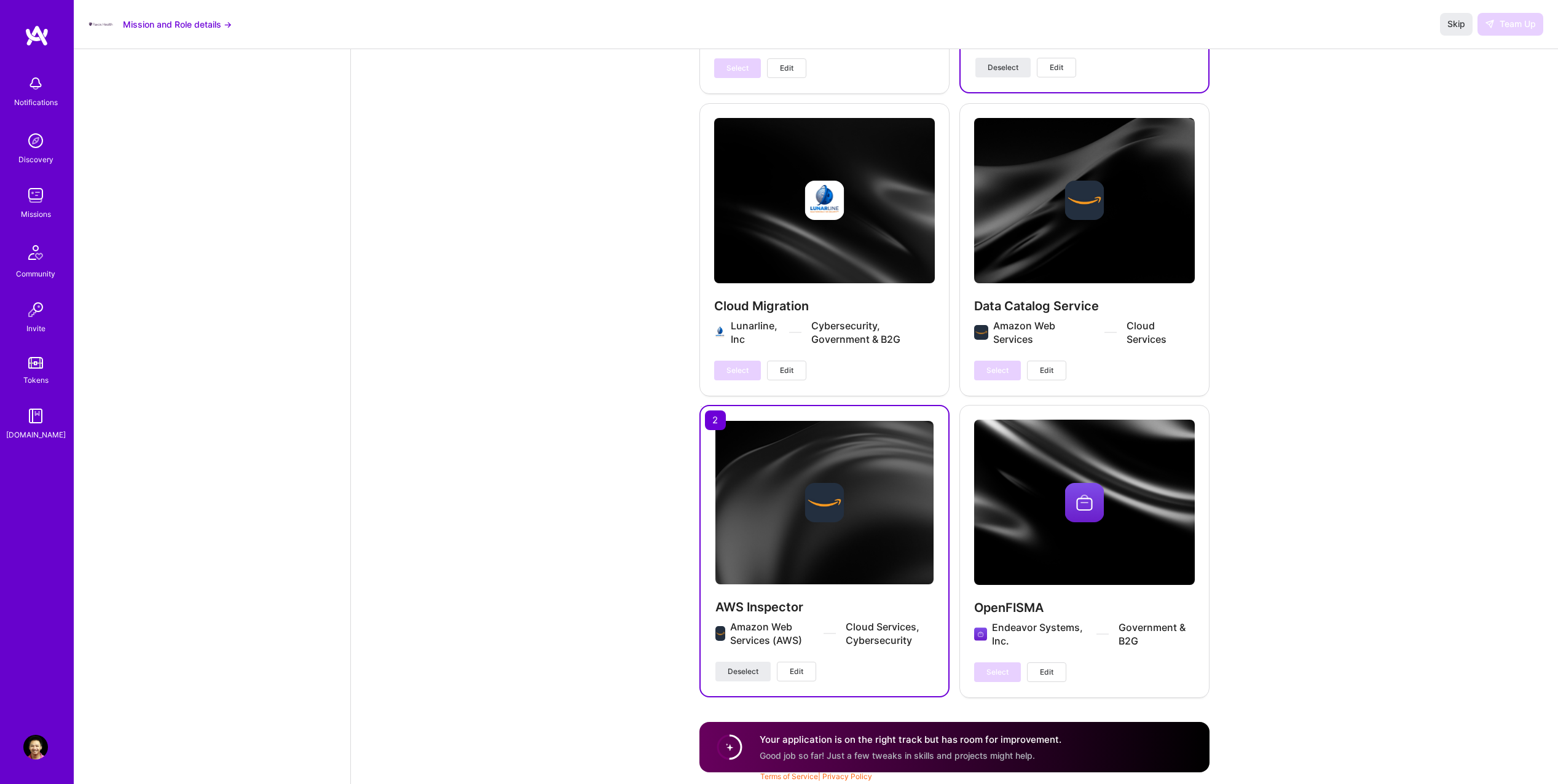
scroll to position [2937, 0]
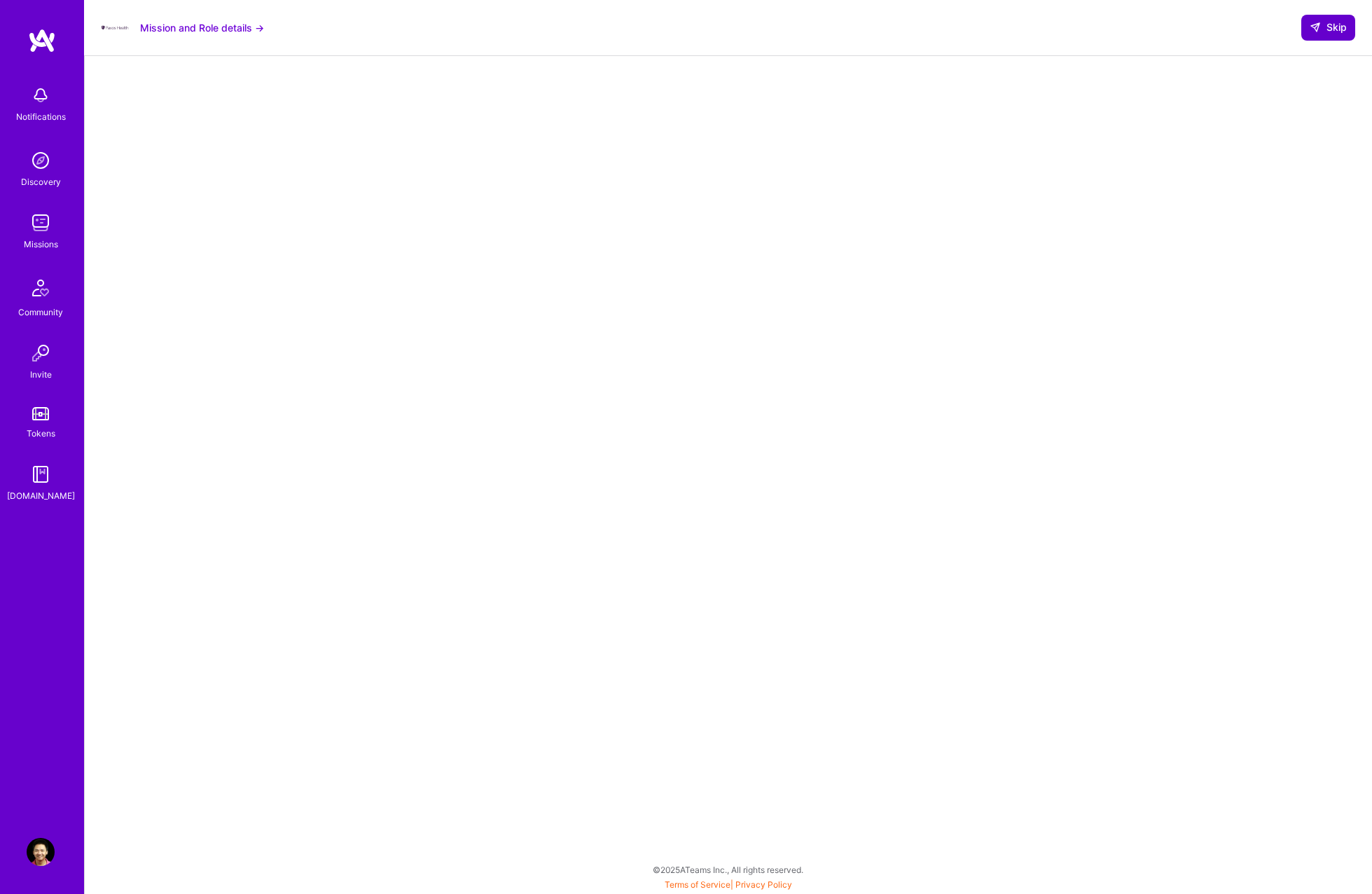
click at [1318, 27] on icon at bounding box center [1315, 27] width 11 height 11
select select "US"
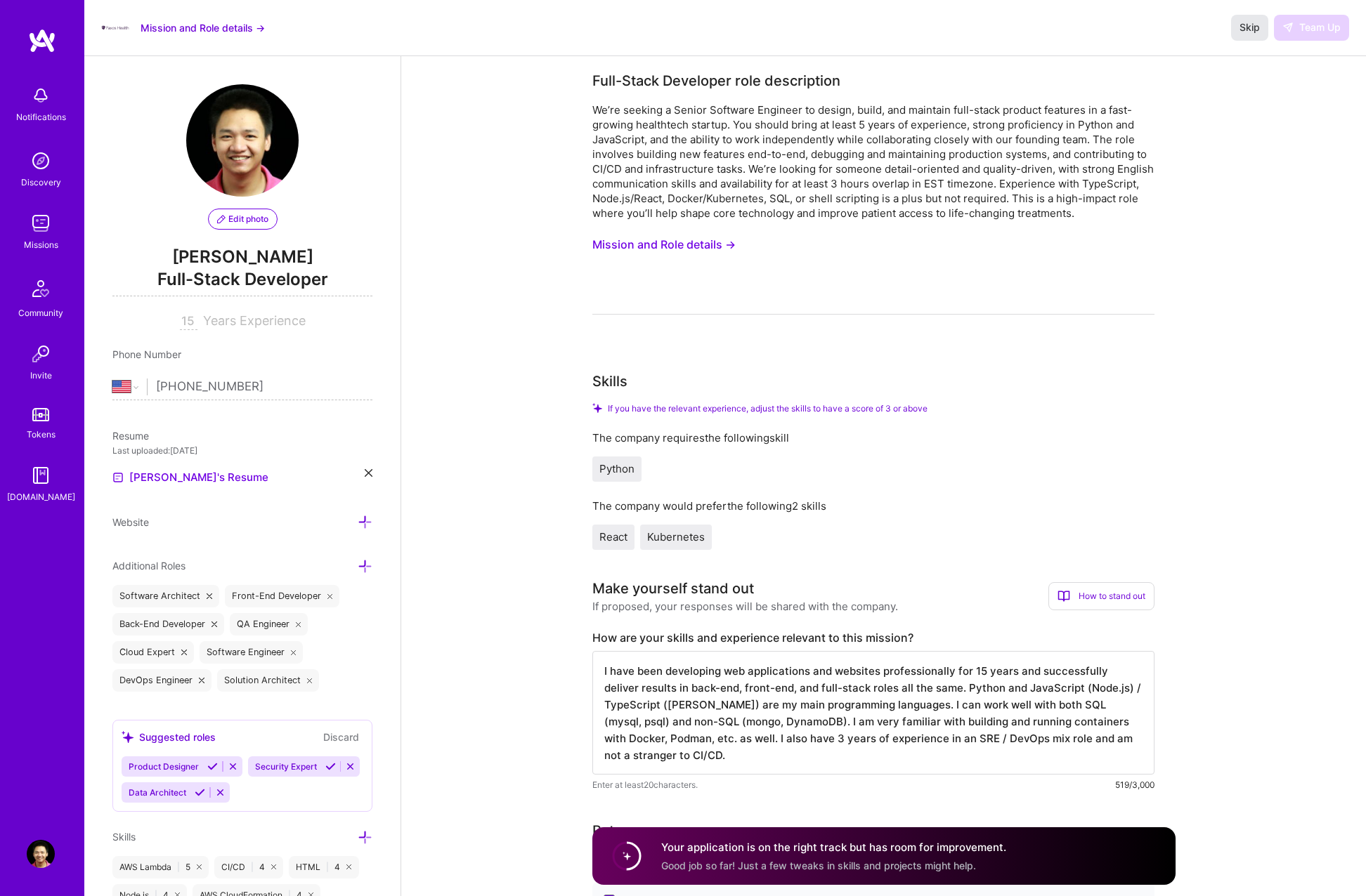
click at [1251, 28] on span "Skip" at bounding box center [1249, 28] width 21 height 14
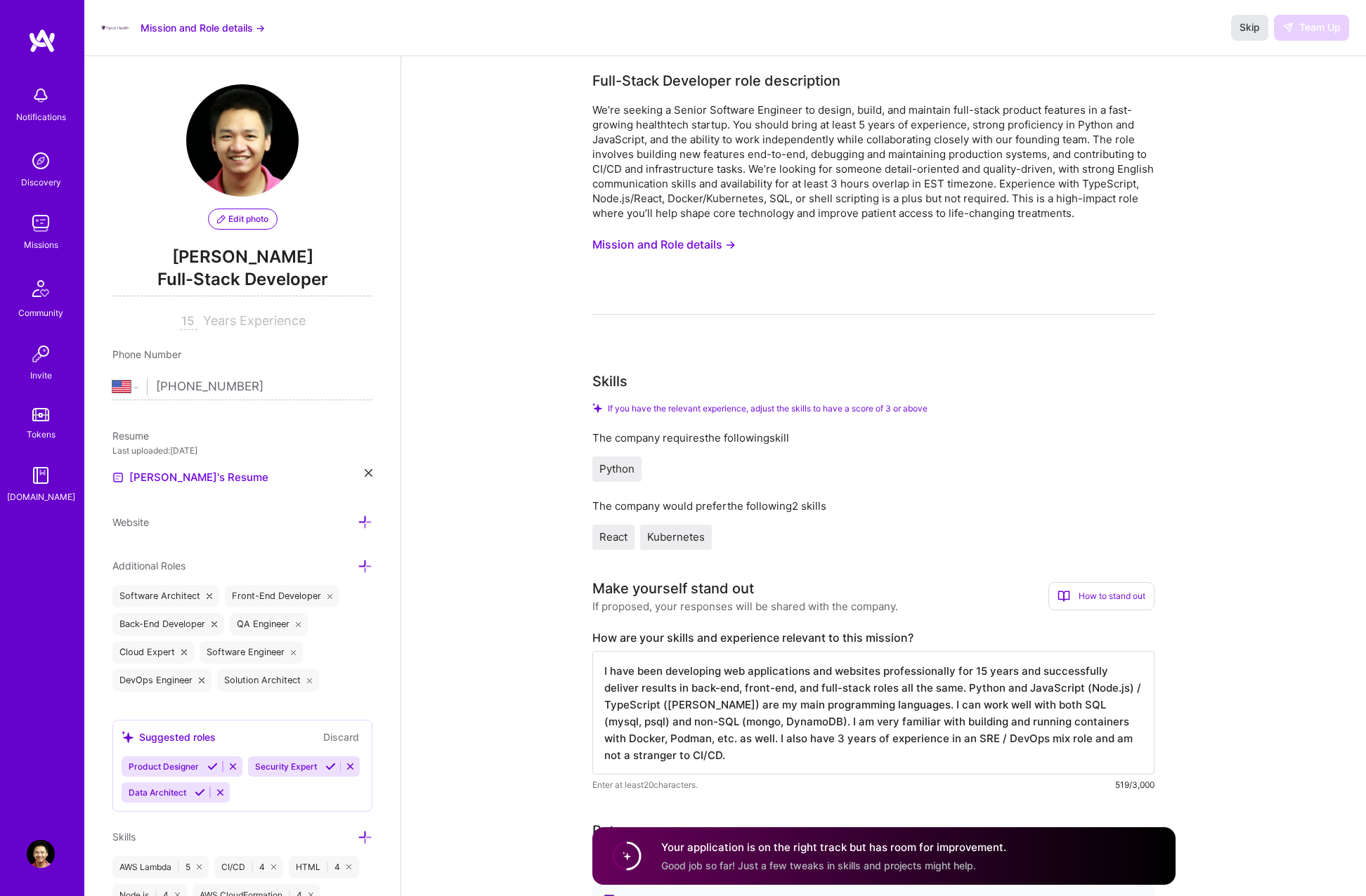
click at [1251, 28] on span "Skip" at bounding box center [1249, 28] width 21 height 14
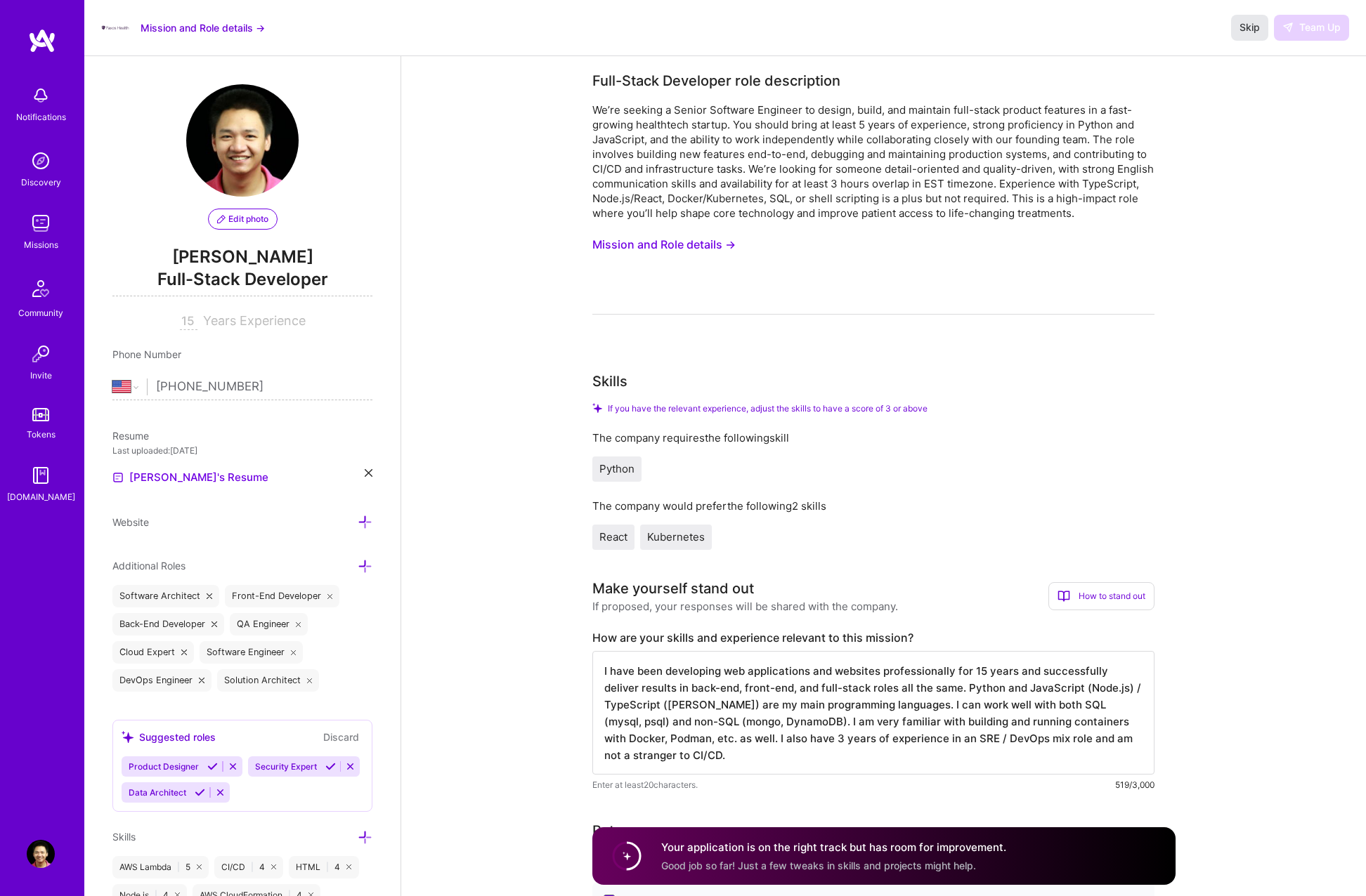
click at [1251, 28] on span "Skip" at bounding box center [1249, 28] width 21 height 14
click at [49, 40] on img at bounding box center [41, 40] width 28 height 25
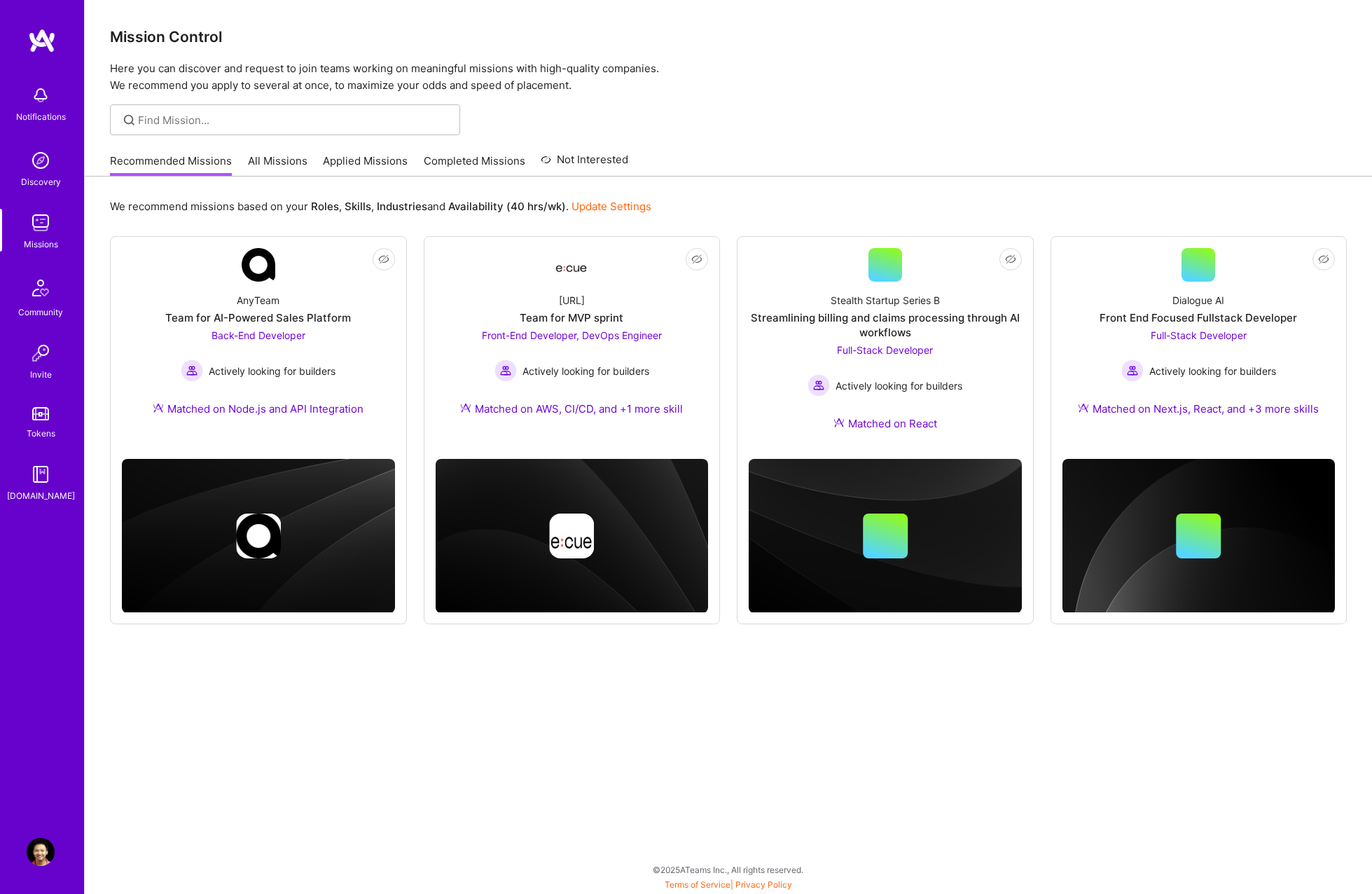
click at [351, 162] on link "Applied Missions" at bounding box center [365, 165] width 84 height 23
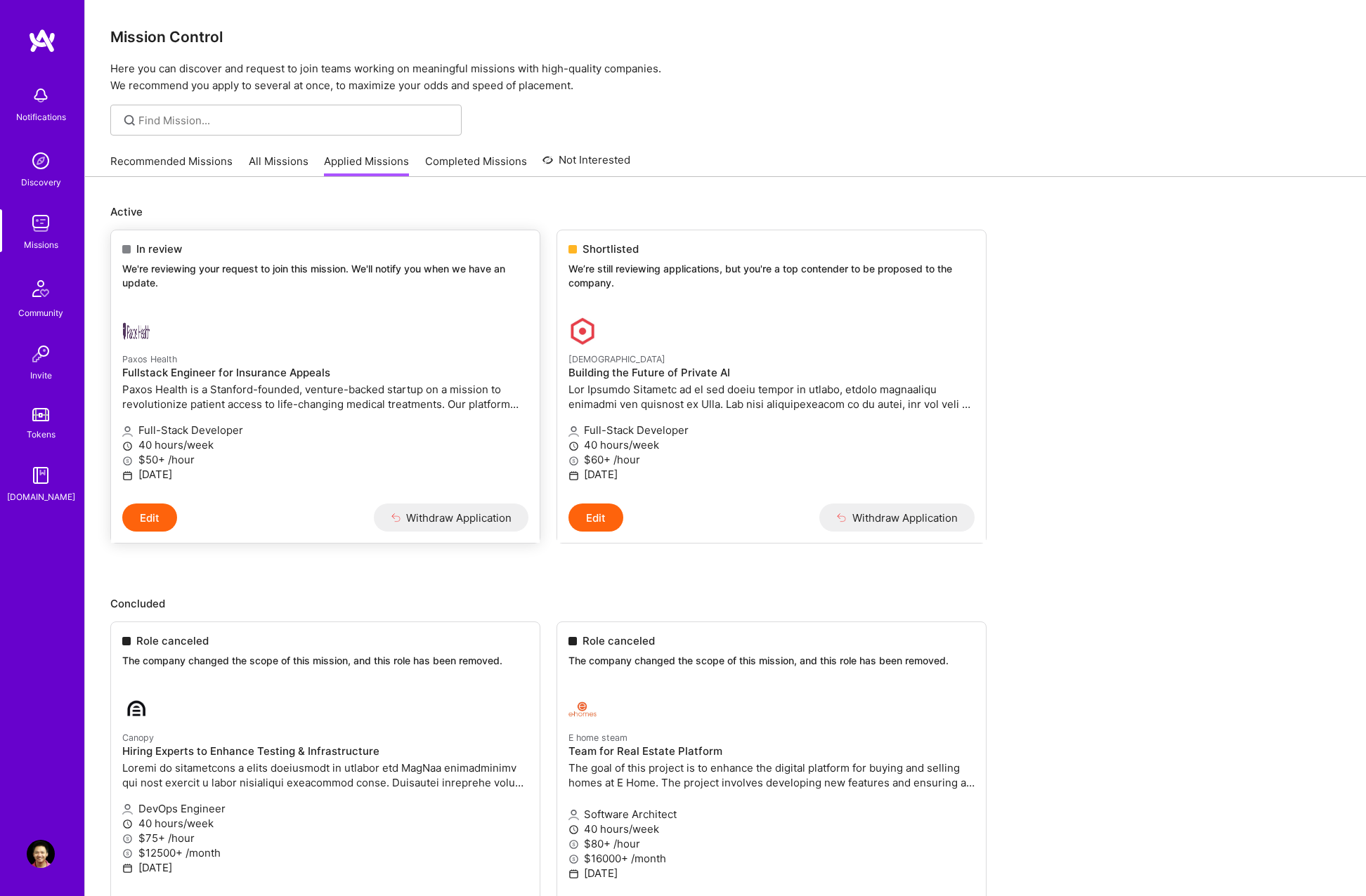
click at [163, 524] on button "Edit" at bounding box center [149, 517] width 55 height 28
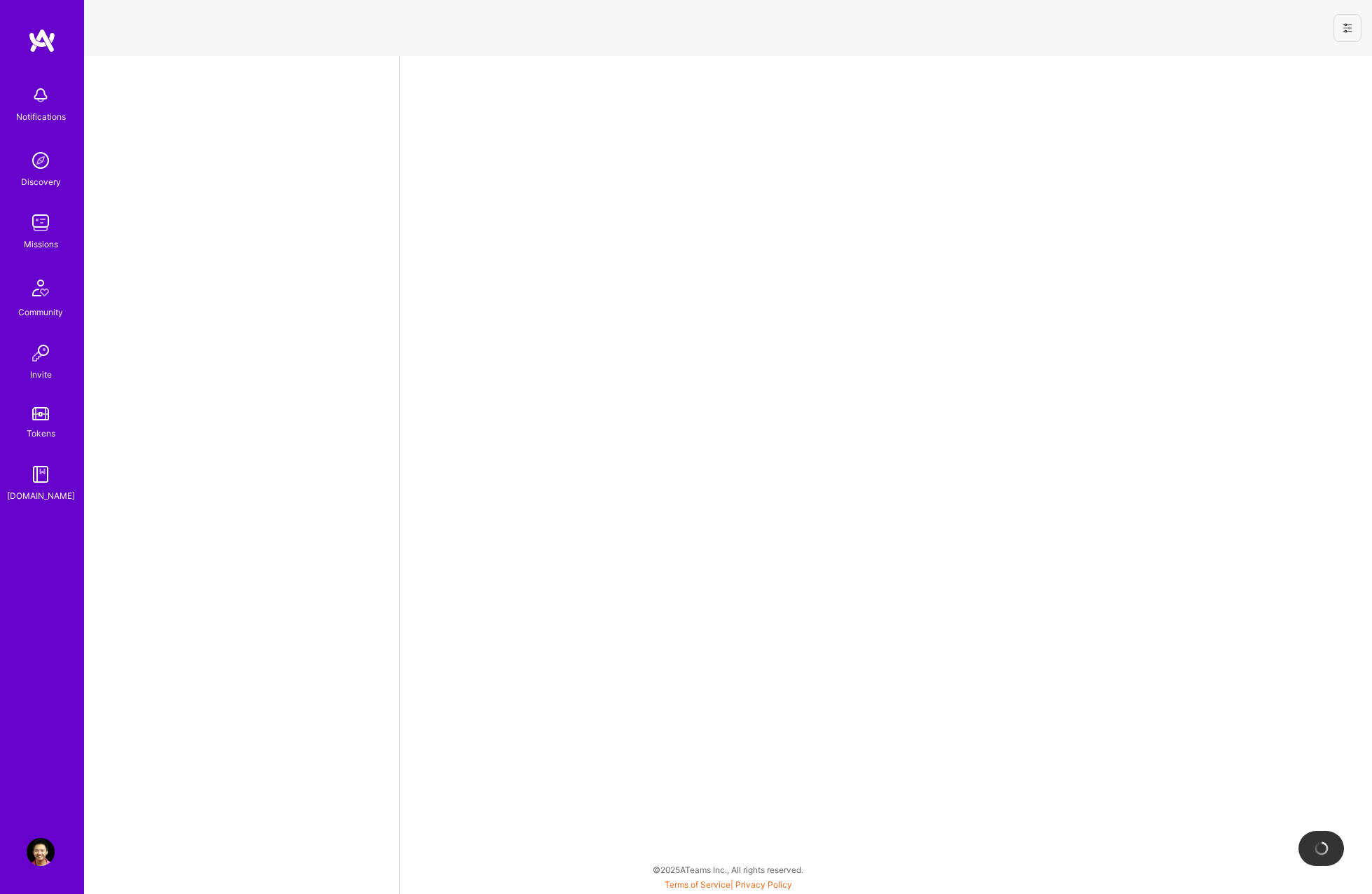
select select "US"
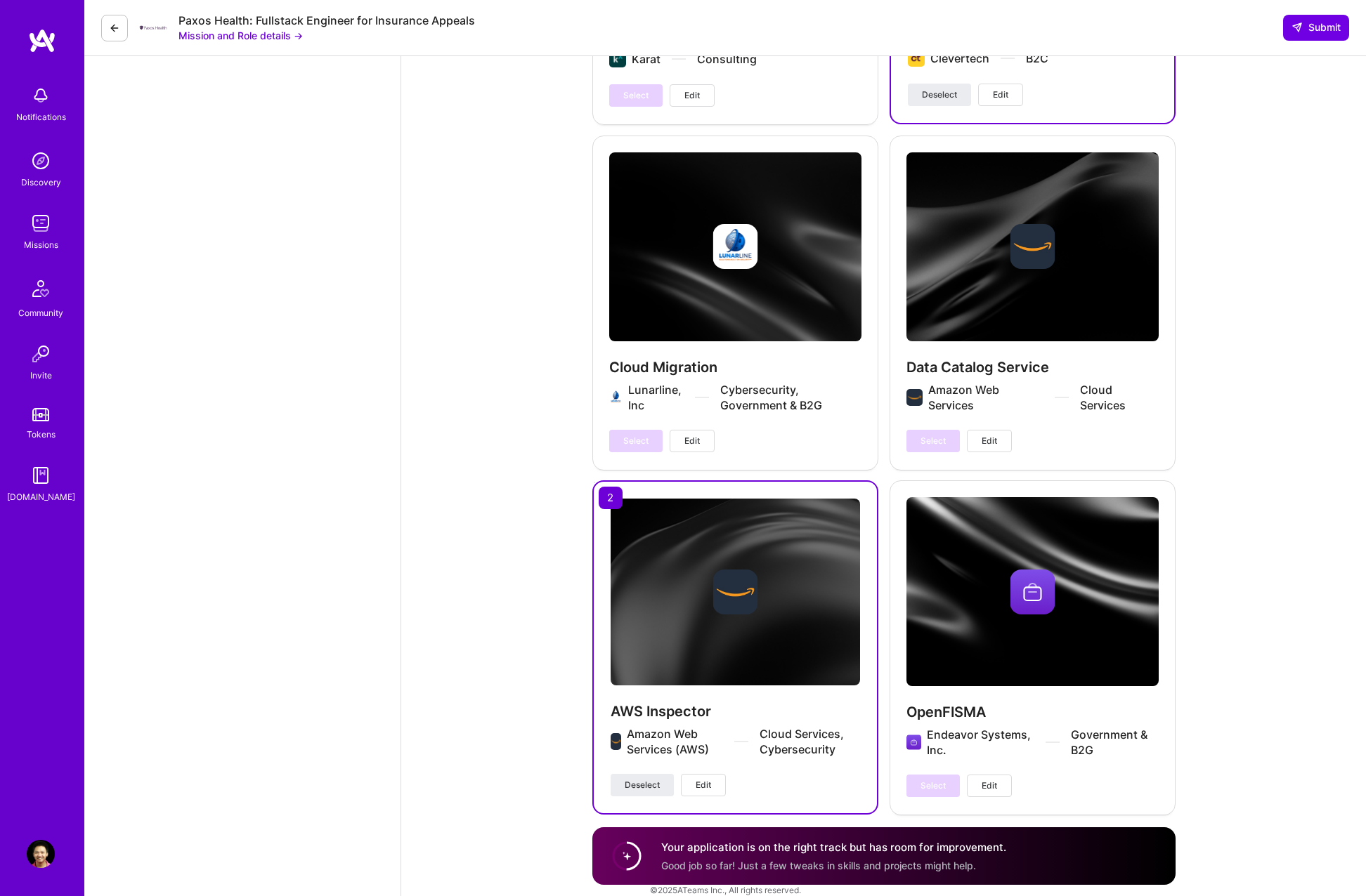
scroll to position [3356, 0]
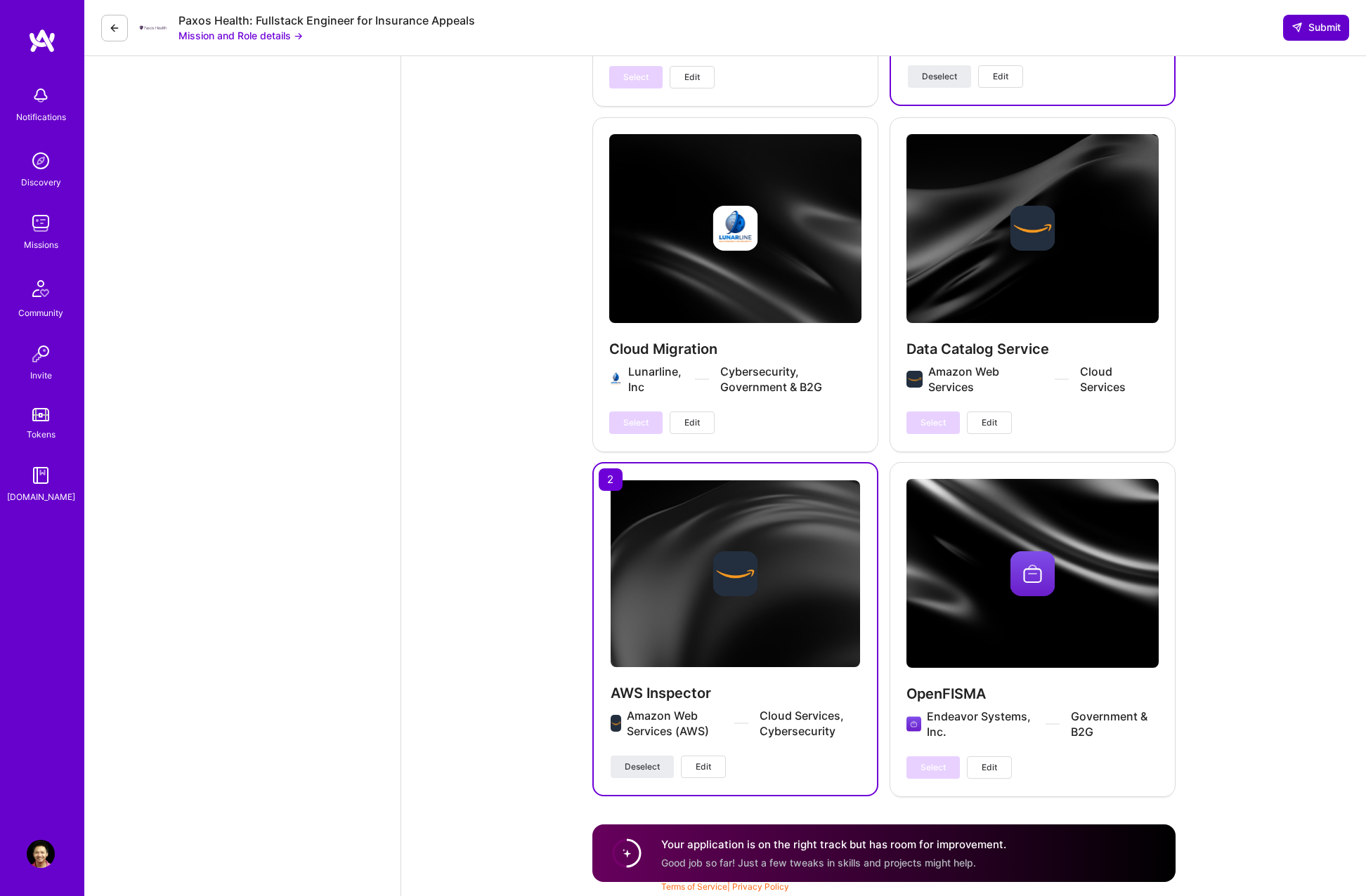
click at [1322, 37] on button "Submit" at bounding box center [1316, 27] width 66 height 25
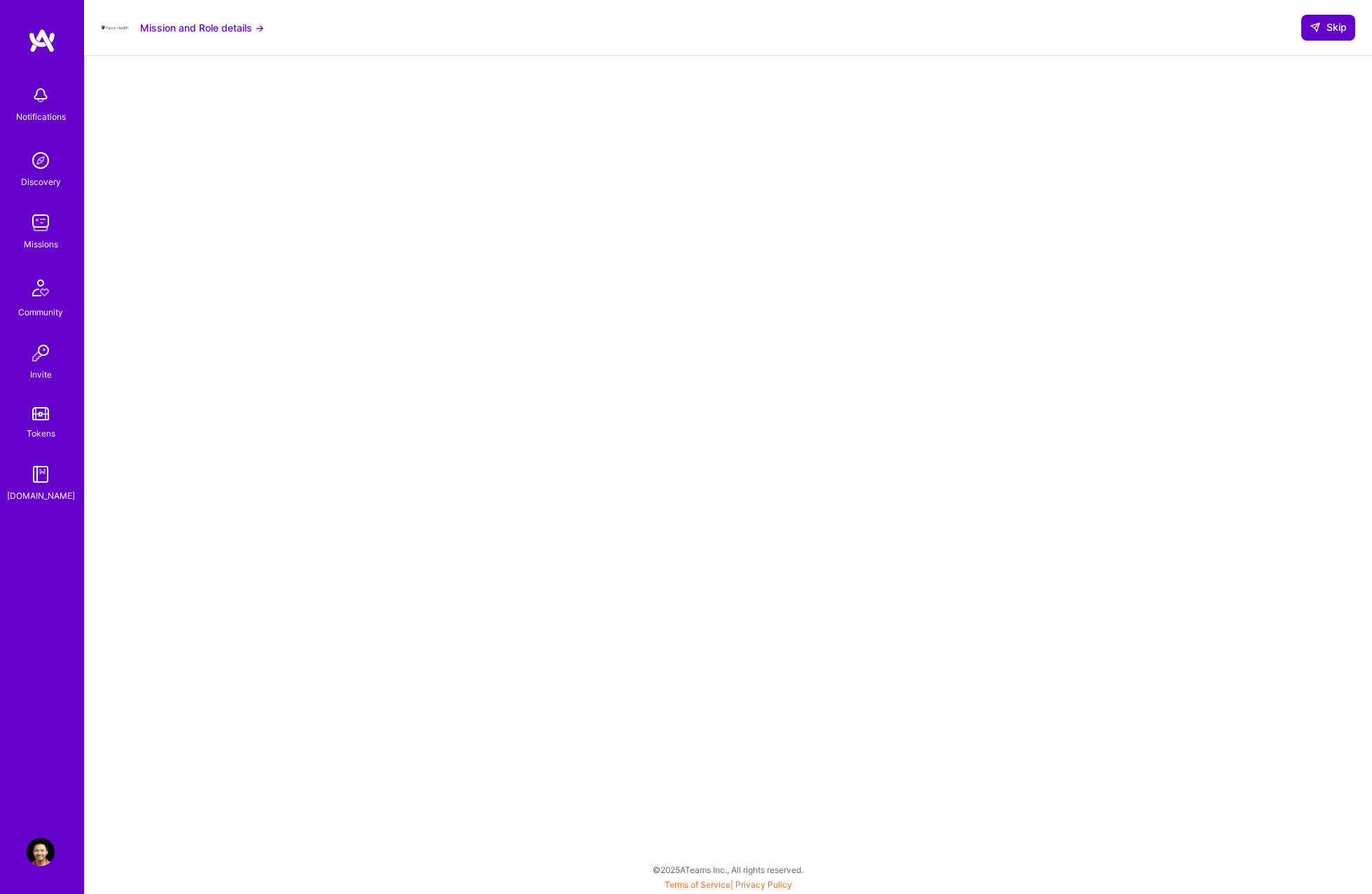
click at [1321, 27] on icon at bounding box center [1315, 27] width 11 height 11
select select "US"
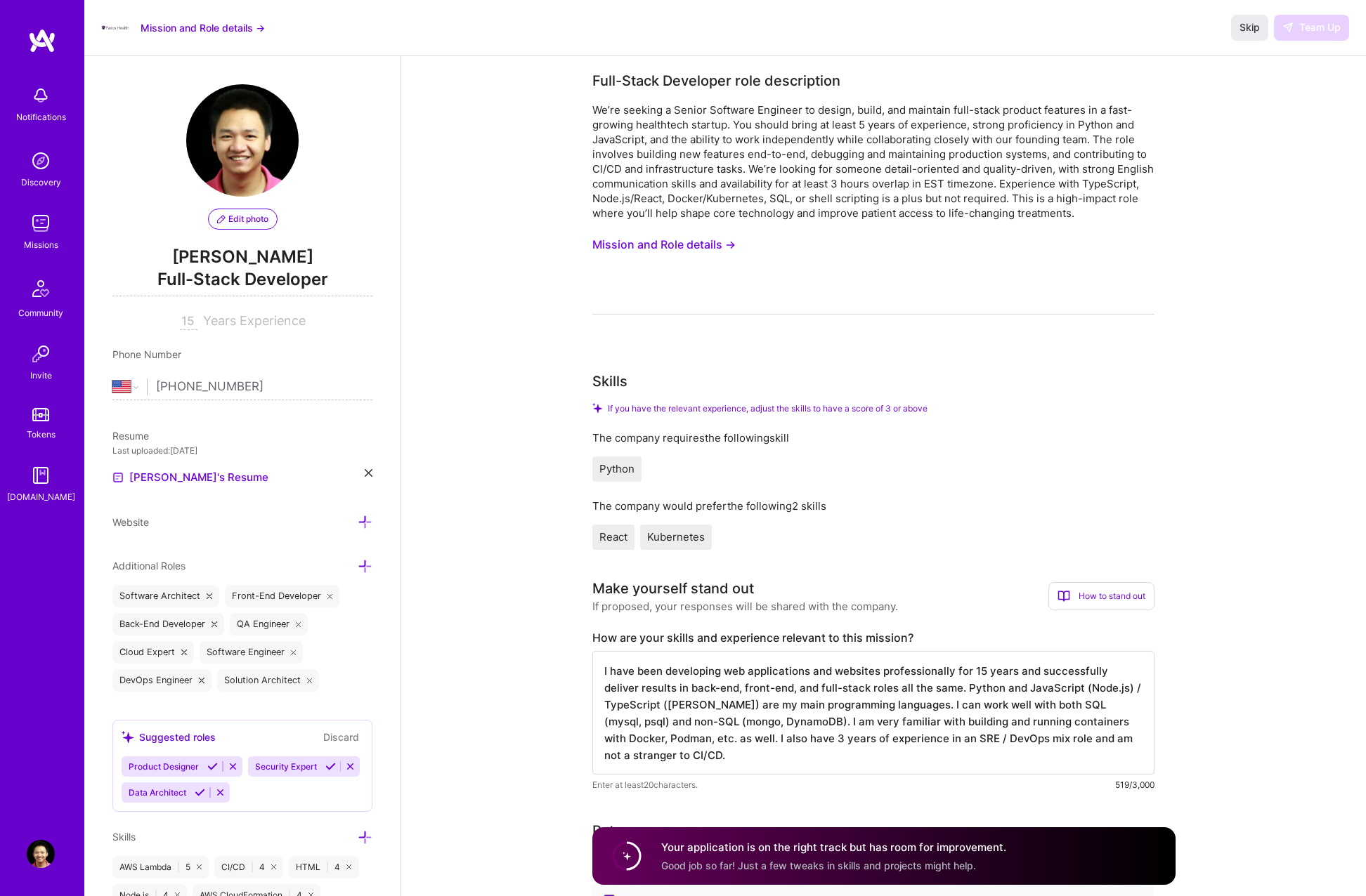
click at [41, 35] on img at bounding box center [41, 40] width 28 height 25
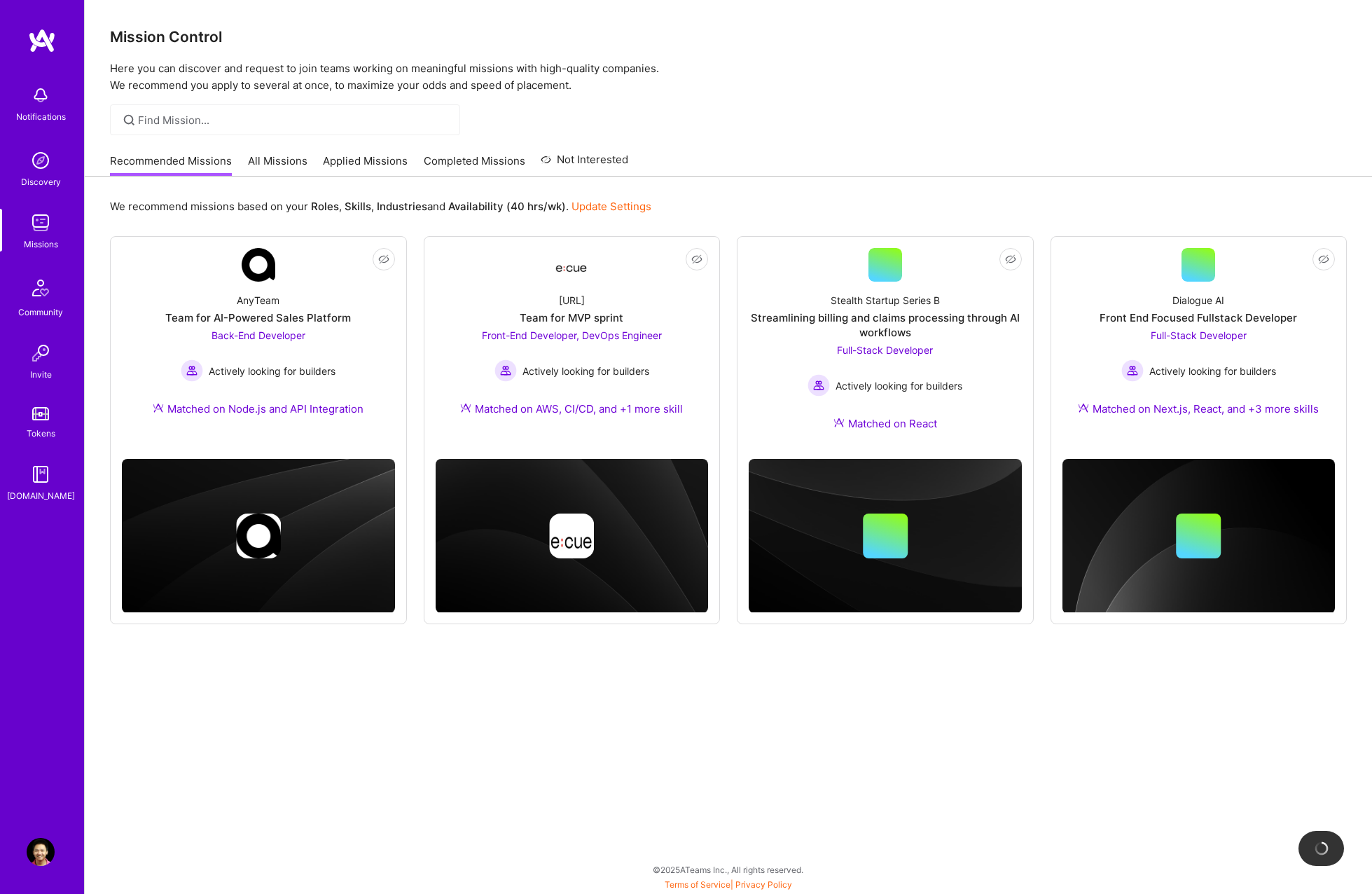
click at [362, 162] on link "Applied Missions" at bounding box center [365, 165] width 84 height 23
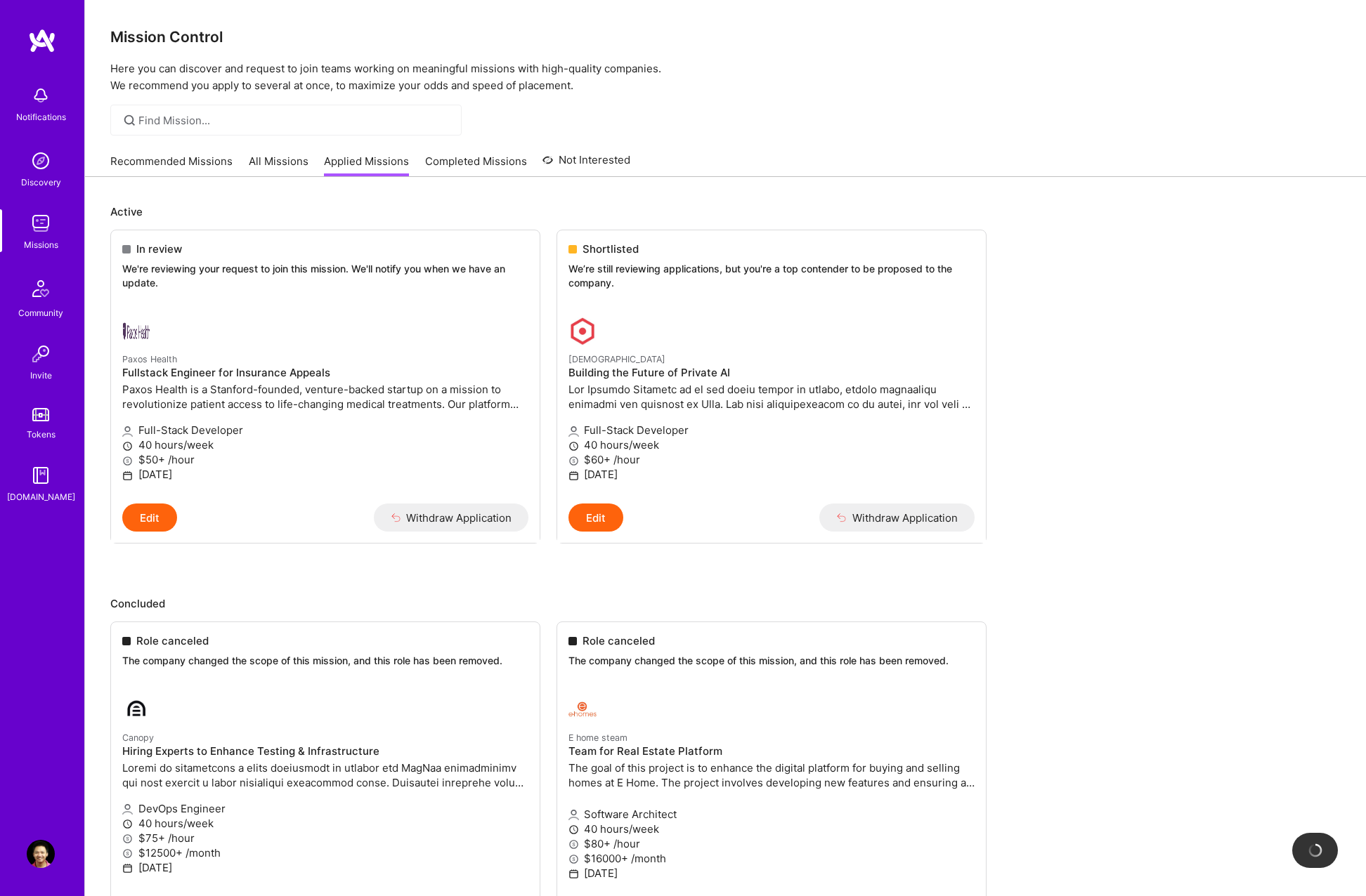
click at [473, 162] on link "Completed Missions" at bounding box center [475, 166] width 102 height 23
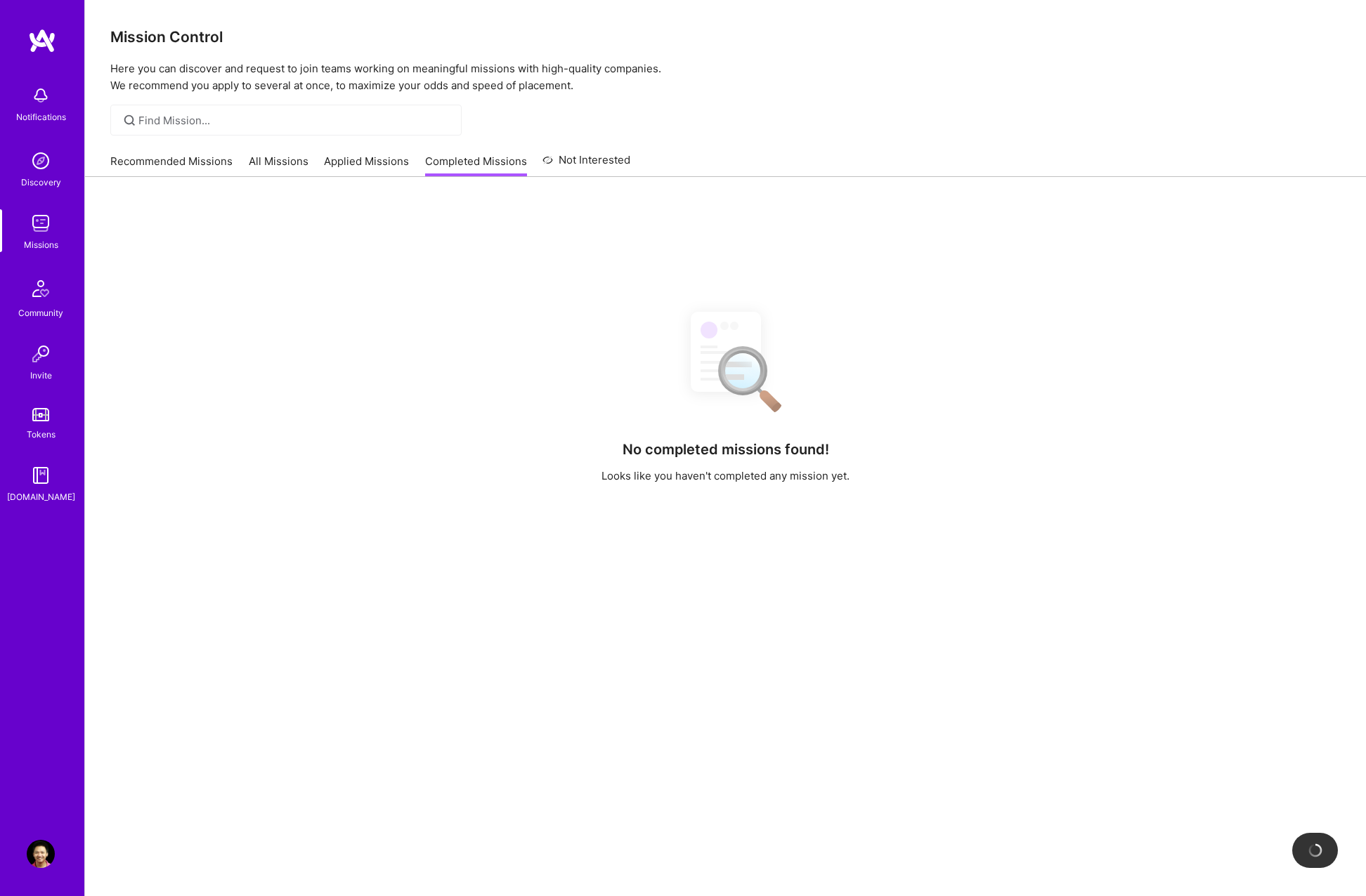
drag, startPoint x: 388, startPoint y: 161, endPoint x: 419, endPoint y: 161, distance: 31.0
click at [388, 161] on link "Applied Missions" at bounding box center [366, 166] width 85 height 23
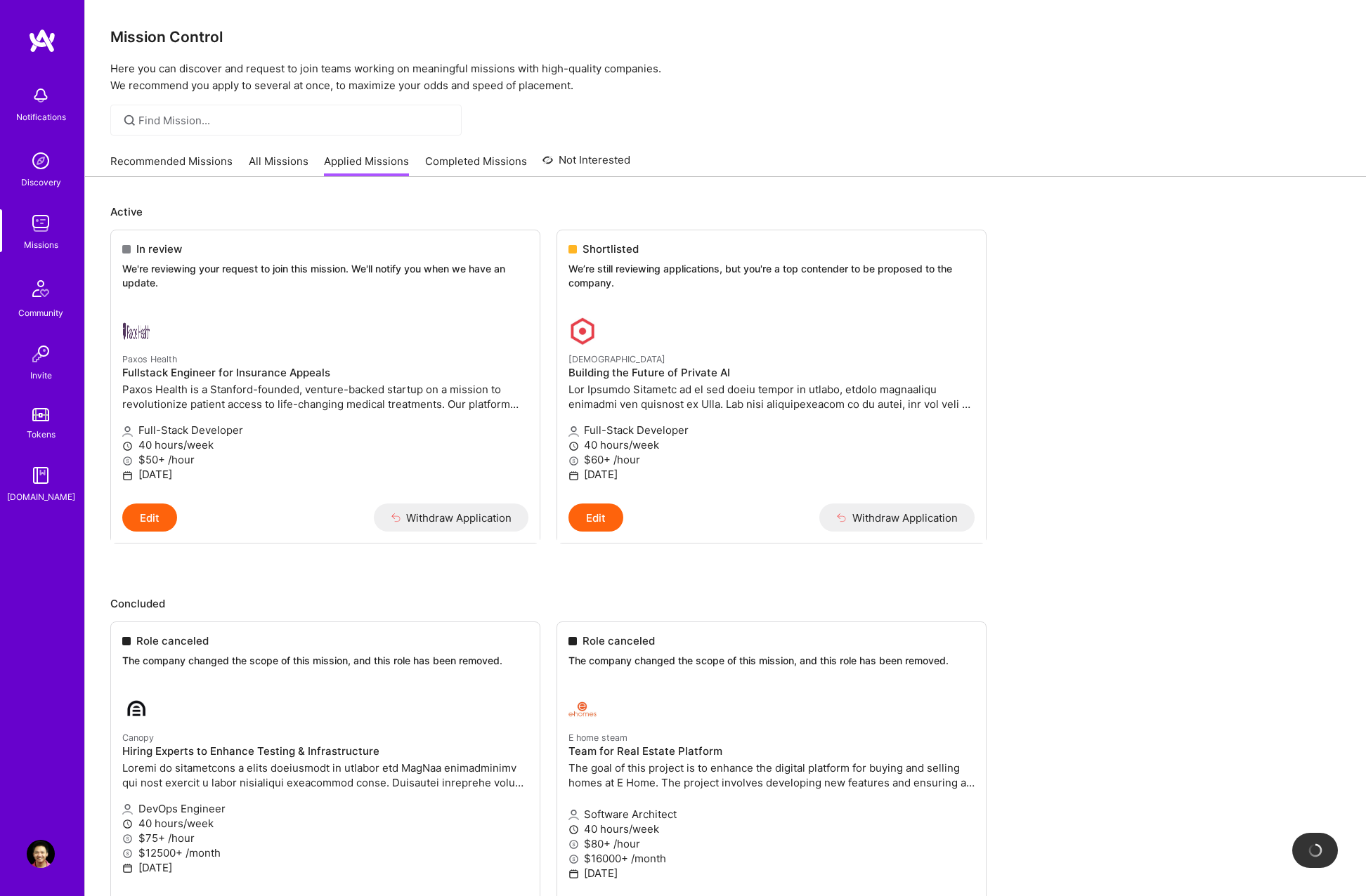
click at [569, 153] on link "Not Interested" at bounding box center [587, 165] width 88 height 25
